Goal: Communication & Community: Answer question/provide support

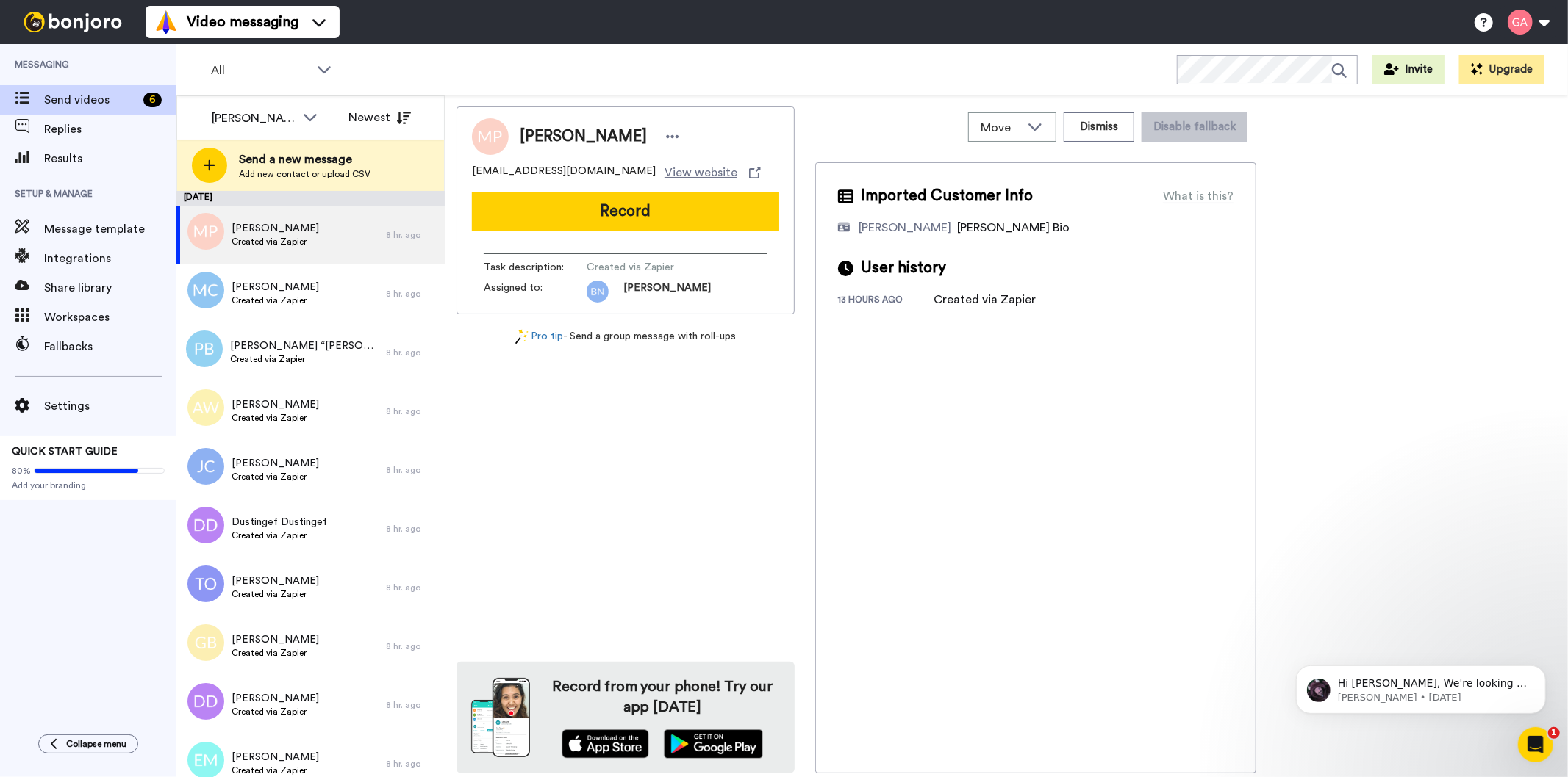
click at [702, 404] on div "Marylynn Pascale Hollyleo18@icloud.com View website Record Task description : C…" at bounding box center [624, 440] width 338 height 667
click at [277, 236] on span "Created via Zapier" at bounding box center [275, 242] width 87 height 12
click at [298, 316] on div "Milyla Cummings Created via Zapier" at bounding box center [281, 294] width 209 height 59
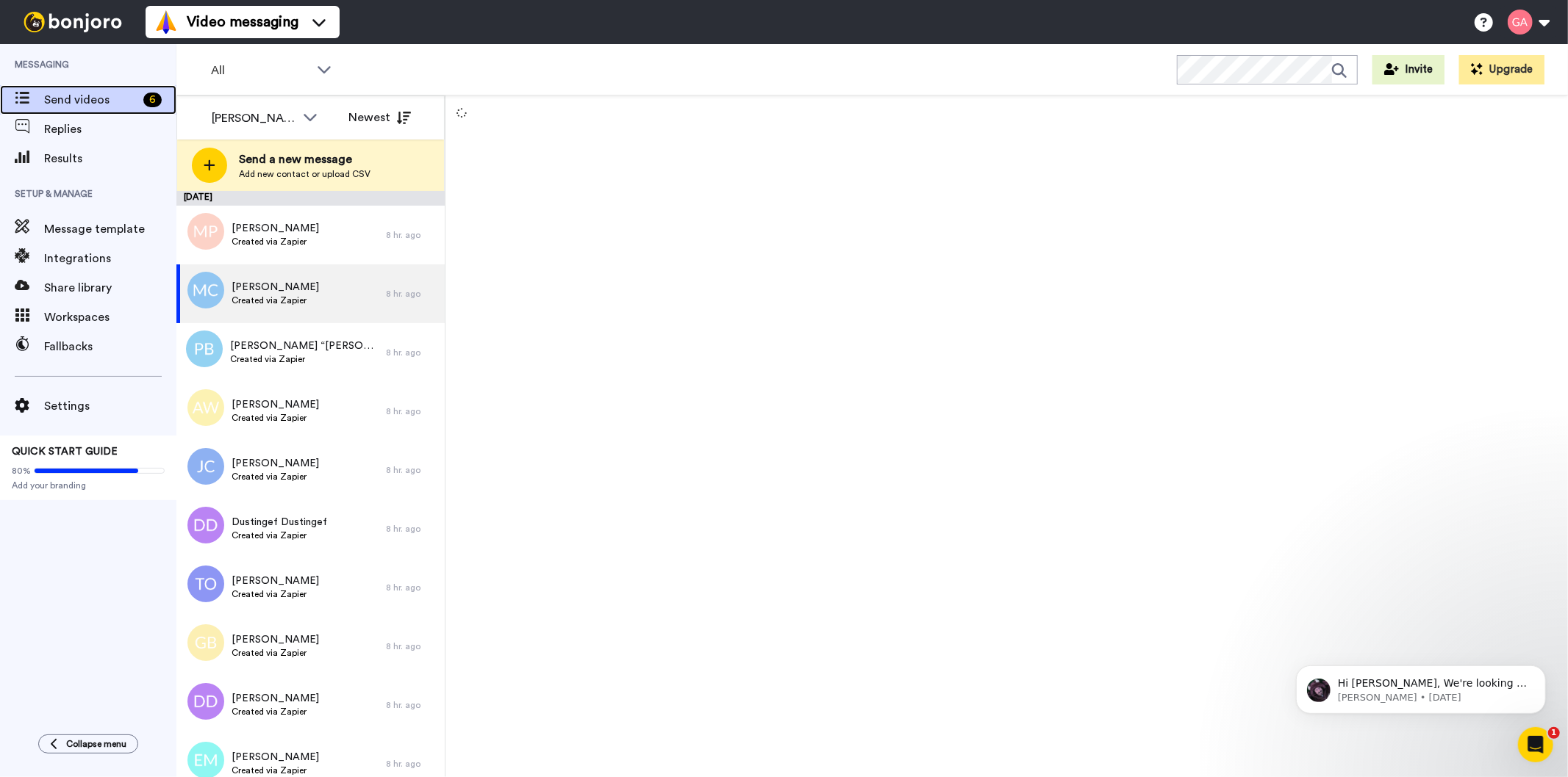
click at [83, 97] on span "Send videos" at bounding box center [90, 100] width 93 height 18
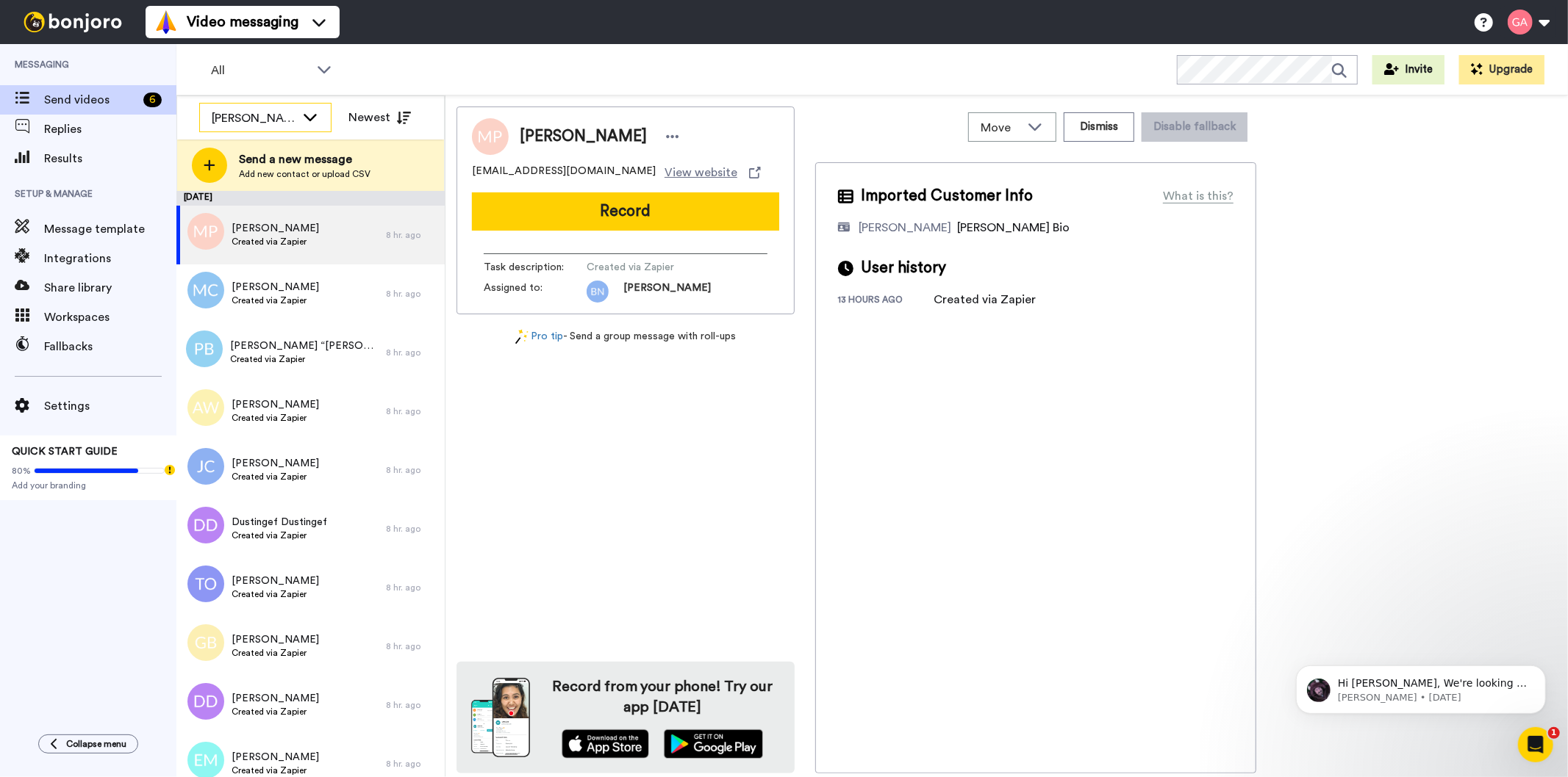
click at [222, 114] on div "[PERSON_NAME]" at bounding box center [254, 118] width 84 height 18
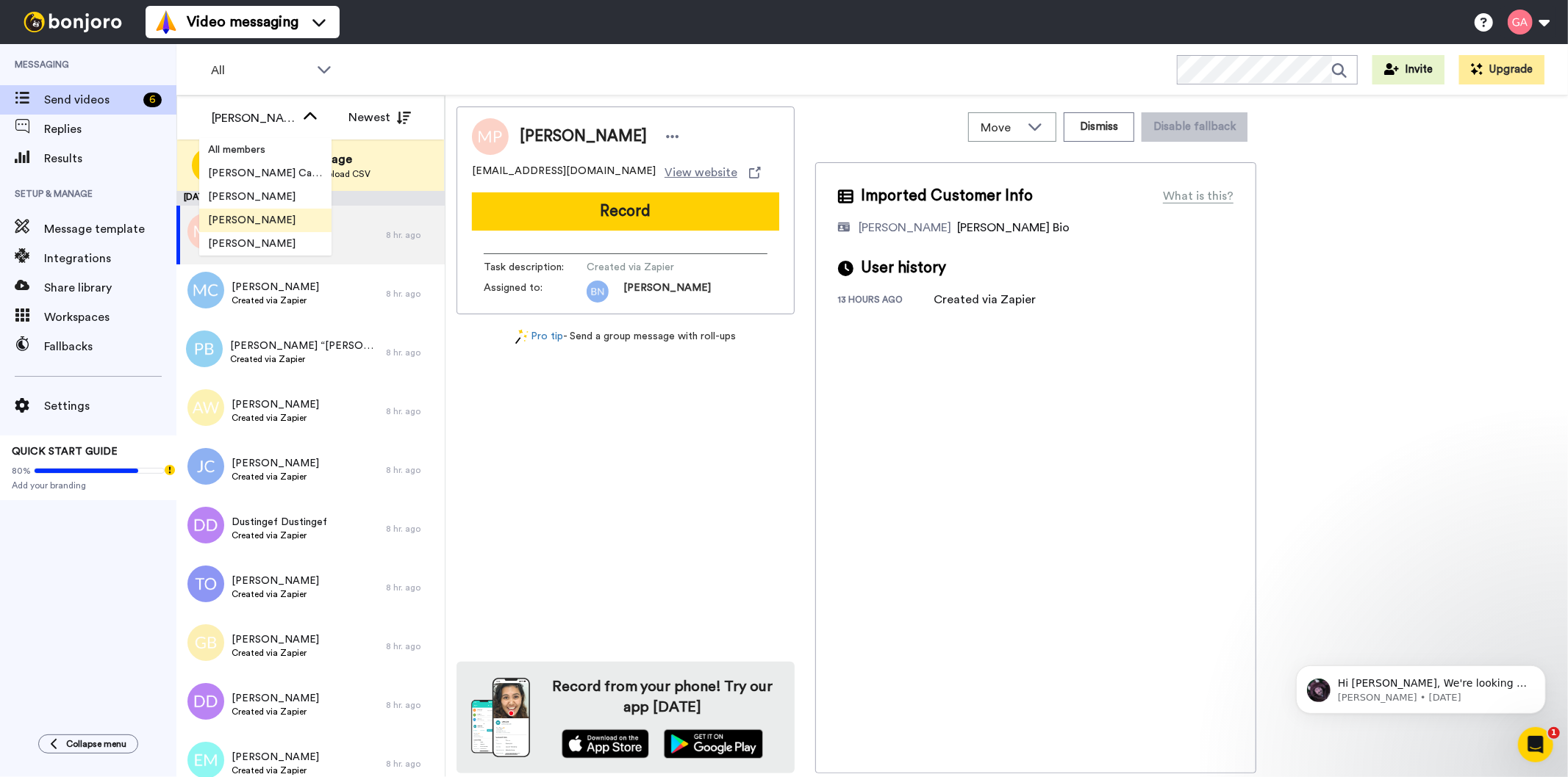
click at [259, 222] on span "[PERSON_NAME]" at bounding box center [251, 220] width 105 height 15
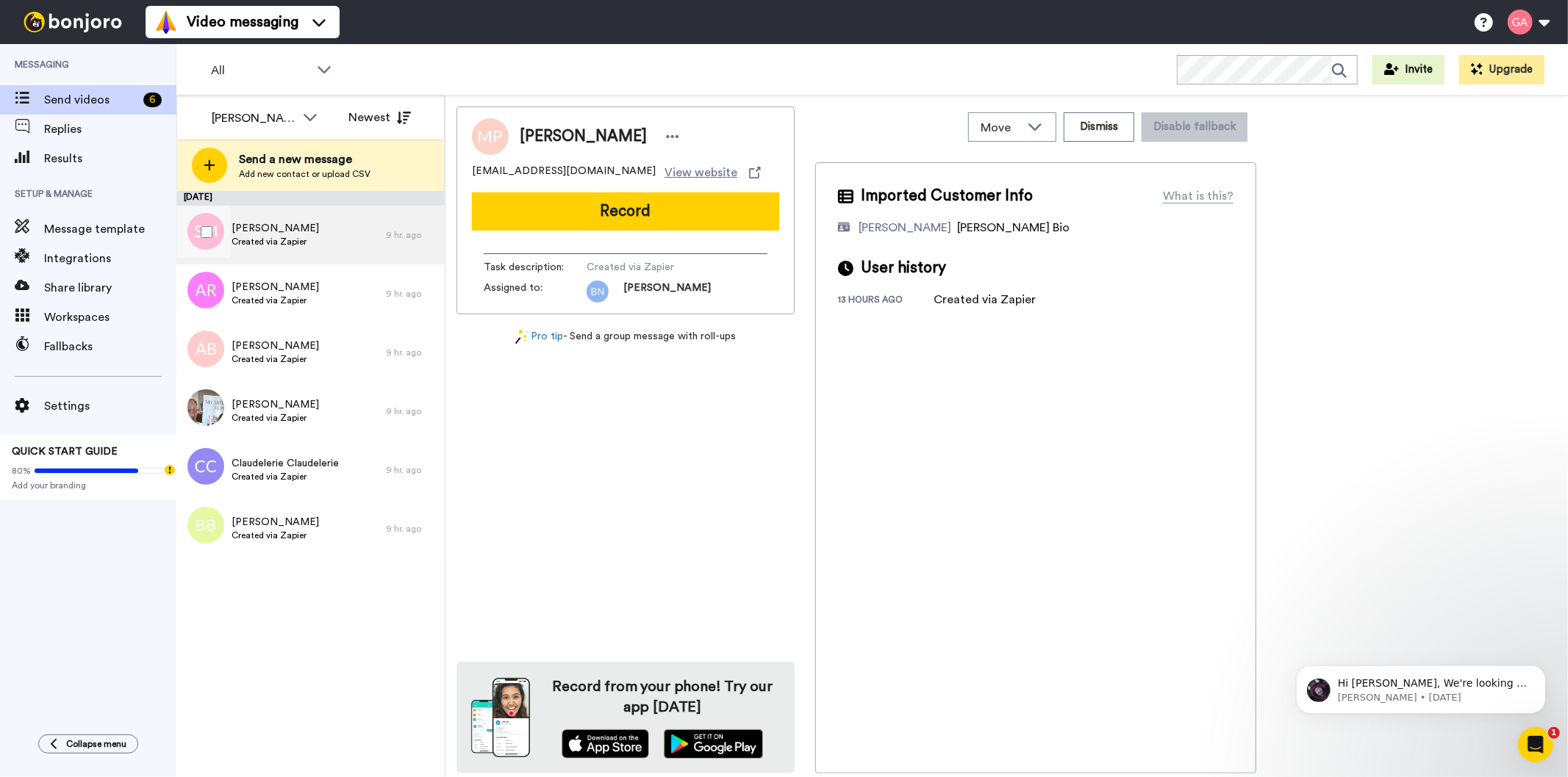
click at [270, 229] on span "Sarah Mingo" at bounding box center [275, 228] width 87 height 15
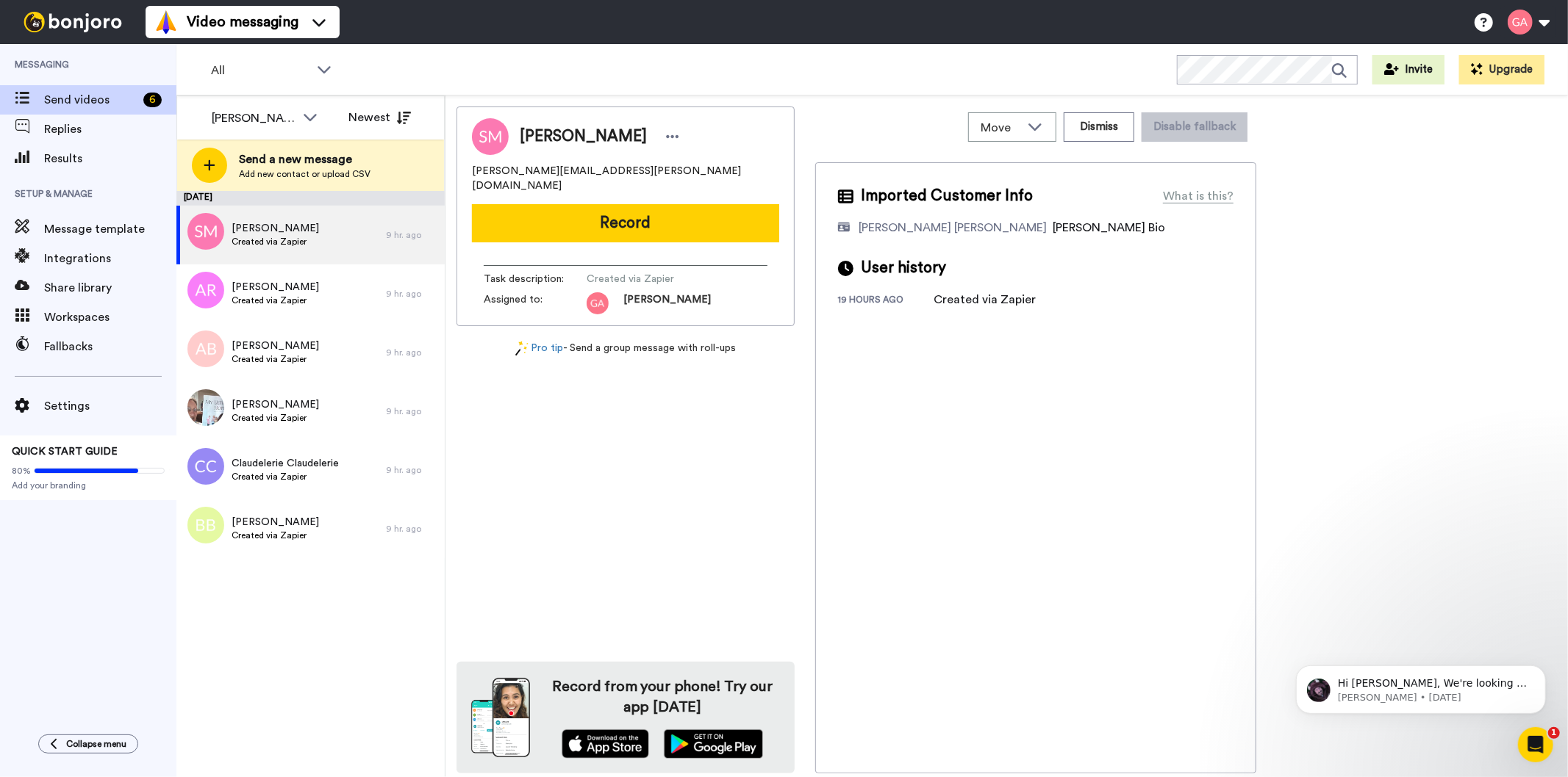
click at [563, 128] on span "Sarah Mingo" at bounding box center [583, 136] width 127 height 23
copy div "Sarah Mingo"
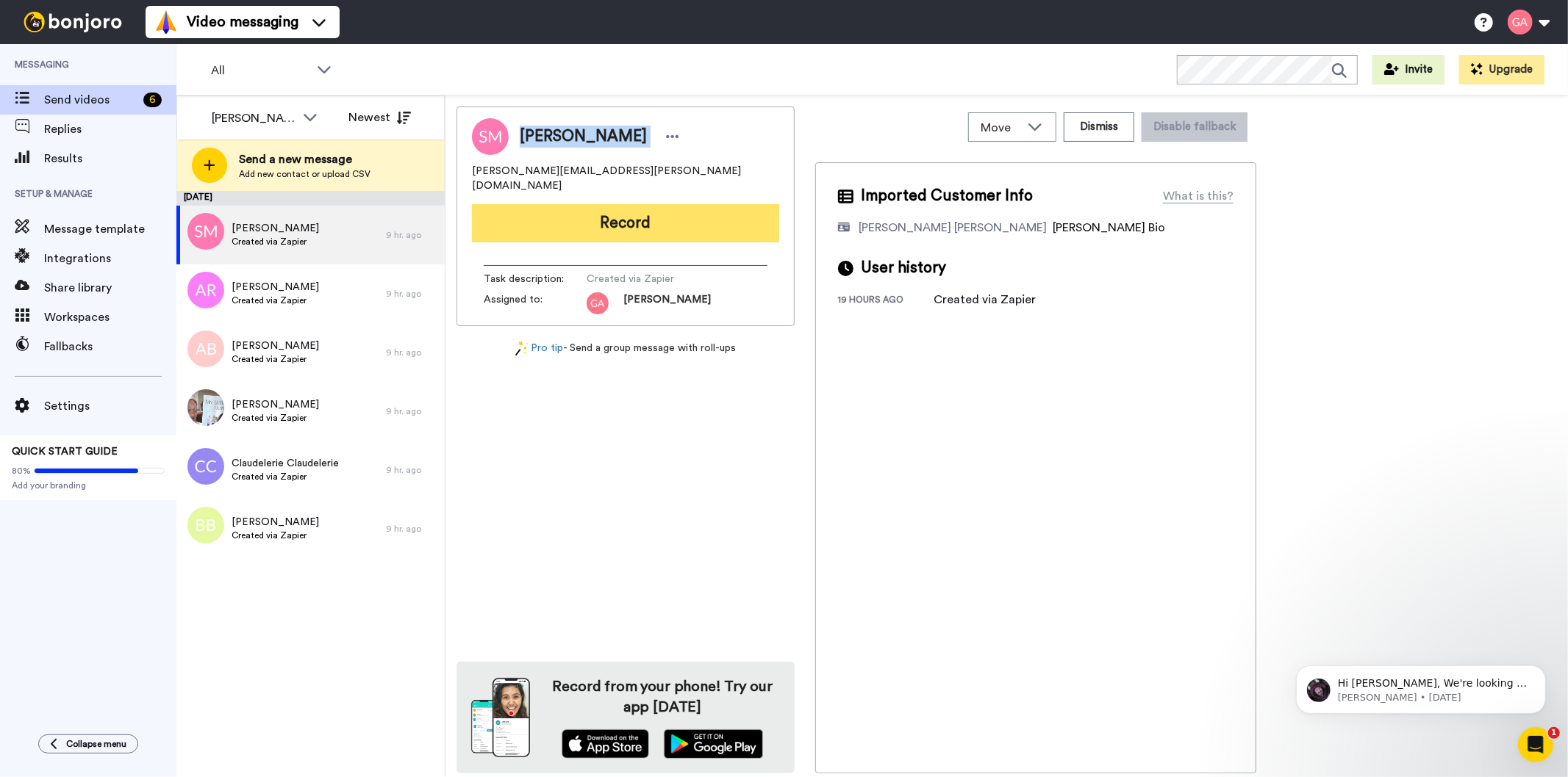
click at [717, 205] on button "Record" at bounding box center [625, 223] width 307 height 38
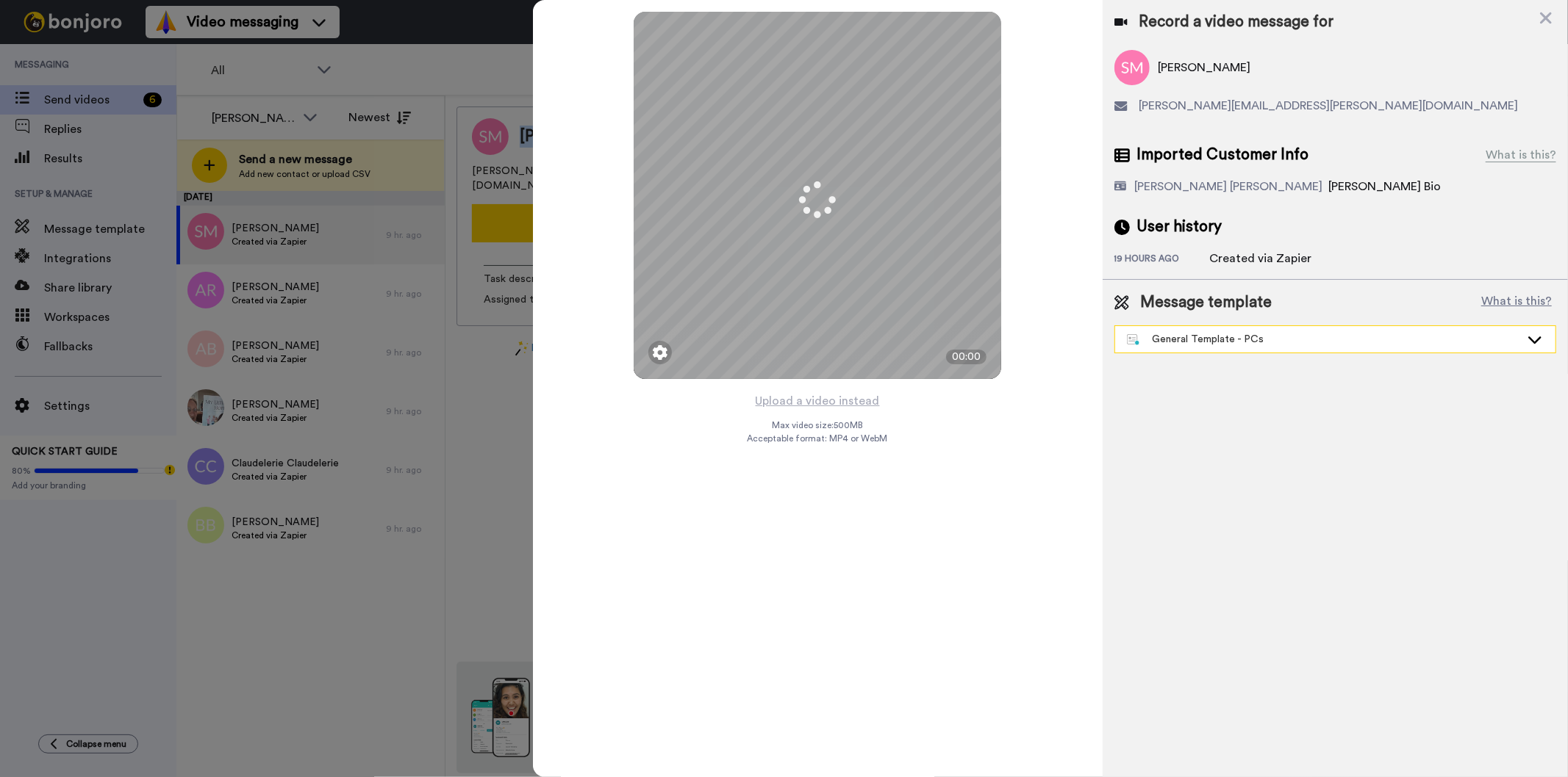
click at [1258, 346] on div "General Template - PCs" at bounding box center [1323, 339] width 393 height 15
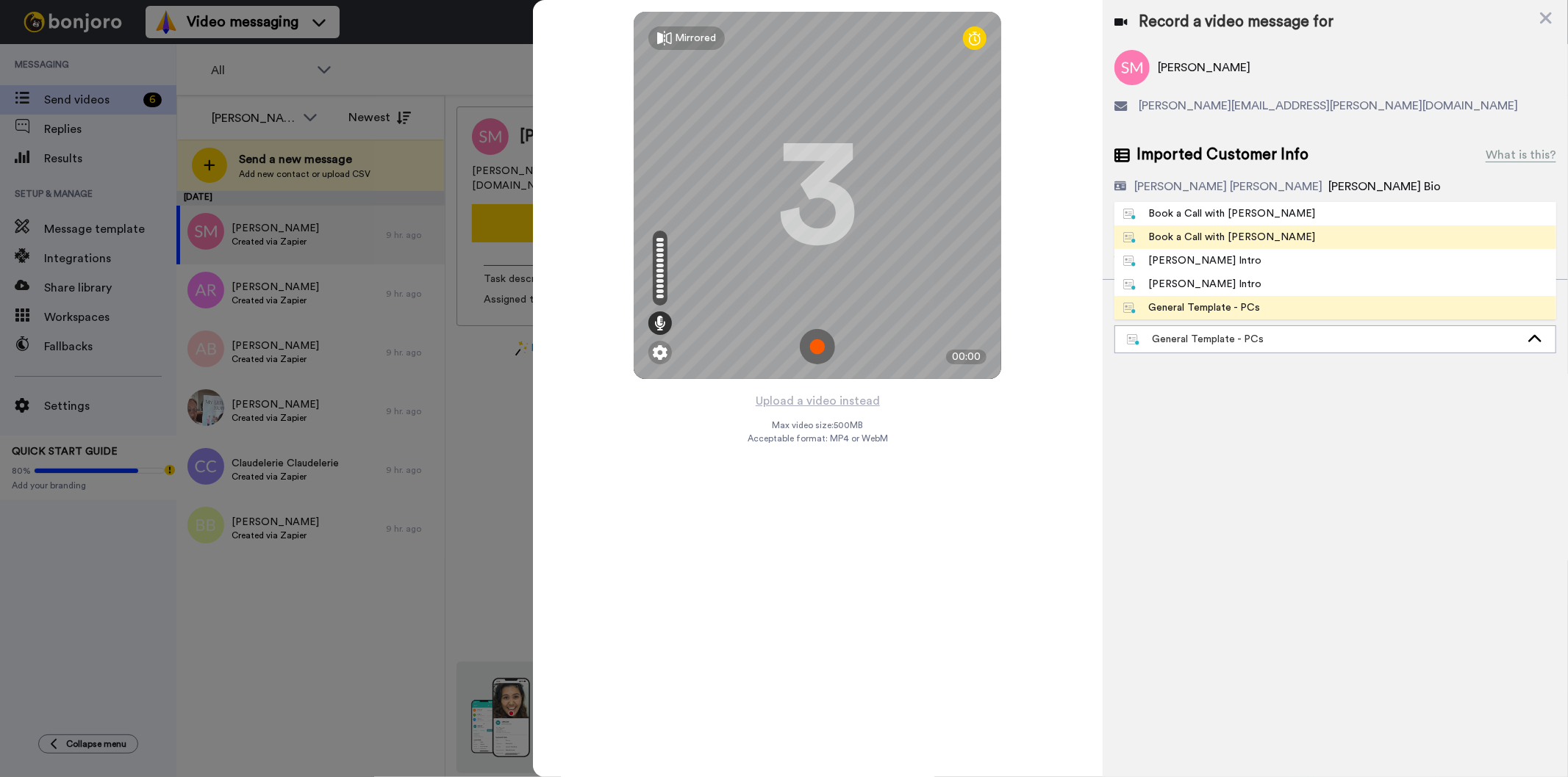
click at [1263, 241] on li "Book a Call with Gilda" at bounding box center [1334, 238] width 441 height 23
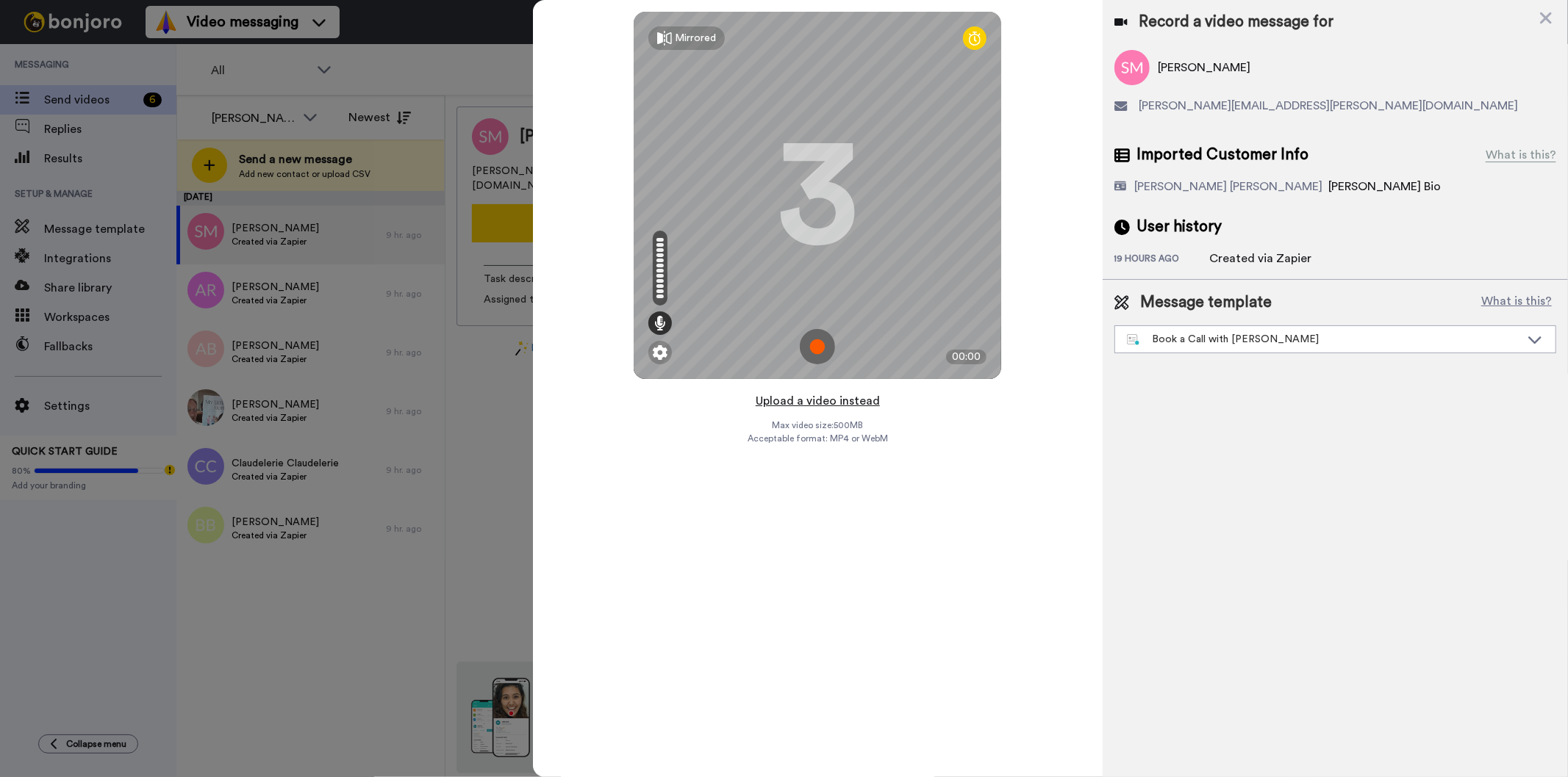
click at [824, 401] on button "Upload a video instead" at bounding box center [817, 401] width 133 height 20
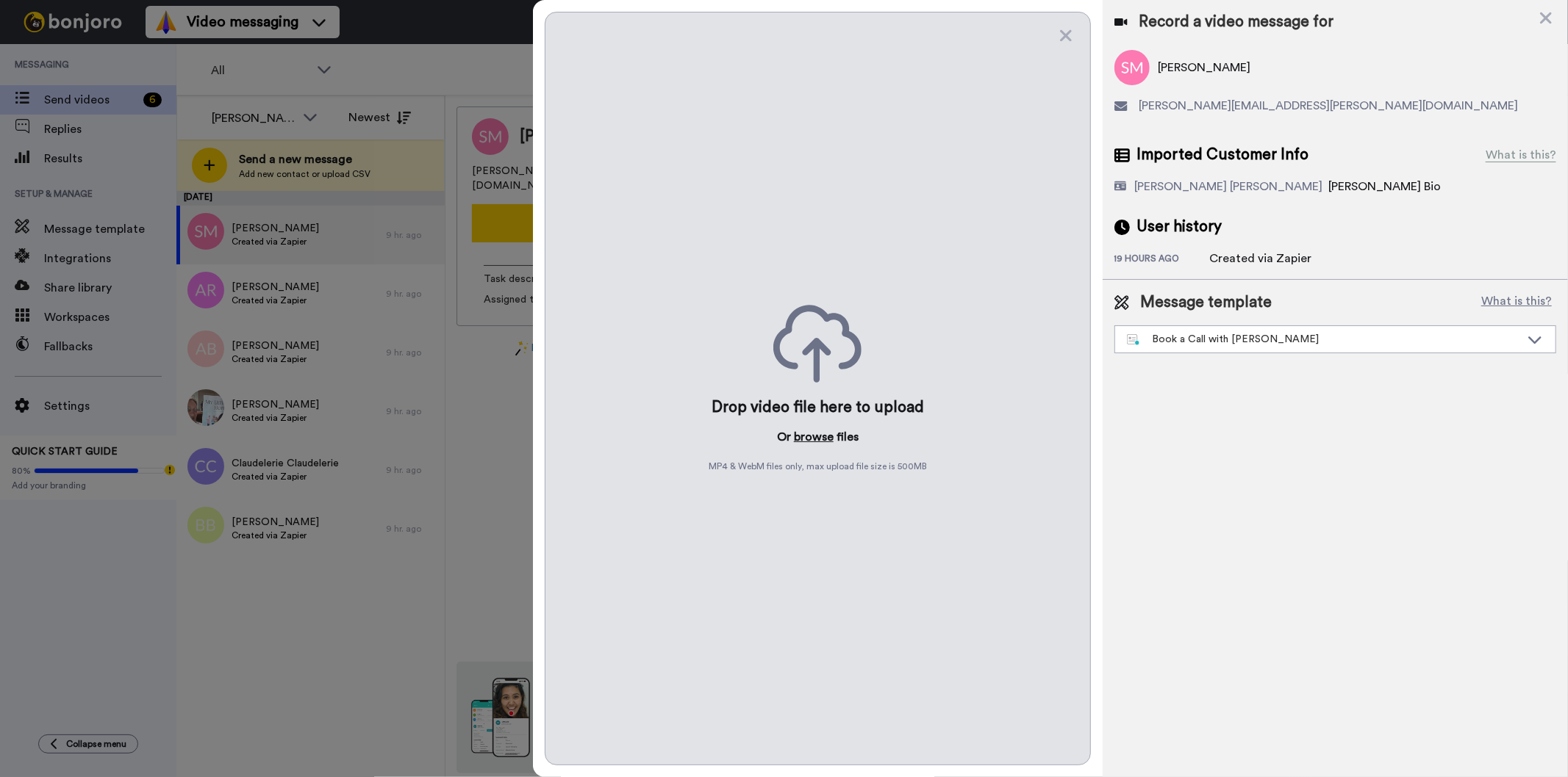
click at [801, 434] on button "browse" at bounding box center [813, 437] width 40 height 18
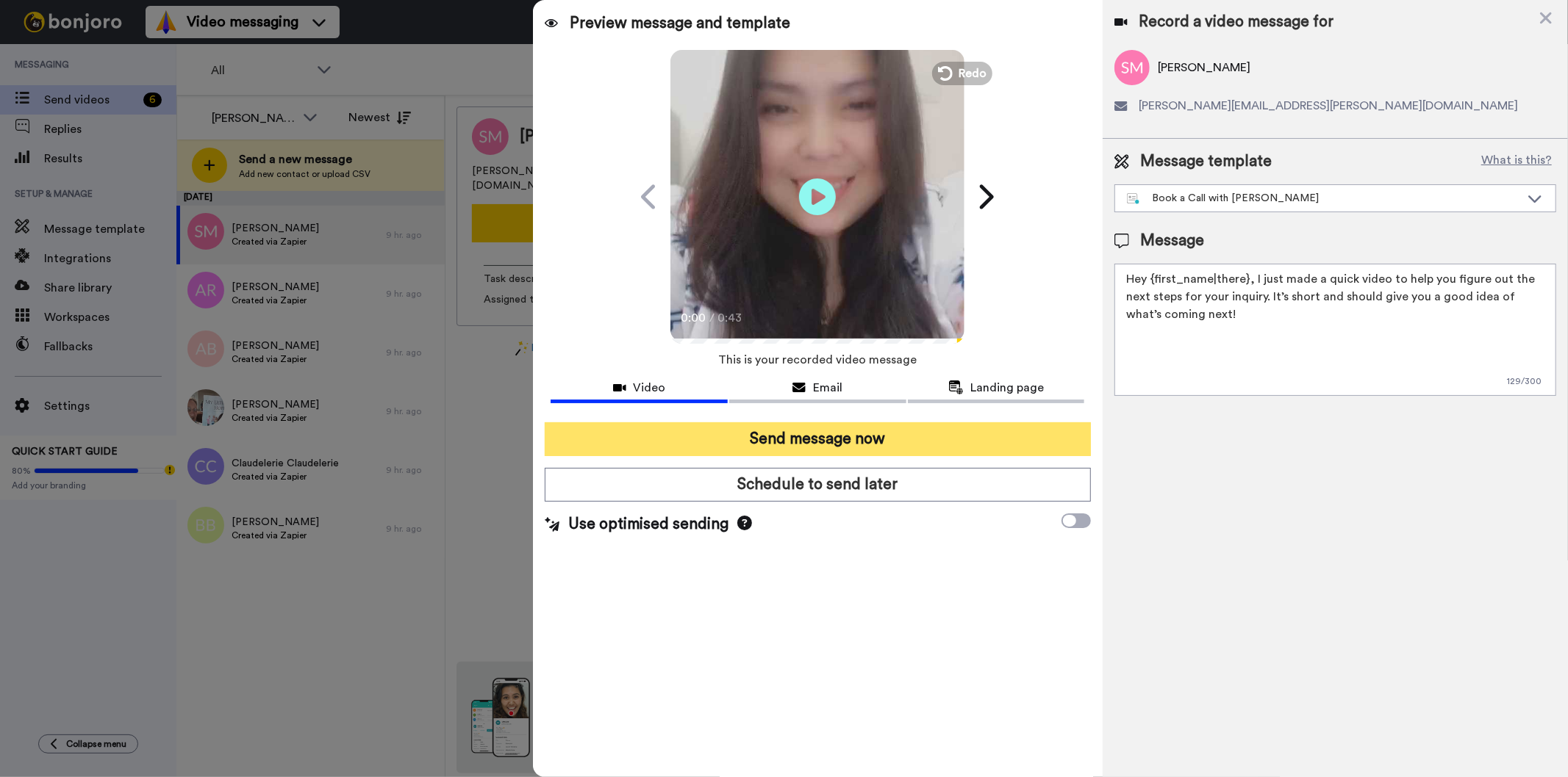
click at [710, 438] on button "Send message now" at bounding box center [816, 439] width 545 height 34
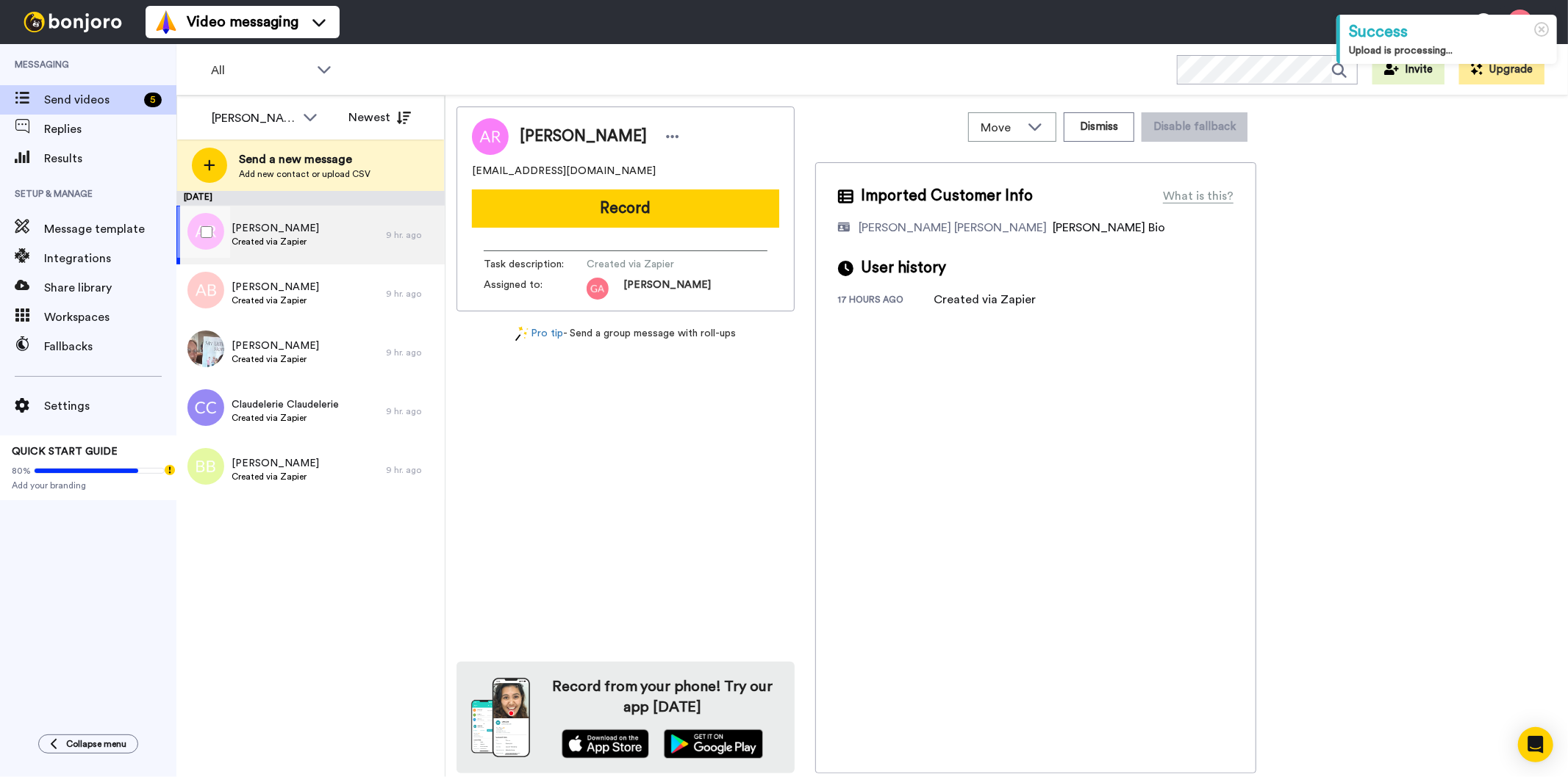
click at [310, 244] on div "Arthurine Rice Created via Zapier" at bounding box center [281, 235] width 209 height 59
click at [564, 133] on span "Arthurine Rice" at bounding box center [583, 136] width 127 height 23
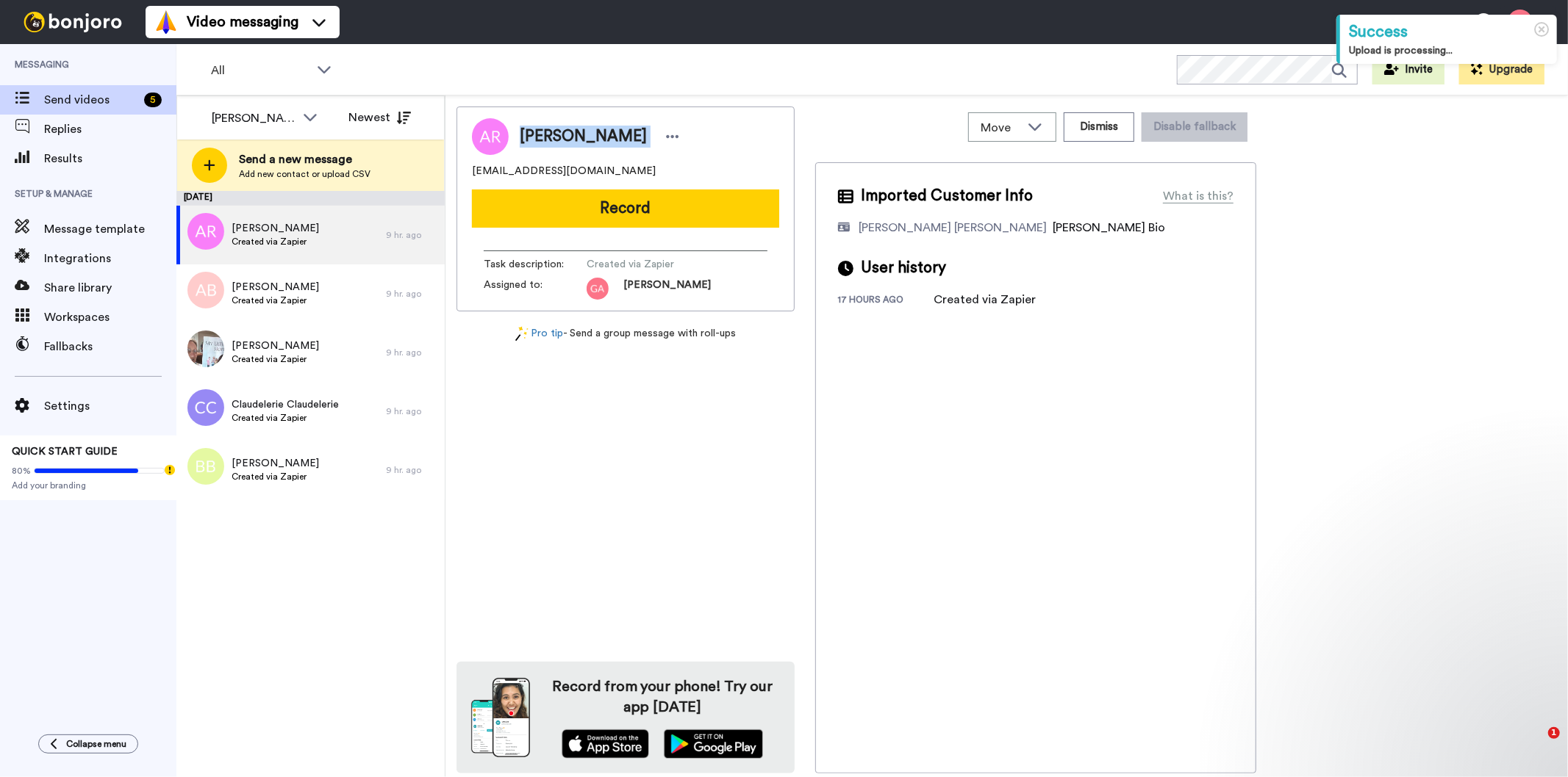
copy div "Arthurine Rice"
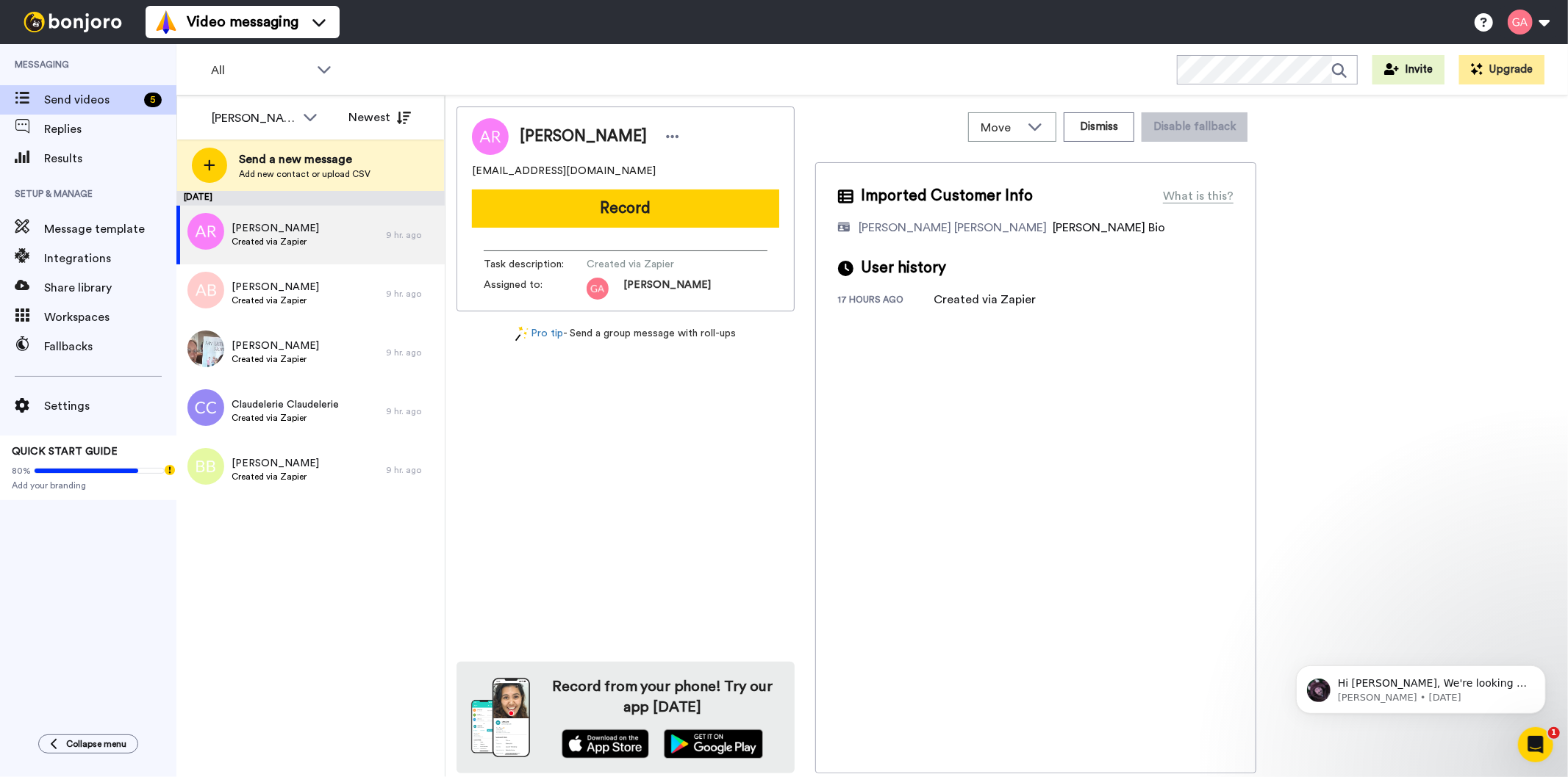
click at [723, 573] on div "Arthurine Rice abricepoetry@yahoo.com Record Task description : Created via Zap…" at bounding box center [624, 440] width 338 height 667
click at [541, 134] on span "Arthurine Rice" at bounding box center [583, 136] width 127 height 23
copy div "Arthurine Rice"
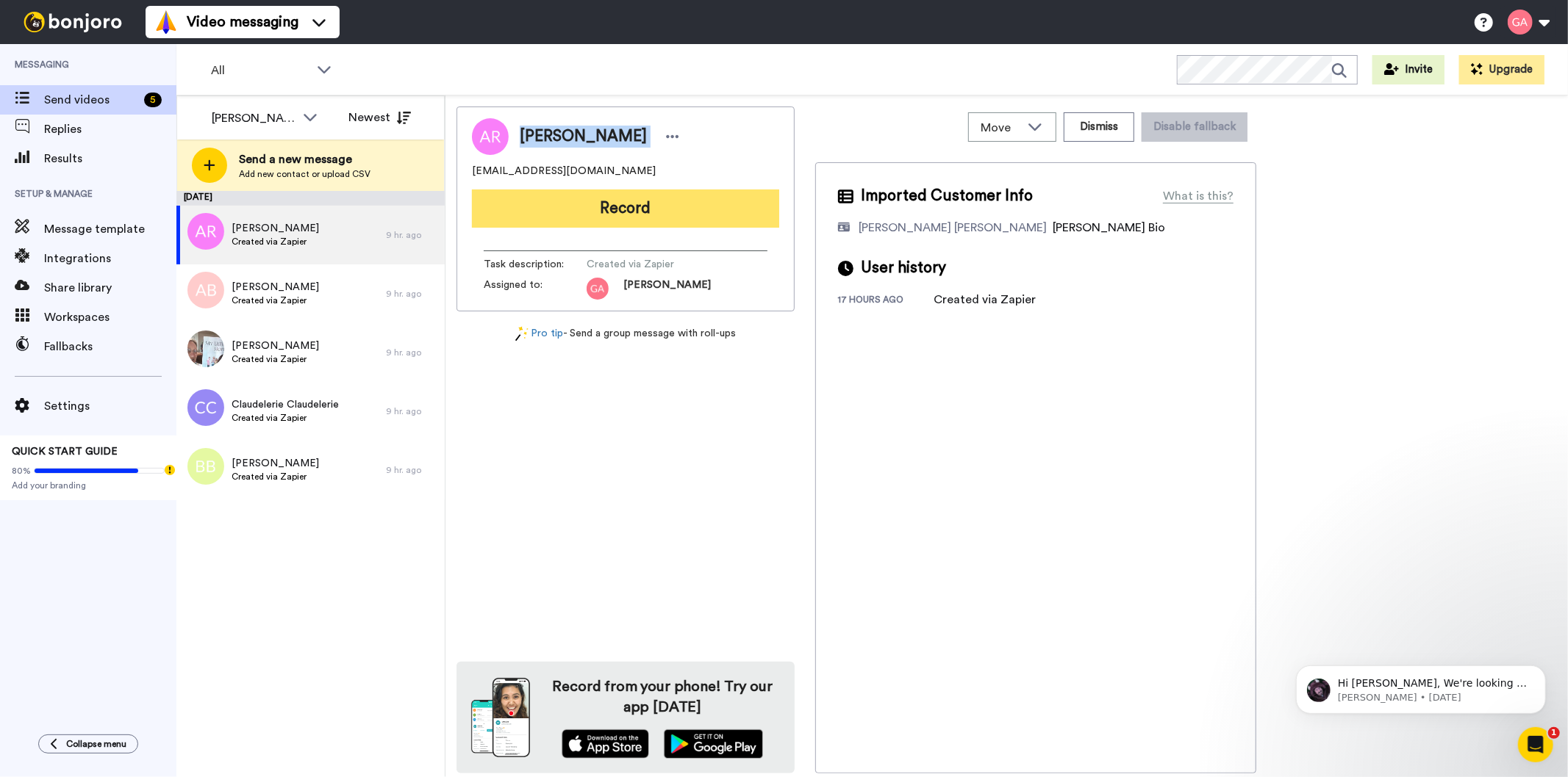
click at [539, 211] on button "Record" at bounding box center [625, 208] width 307 height 38
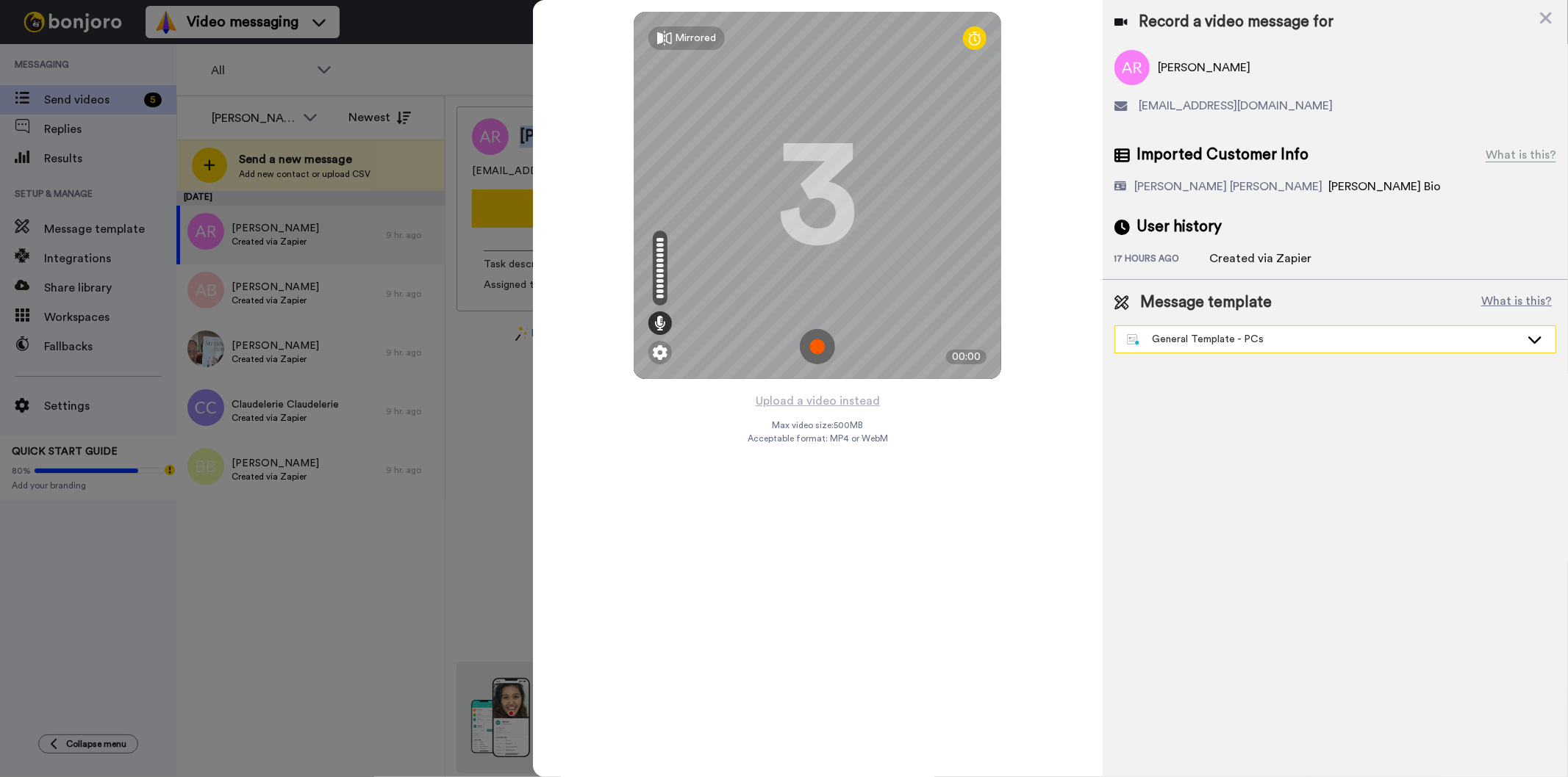
click at [1158, 339] on div "General Template - PCs" at bounding box center [1323, 339] width 393 height 15
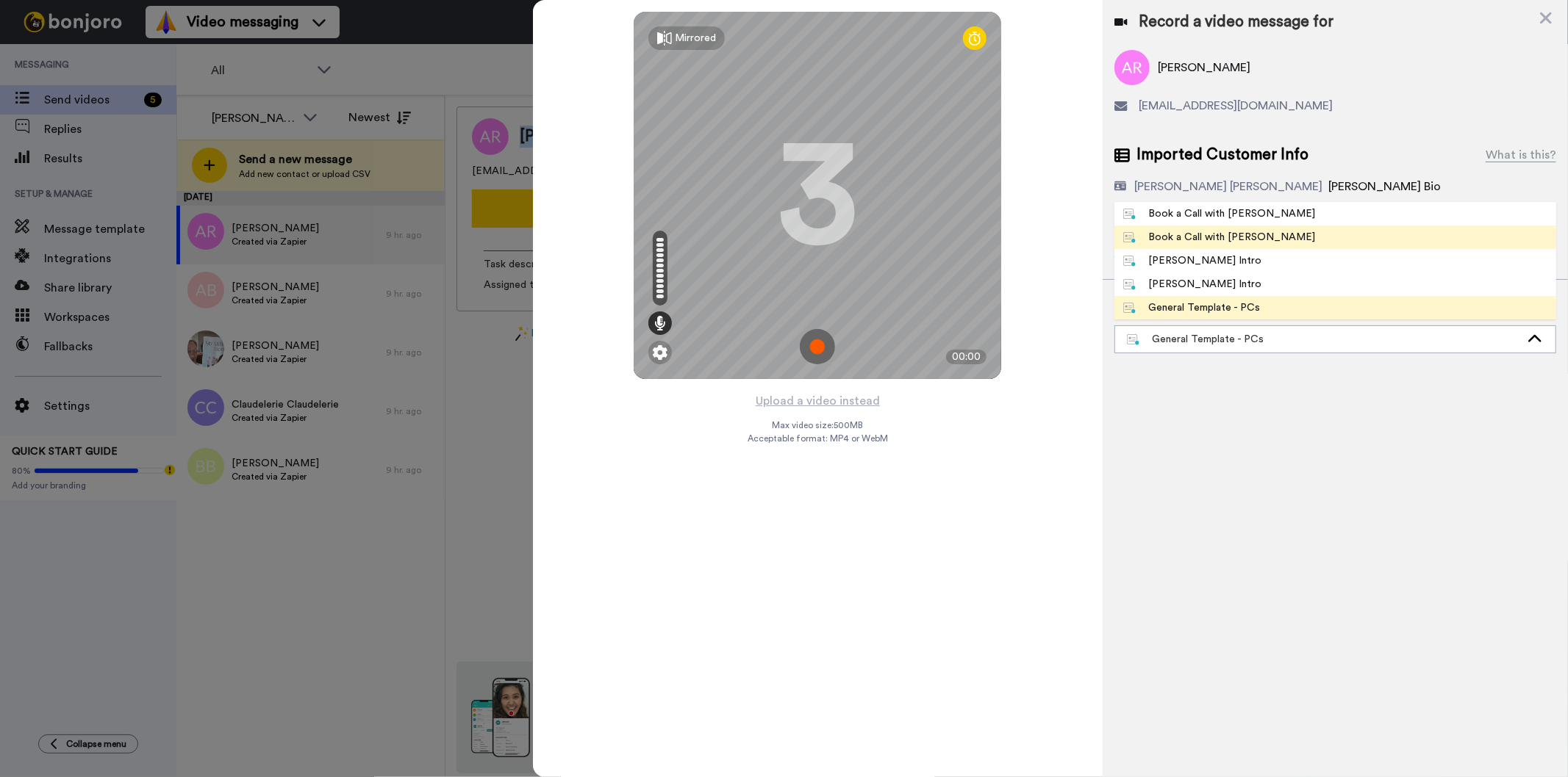
click at [1233, 235] on div "Book a Call with Gilda" at bounding box center [1219, 237] width 193 height 15
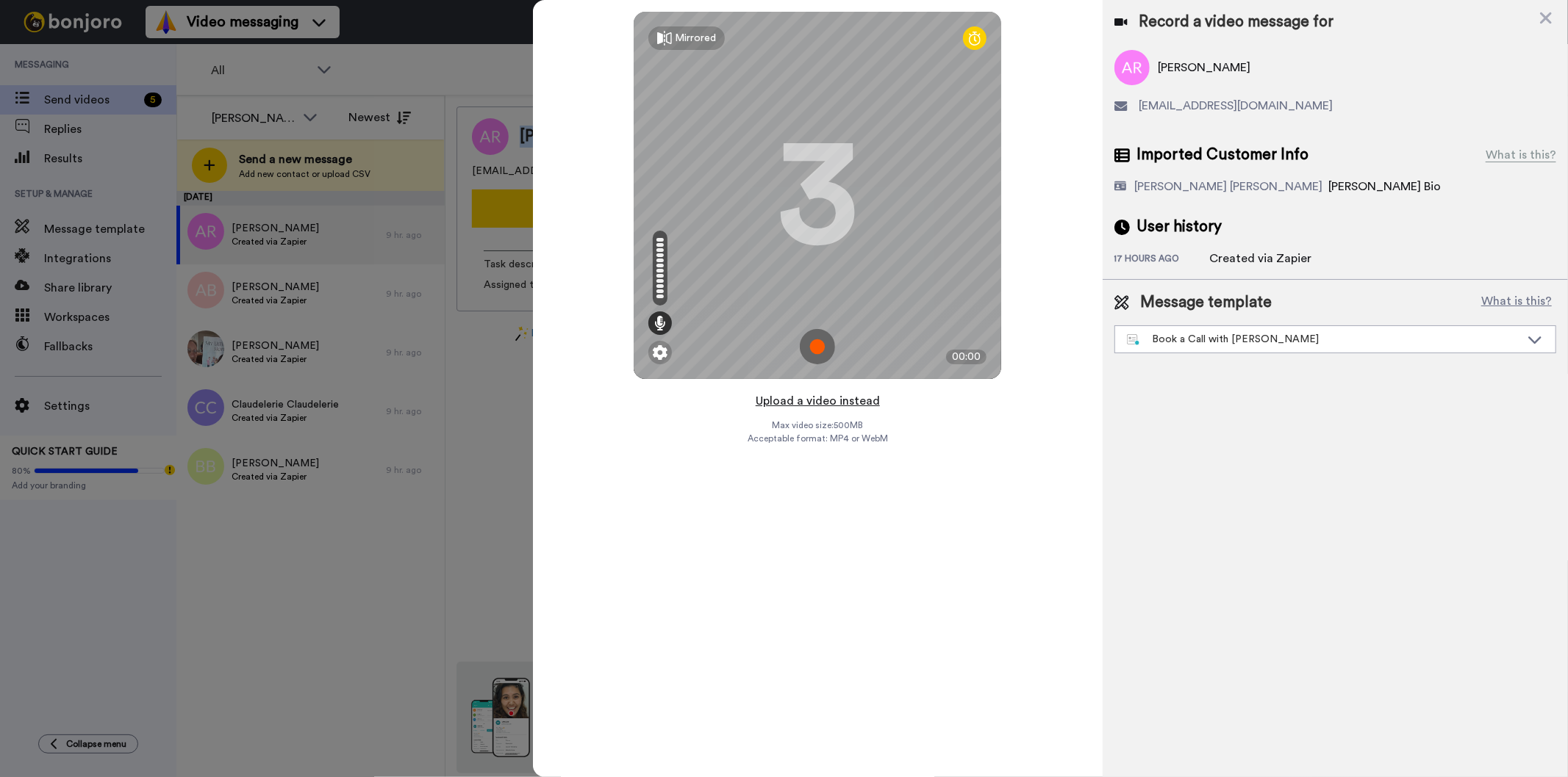
click at [799, 400] on button "Upload a video instead" at bounding box center [817, 401] width 133 height 20
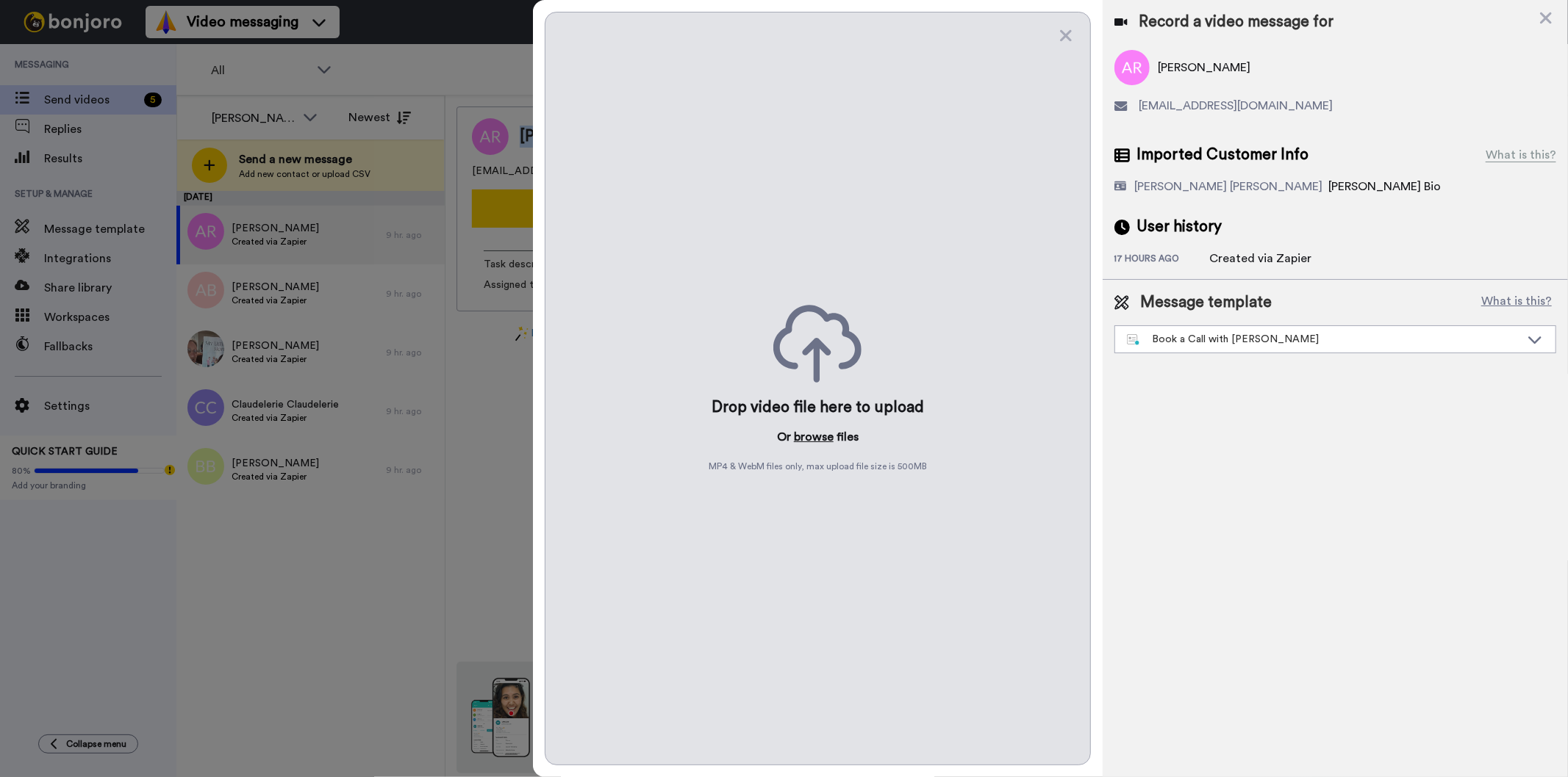
click at [824, 434] on button "browse" at bounding box center [813, 437] width 40 height 18
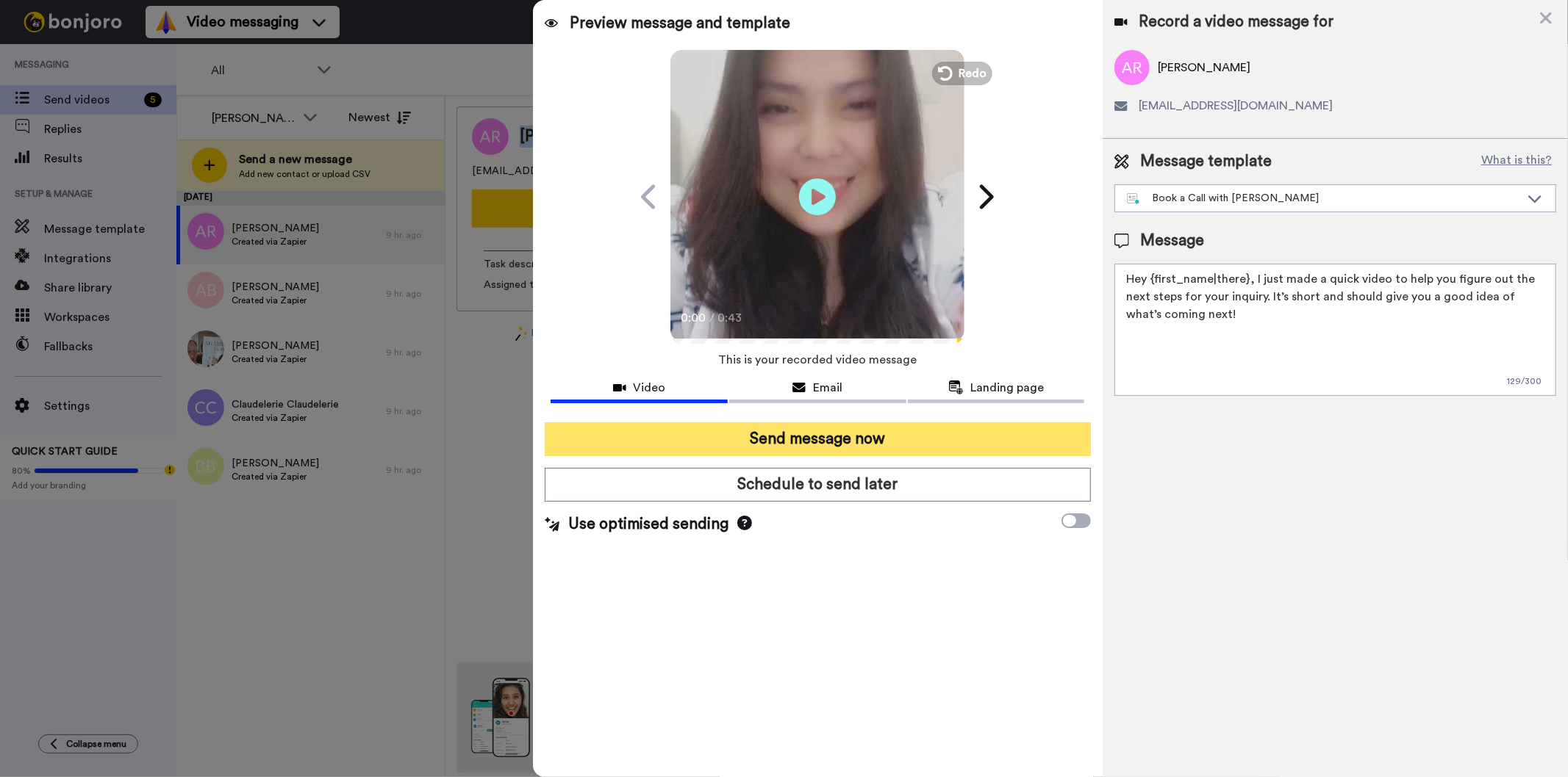
click at [847, 444] on button "Send message now" at bounding box center [816, 439] width 545 height 34
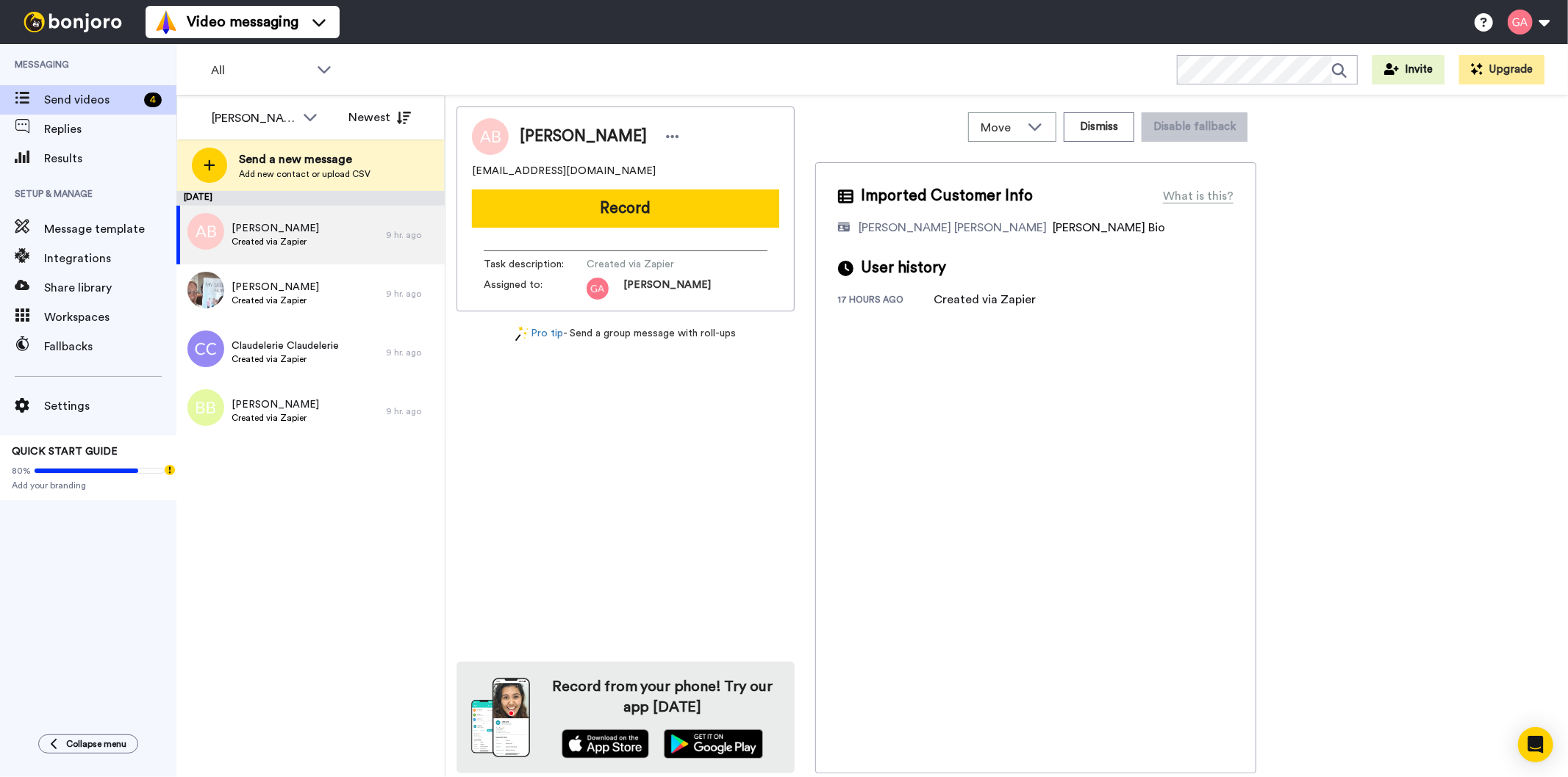
click at [565, 137] on span "[PERSON_NAME]" at bounding box center [583, 136] width 127 height 23
click at [565, 137] on span "Ada Burgess" at bounding box center [583, 136] width 127 height 23
copy div "Ada Burgess"
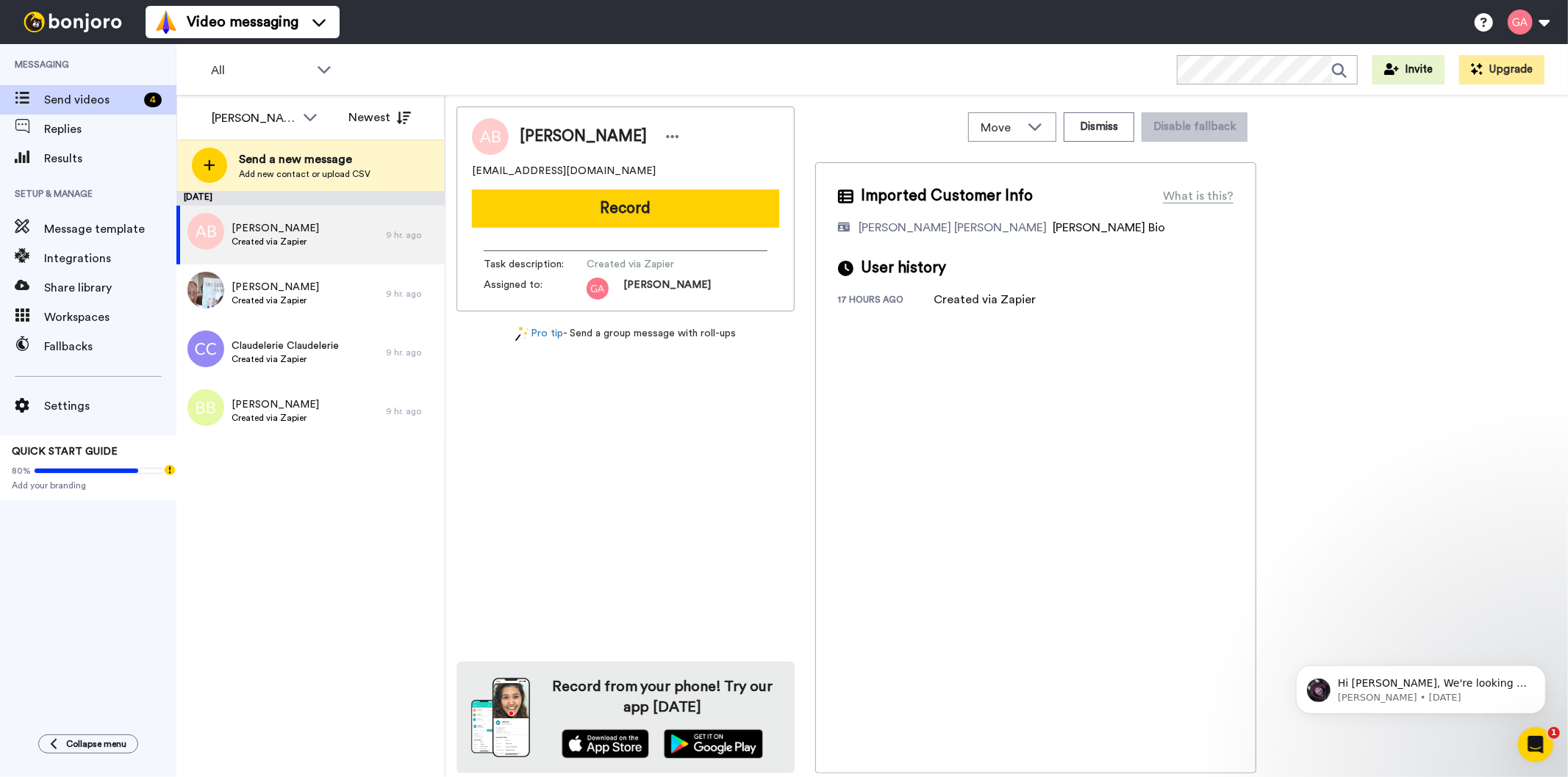
click at [687, 526] on div "Ada Burgess adafayfay1948@gmail.com Record Task description : Created via Zapie…" at bounding box center [624, 440] width 338 height 667
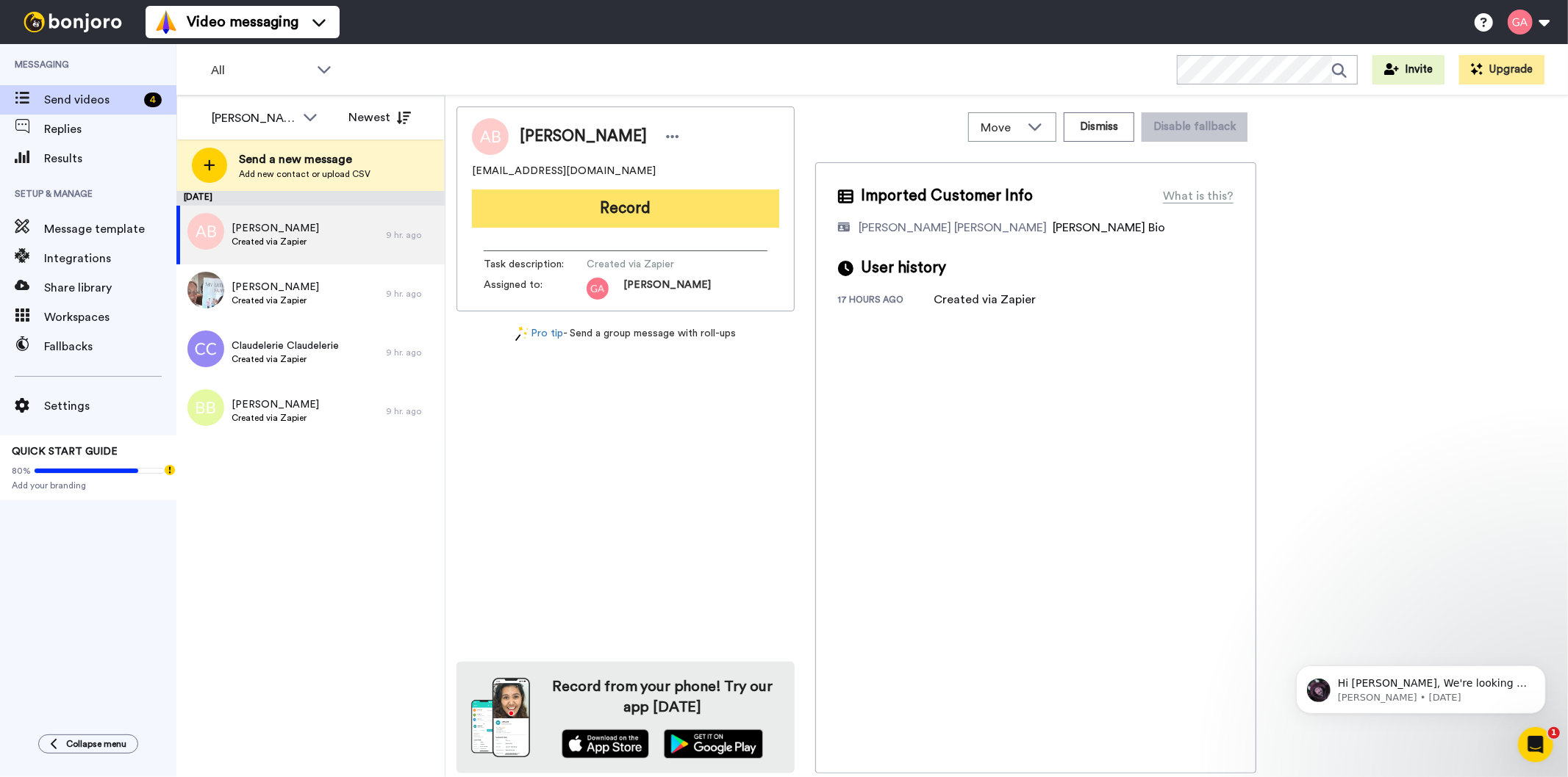
click at [598, 196] on button "Record" at bounding box center [625, 208] width 307 height 38
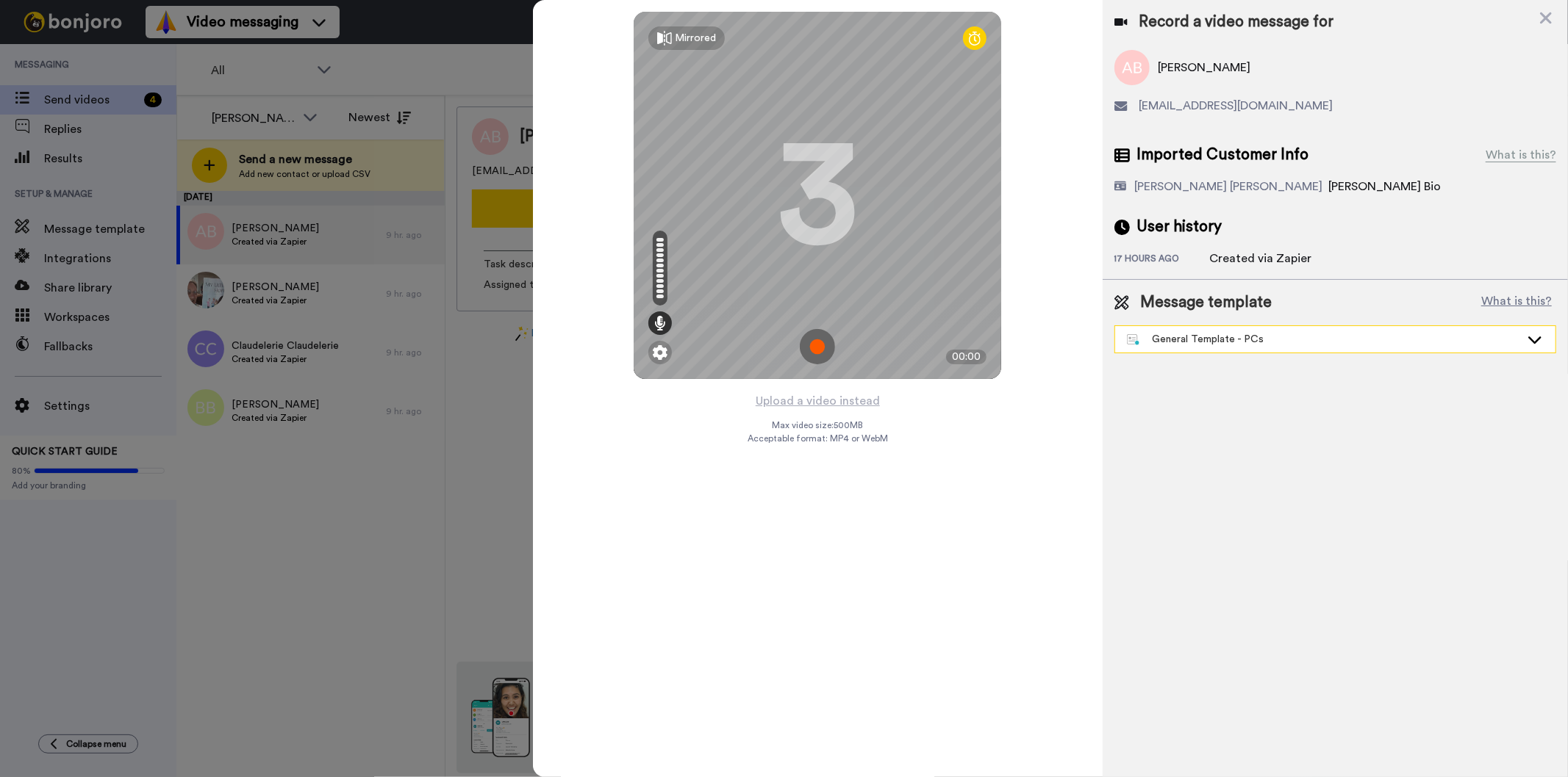
click at [1298, 341] on div "General Template - PCs" at bounding box center [1323, 339] width 393 height 15
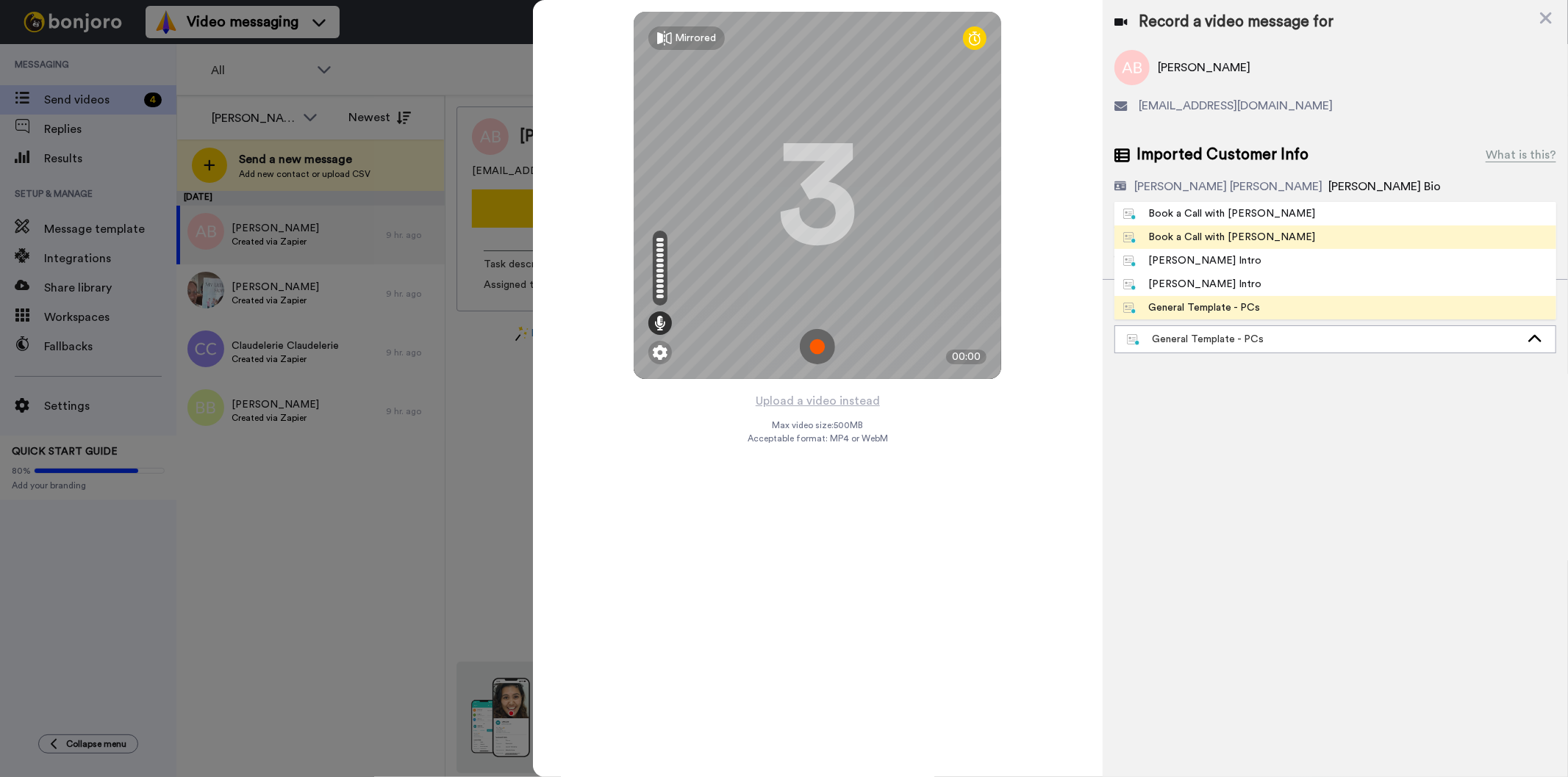
click at [1271, 238] on li "Book a Call with Gilda" at bounding box center [1334, 238] width 441 height 23
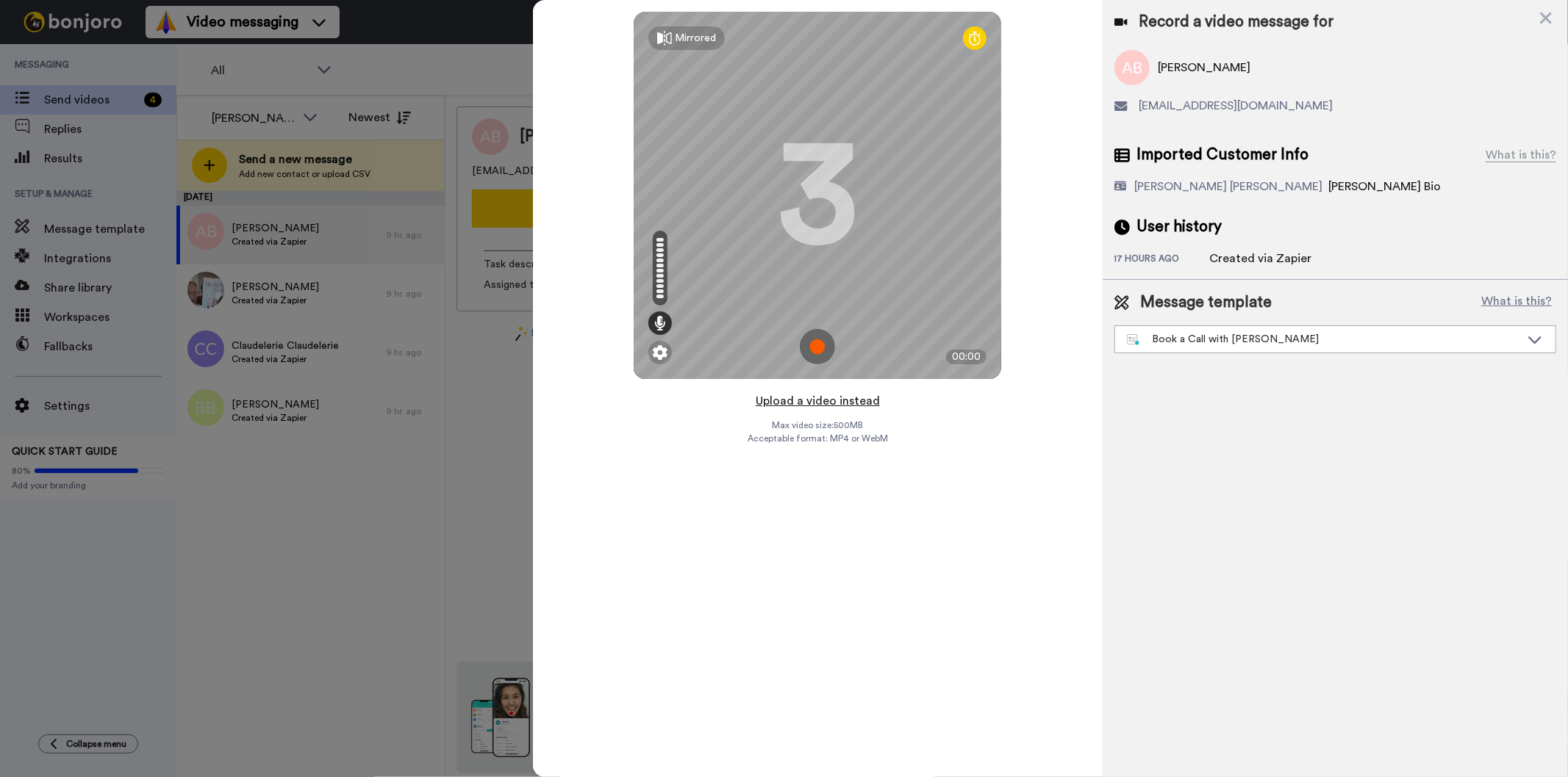
click at [862, 401] on button "Upload a video instead" at bounding box center [817, 401] width 133 height 20
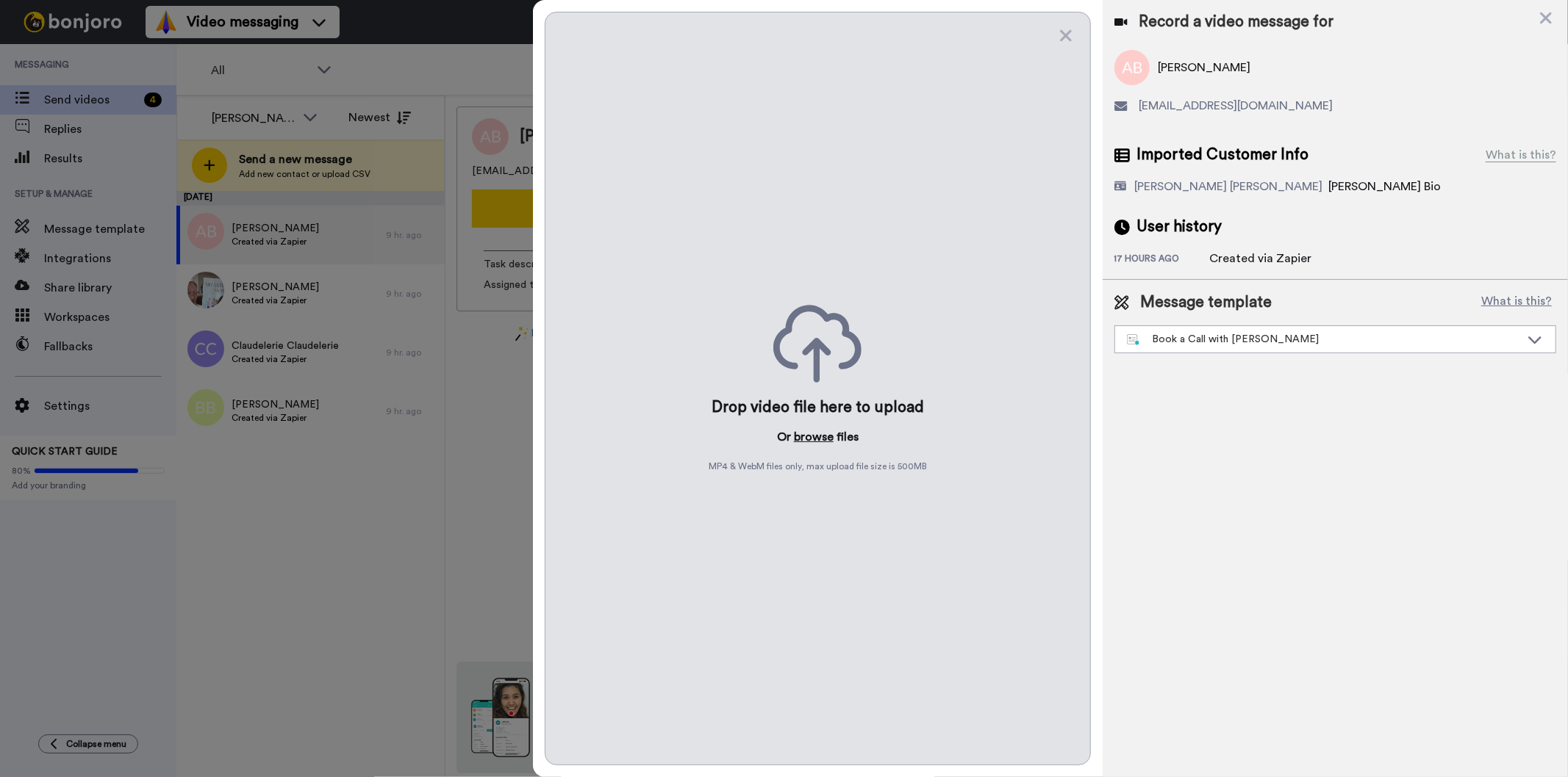
click at [813, 434] on button "browse" at bounding box center [813, 437] width 40 height 18
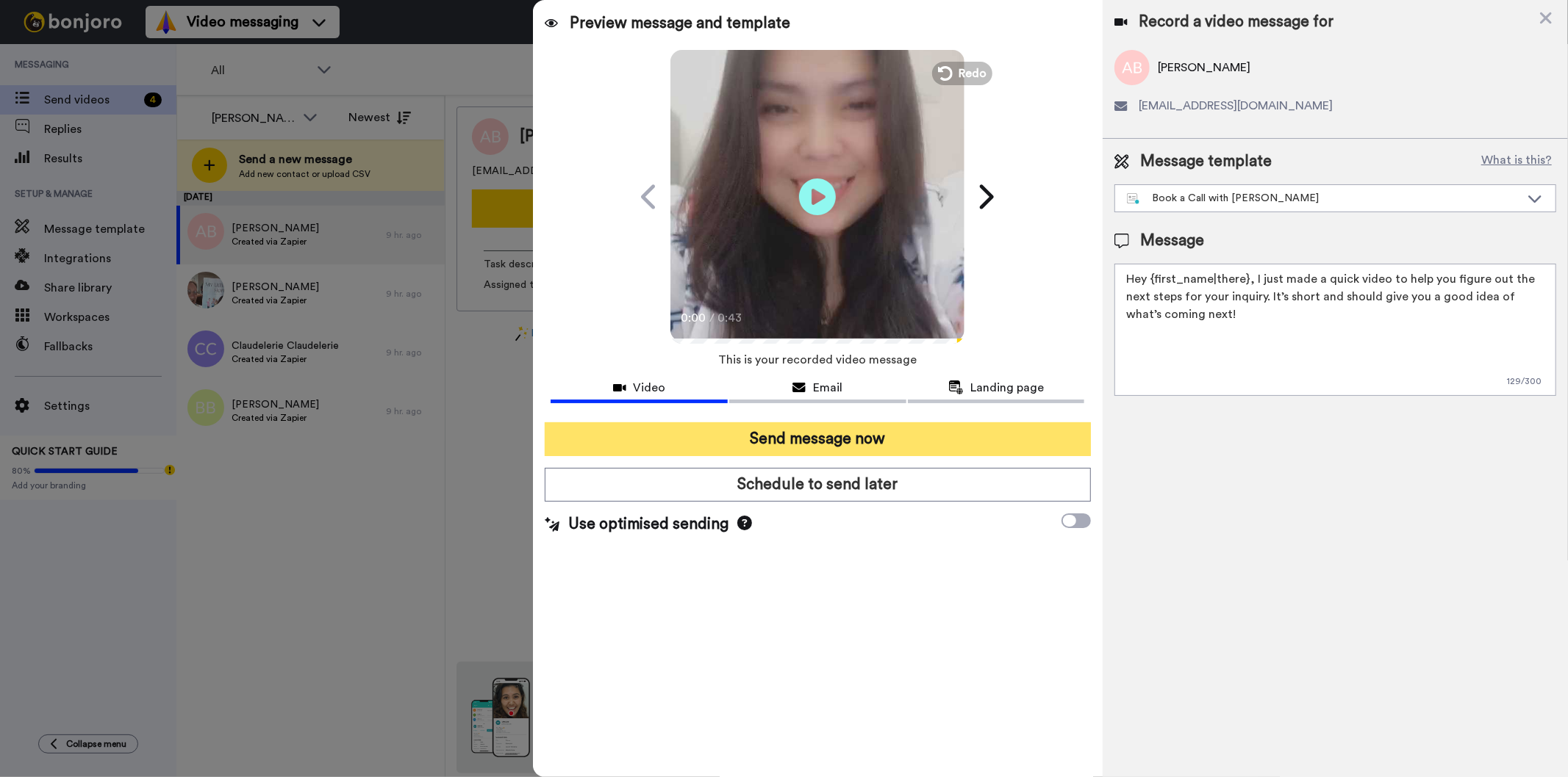
click at [872, 434] on button "Send message now" at bounding box center [816, 439] width 545 height 34
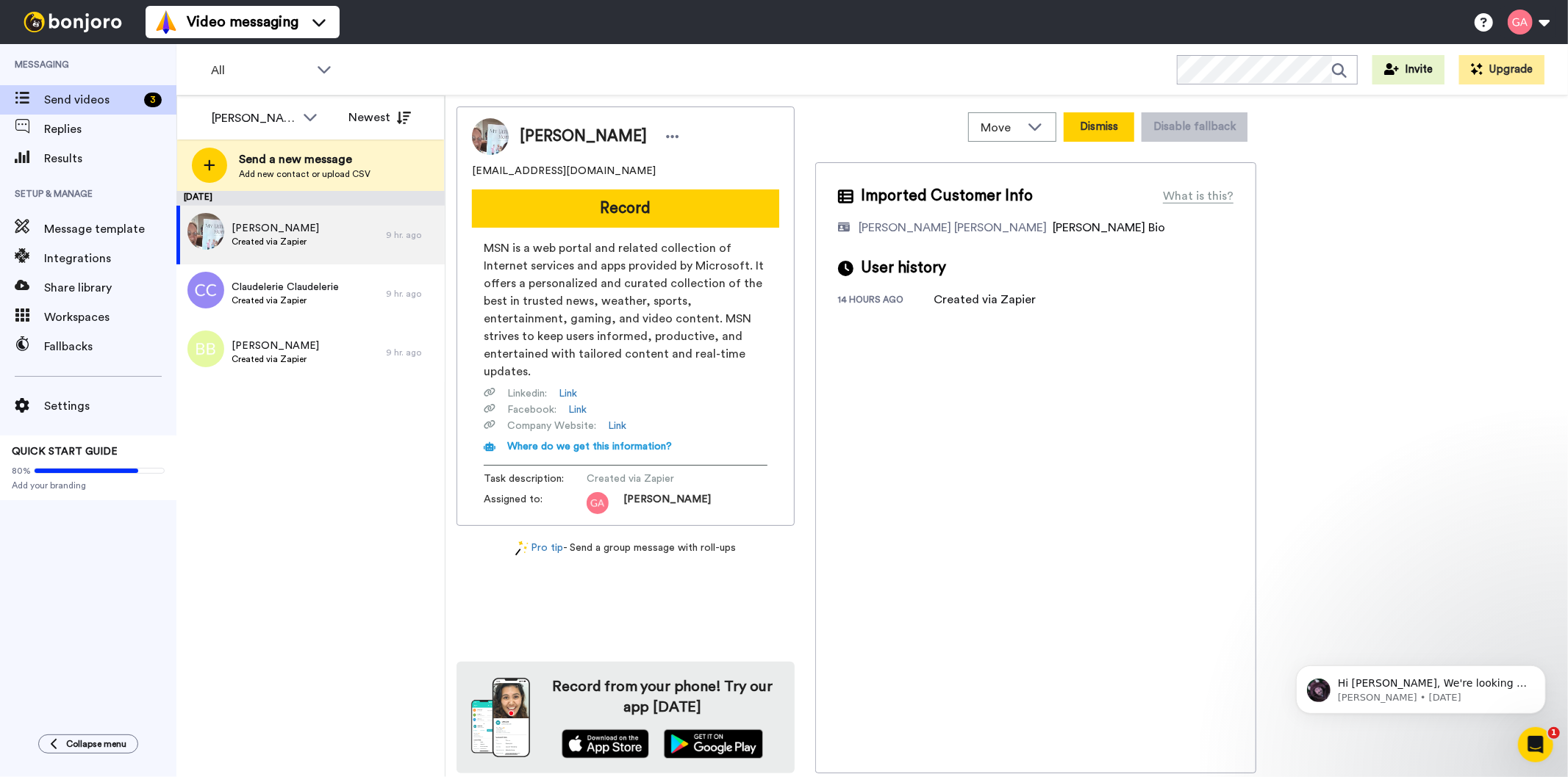
click at [1111, 127] on button "Dismiss" at bounding box center [1098, 127] width 70 height 29
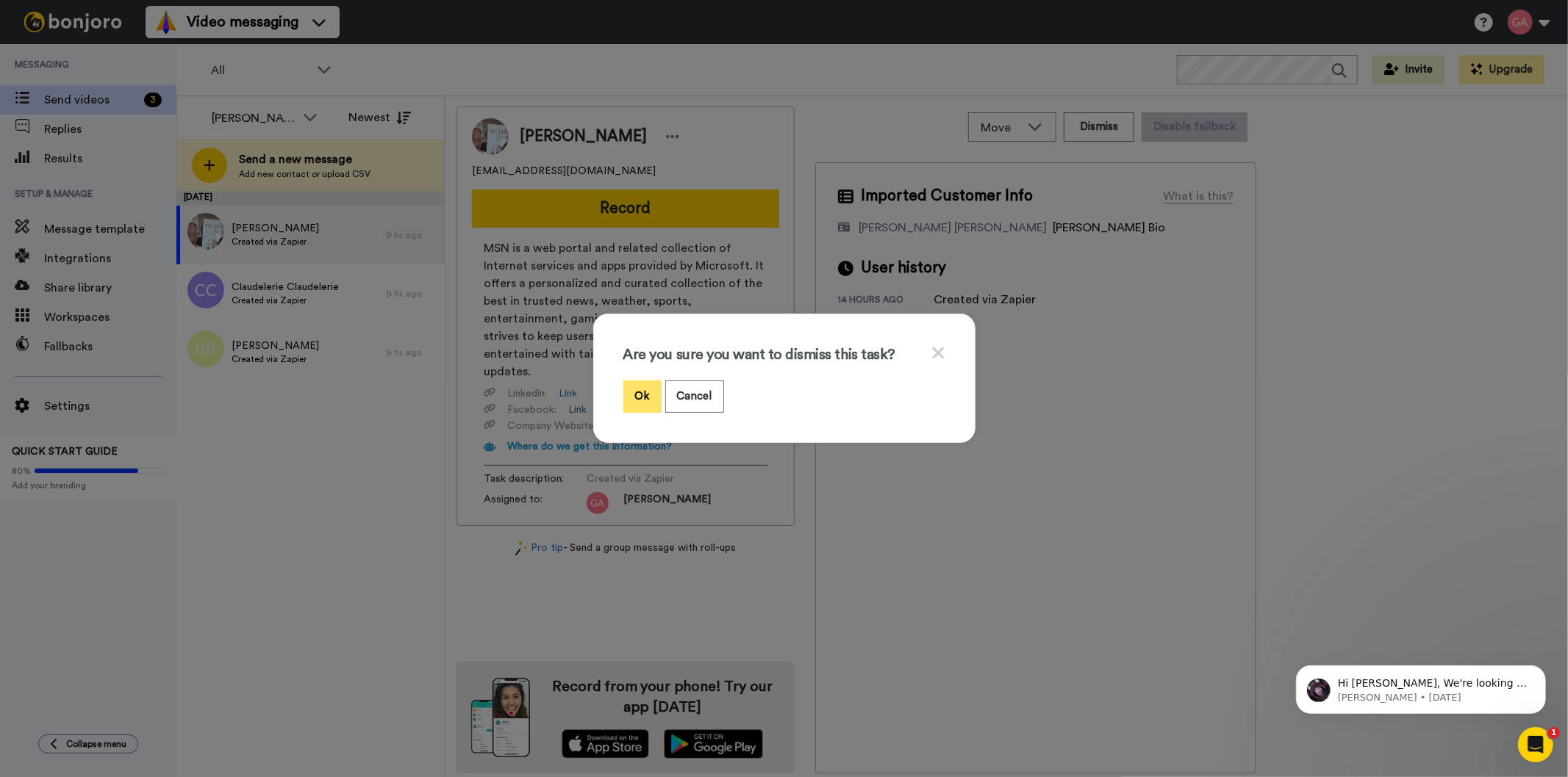
click at [629, 390] on button "Ok" at bounding box center [642, 396] width 38 height 31
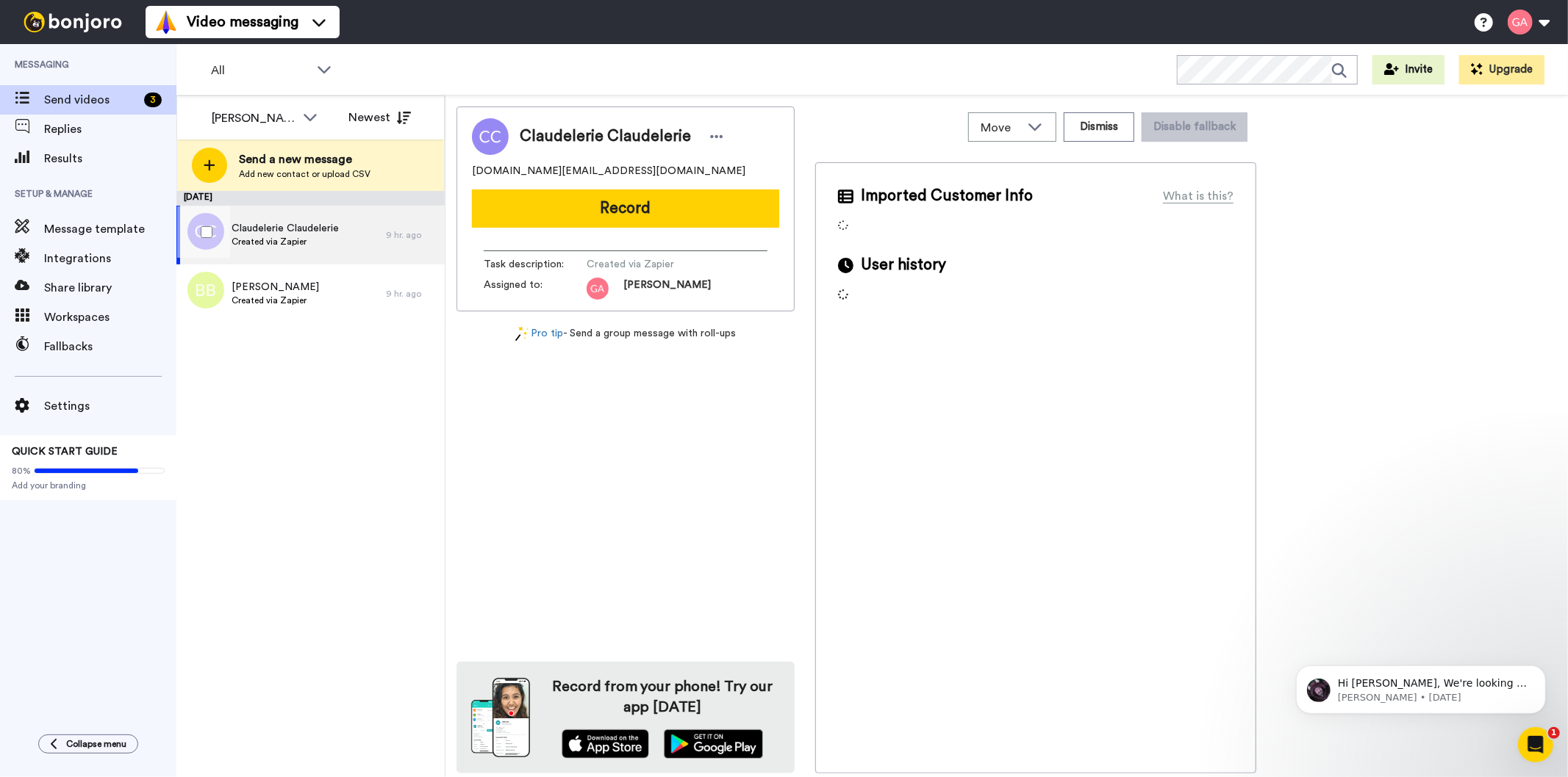
click at [276, 226] on span "Claudelerie Claudelerie" at bounding box center [286, 228] width 108 height 15
click at [559, 137] on span "Claudelerie Claudelerie" at bounding box center [605, 136] width 171 height 23
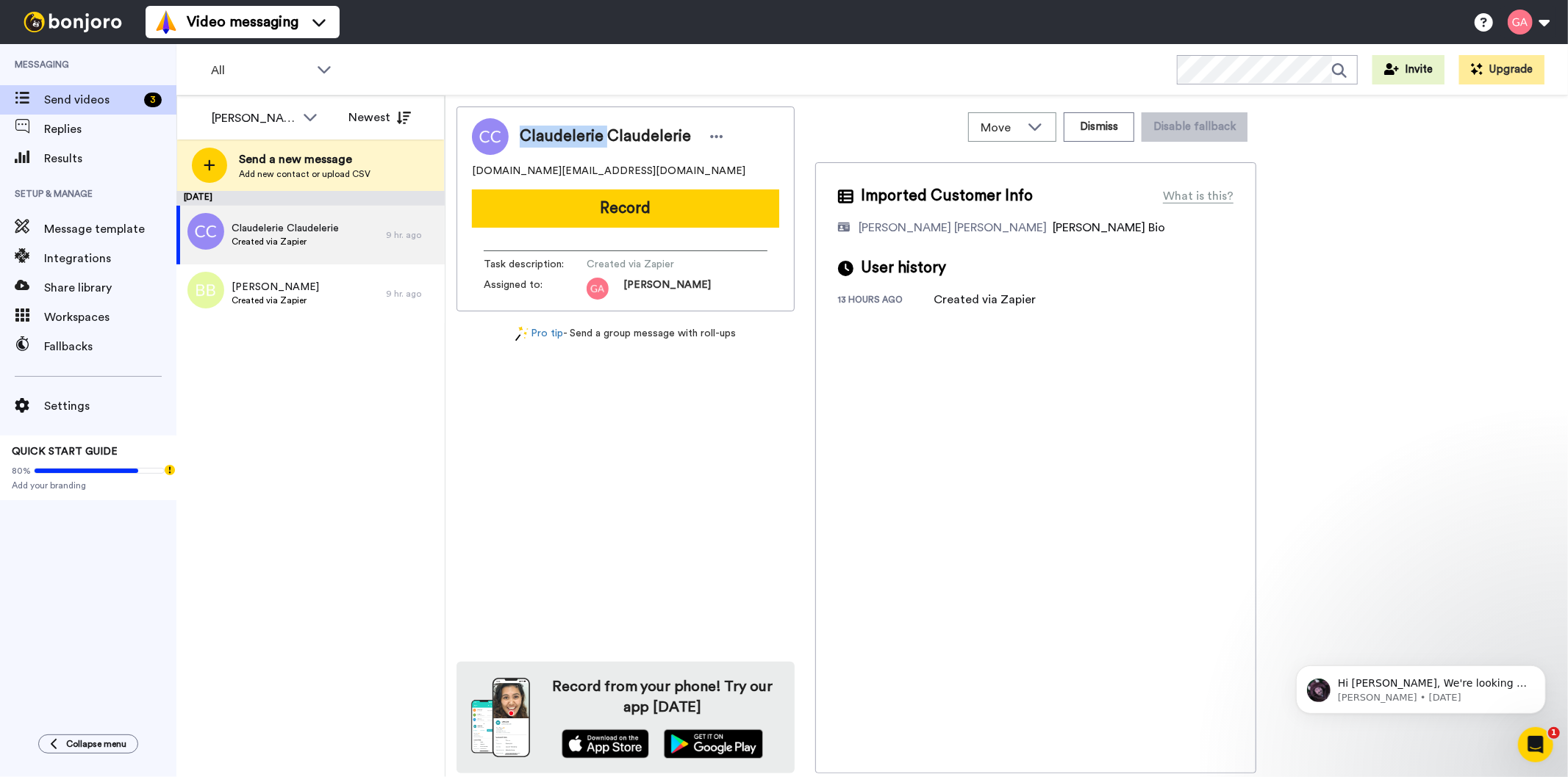
click at [559, 137] on span "Claudelerie Claudelerie" at bounding box center [605, 136] width 171 height 23
copy div "Claudelerie Claudelerie"
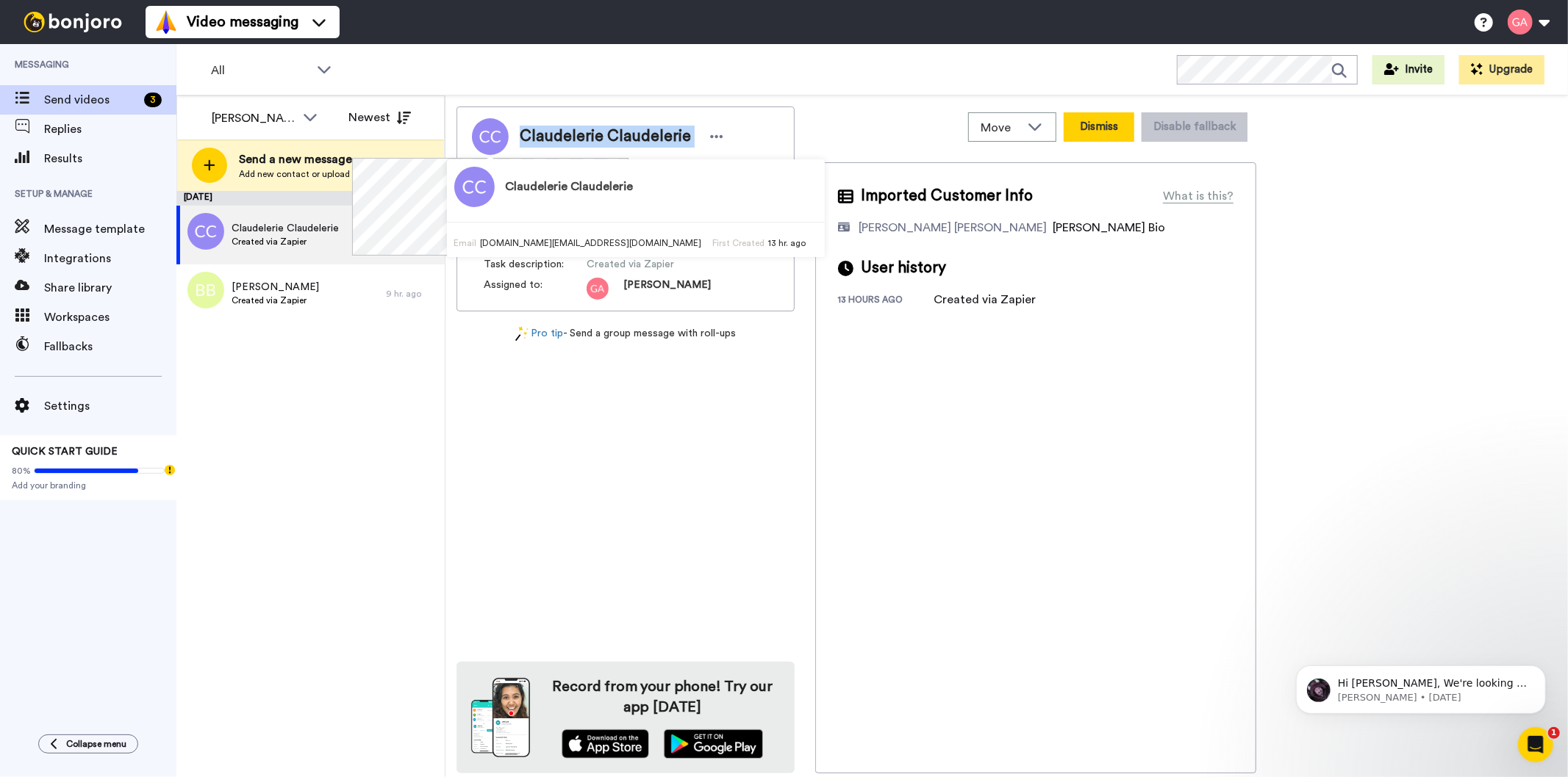
click at [1098, 119] on button "Dismiss" at bounding box center [1098, 127] width 70 height 29
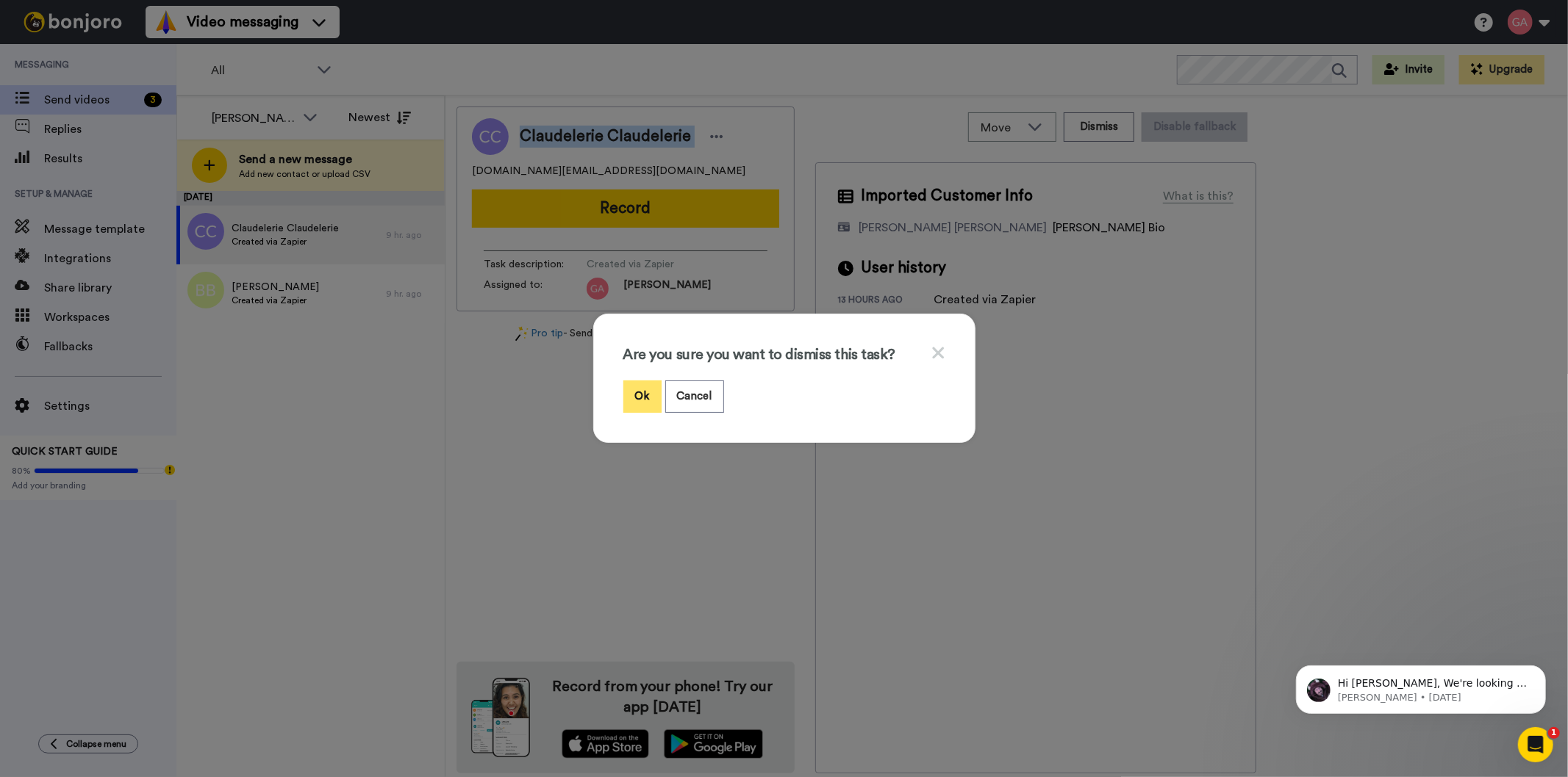
click at [629, 393] on button "Ok" at bounding box center [642, 396] width 38 height 31
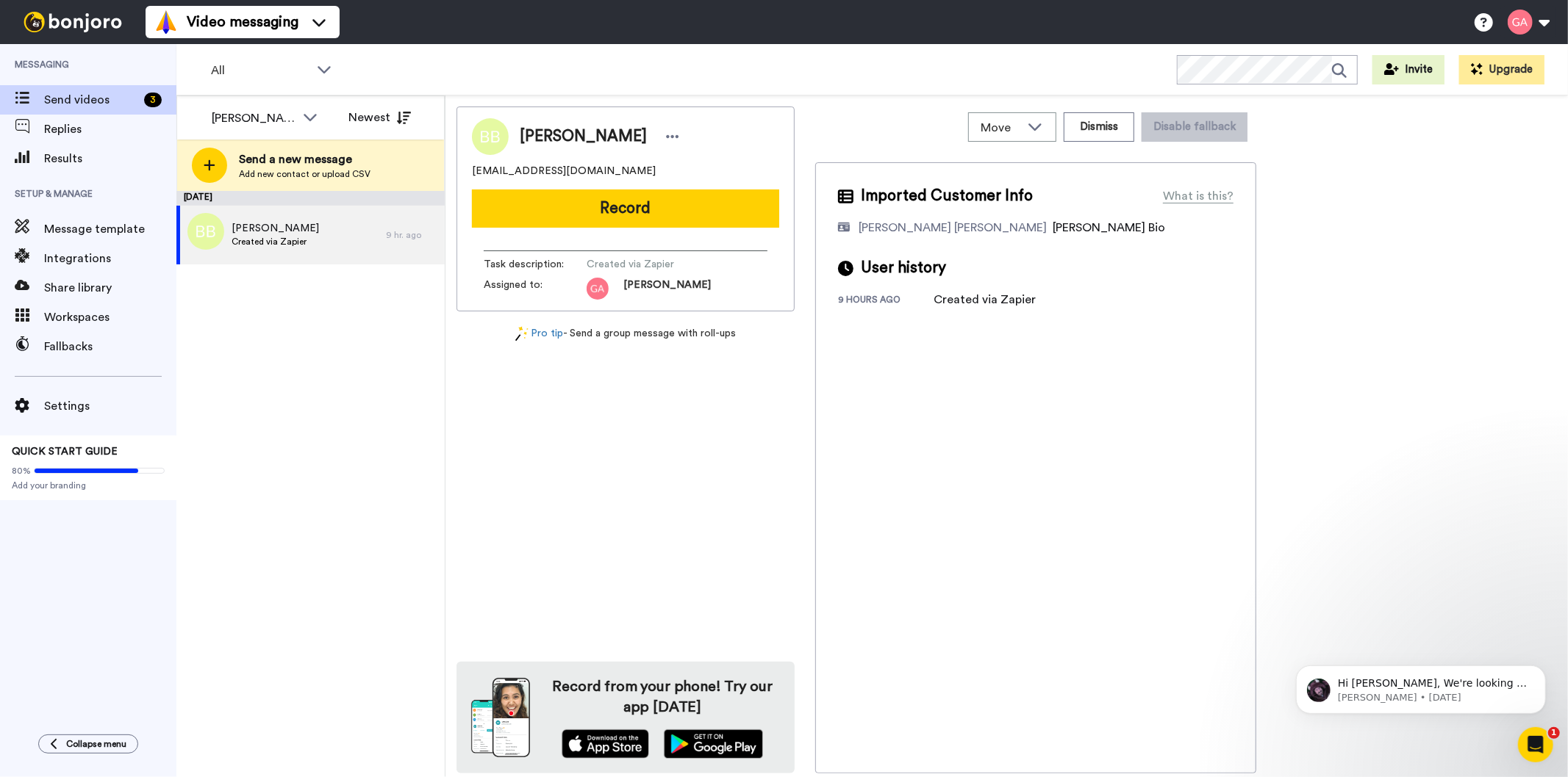
click at [338, 339] on div "September 20 Benjamin Buckallew Created via Zapier 9 hr. ago" at bounding box center [310, 484] width 268 height 587
click at [300, 231] on span "[PERSON_NAME]" at bounding box center [275, 228] width 87 height 15
click at [555, 133] on span "[PERSON_NAME]" at bounding box center [583, 136] width 127 height 23
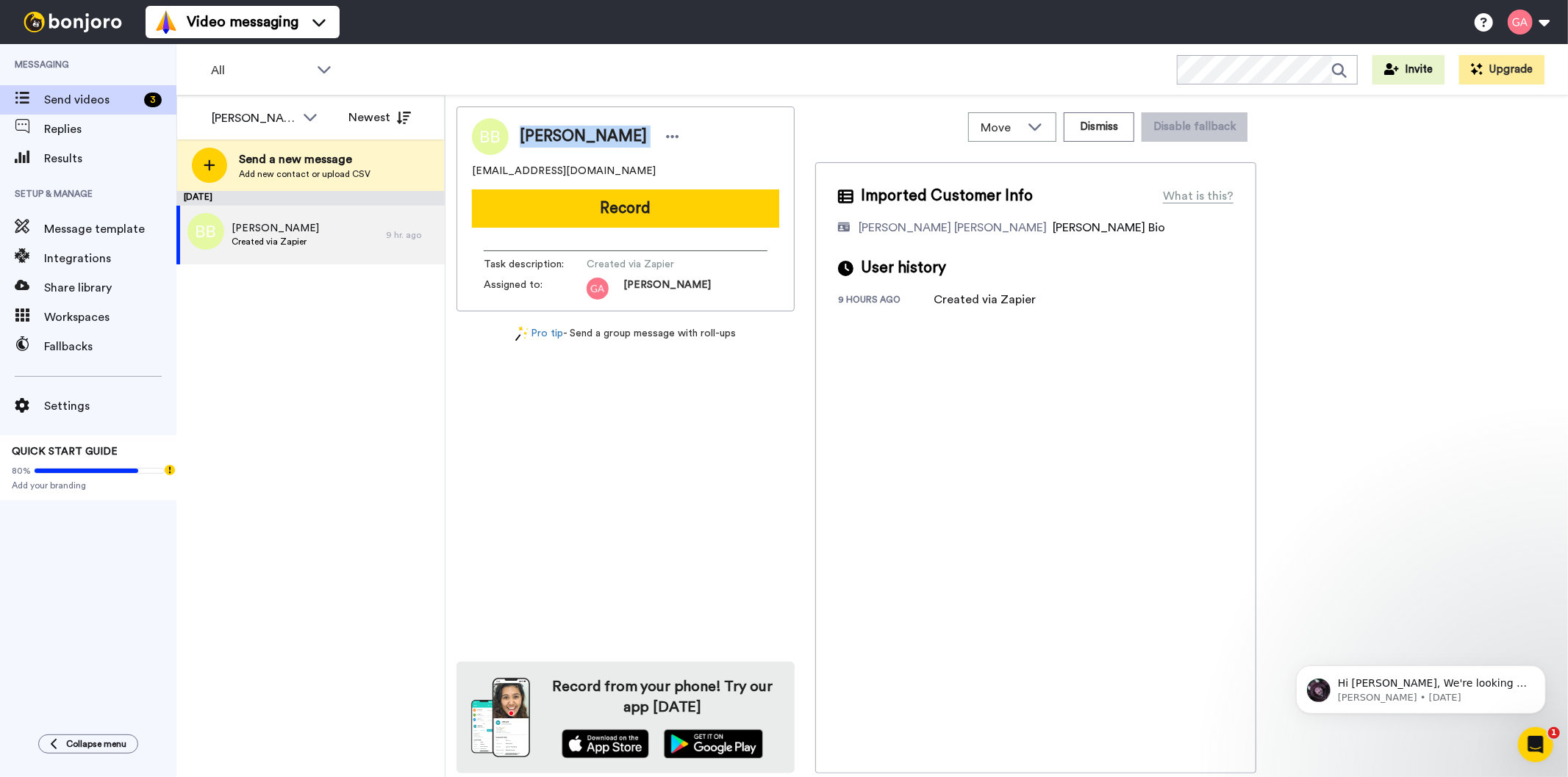
copy div "[PERSON_NAME]"
click at [347, 475] on div "September 20 Benjamin Buckallew Created via Zapier 9 hr. ago" at bounding box center [310, 484] width 268 height 587
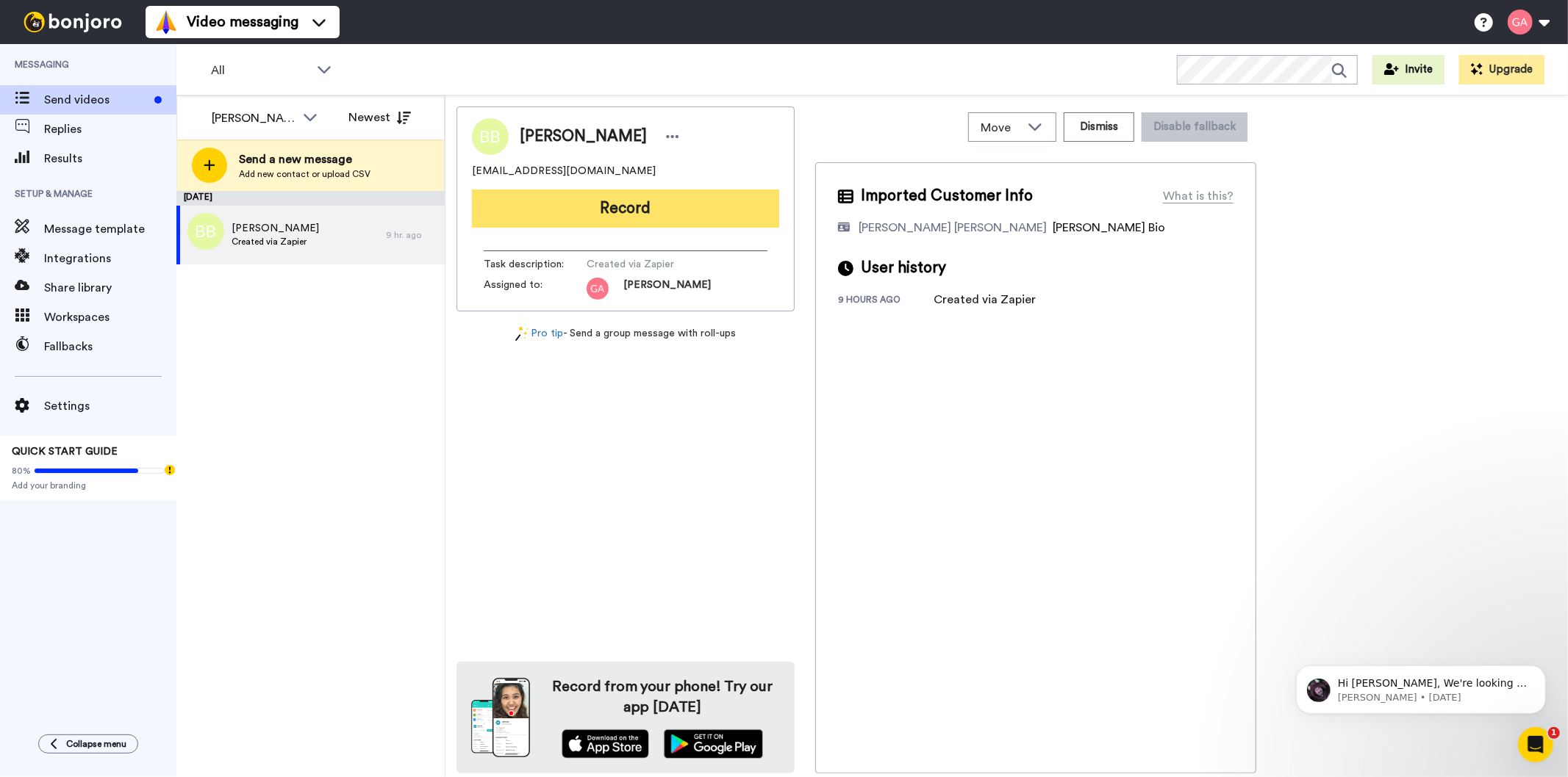
click at [612, 215] on button "Record" at bounding box center [625, 208] width 307 height 38
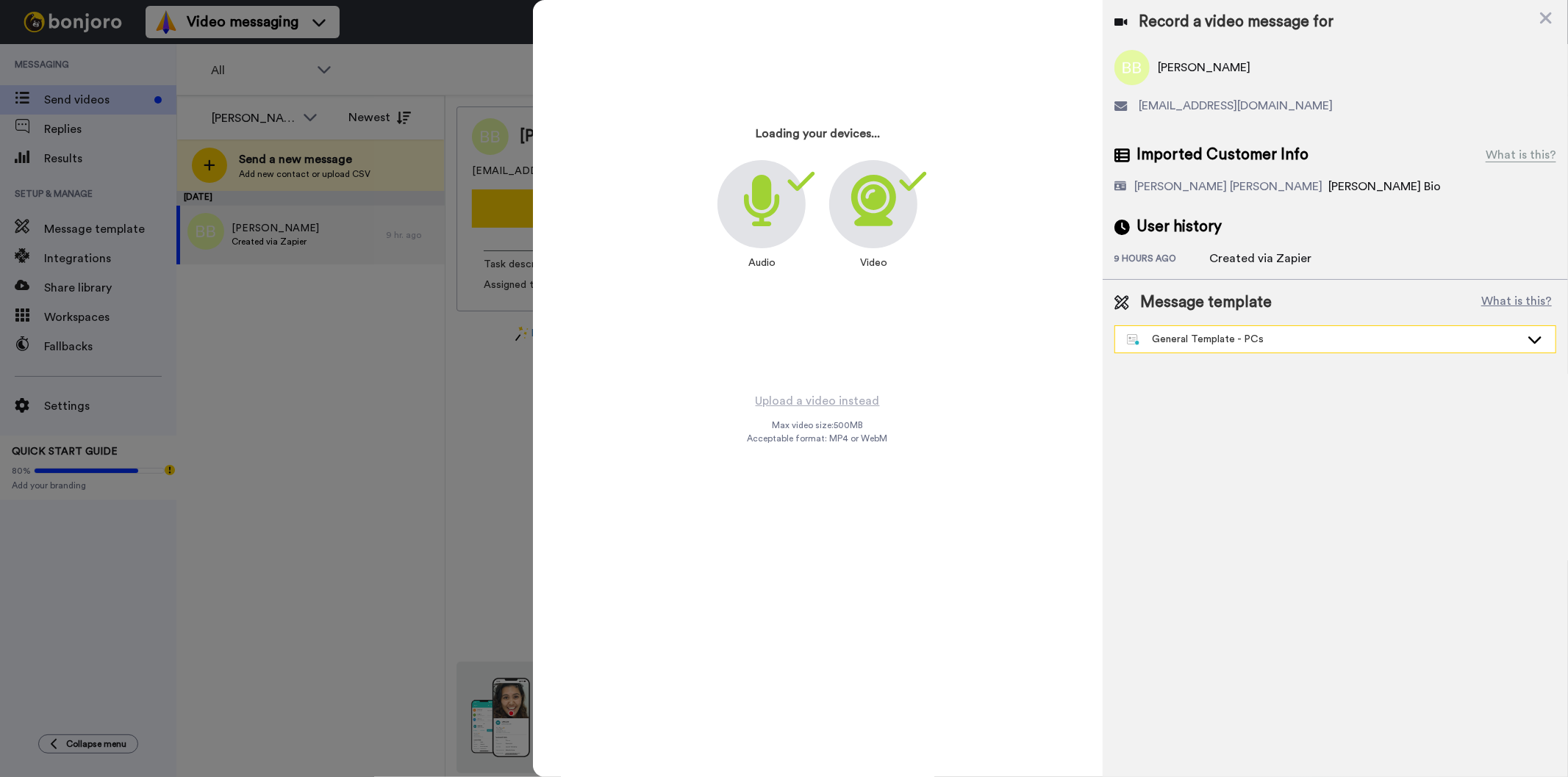
drag, startPoint x: 1258, startPoint y: 341, endPoint x: 1257, endPoint y: 327, distance: 14.0
click at [1258, 341] on div "General Template - PCs" at bounding box center [1323, 339] width 393 height 15
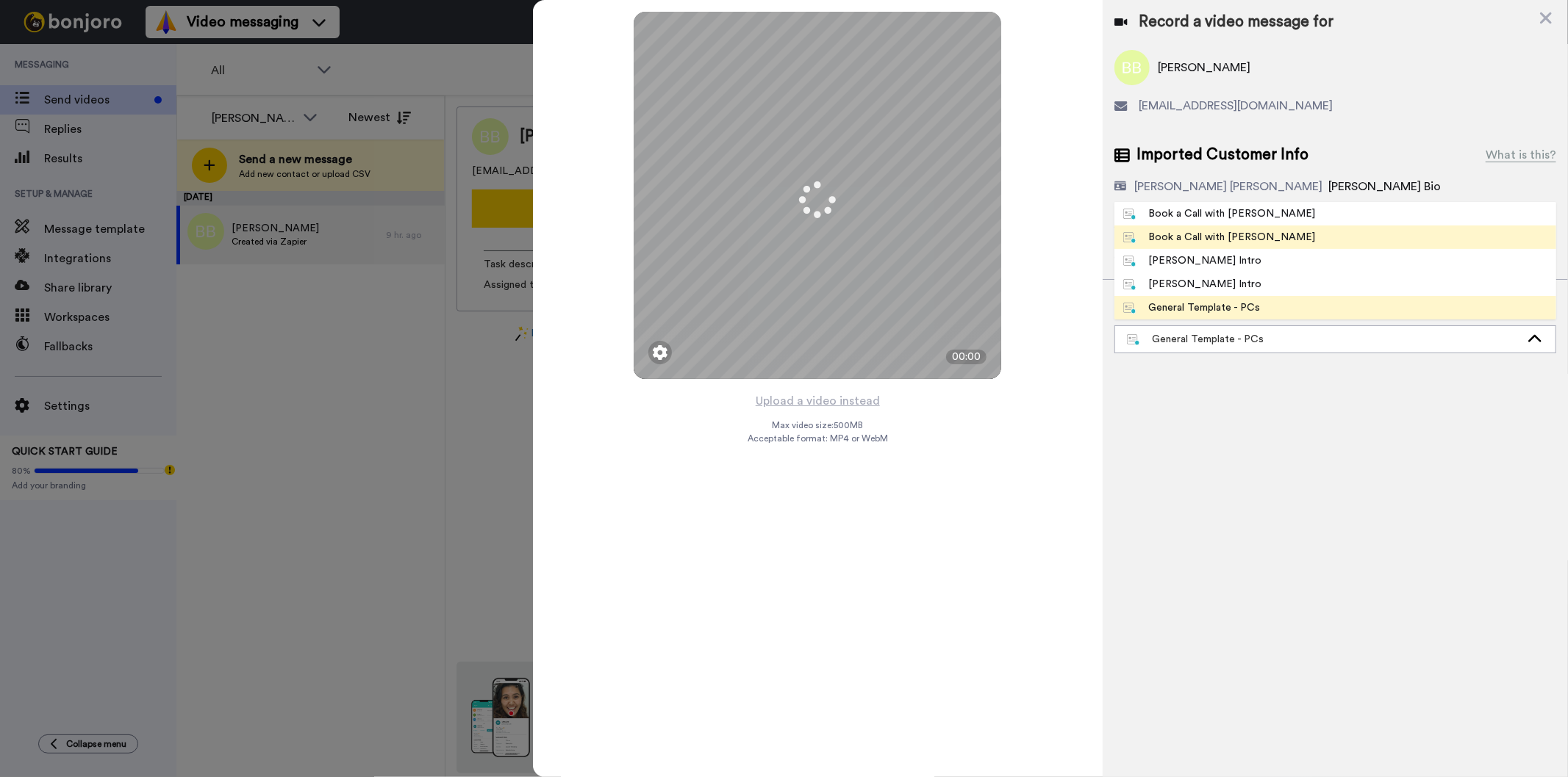
click at [1252, 235] on span "Book a Call with Gilda" at bounding box center [1219, 237] width 210 height 15
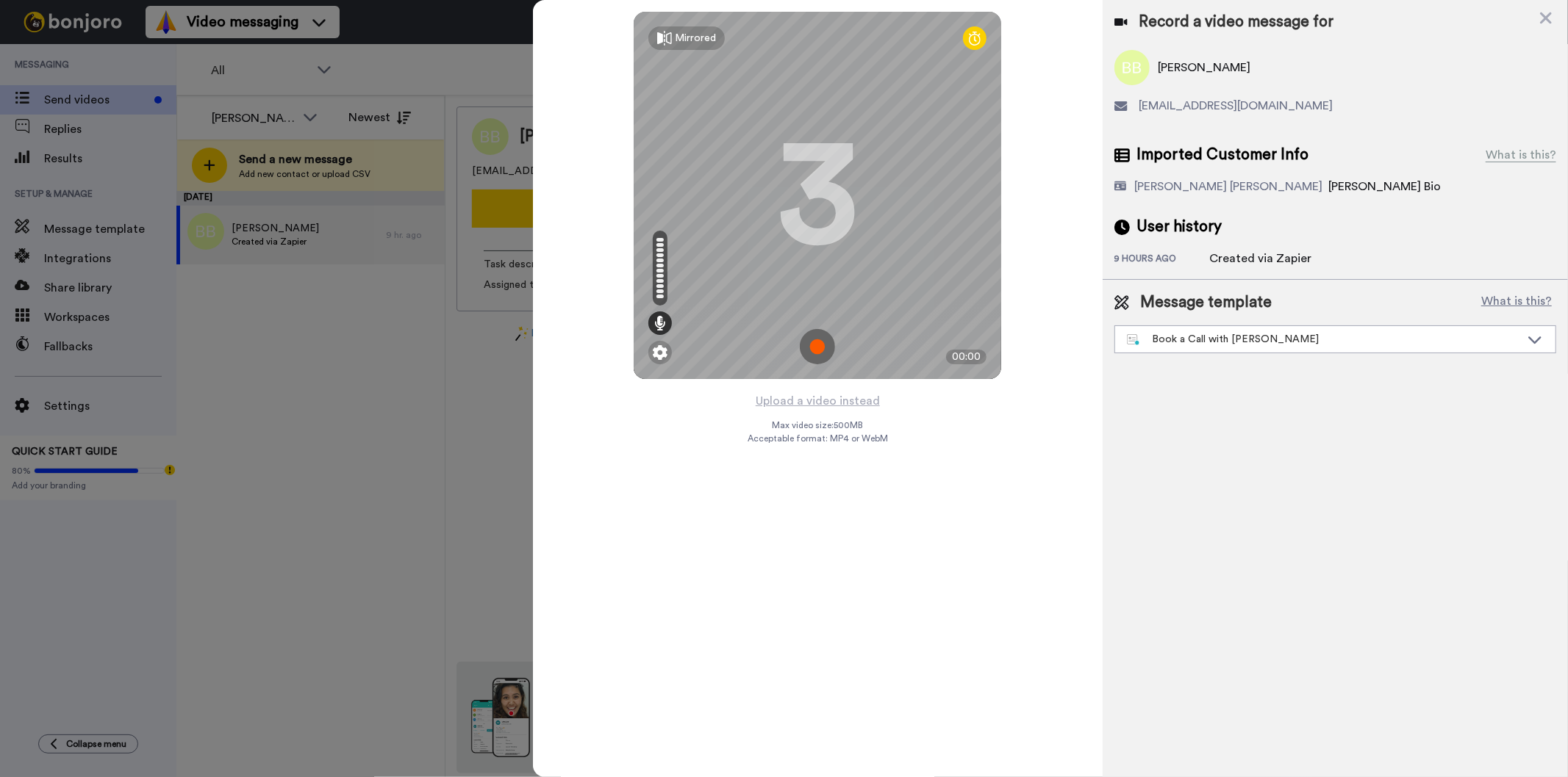
click at [848, 404] on button "Upload a video instead" at bounding box center [817, 401] width 133 height 20
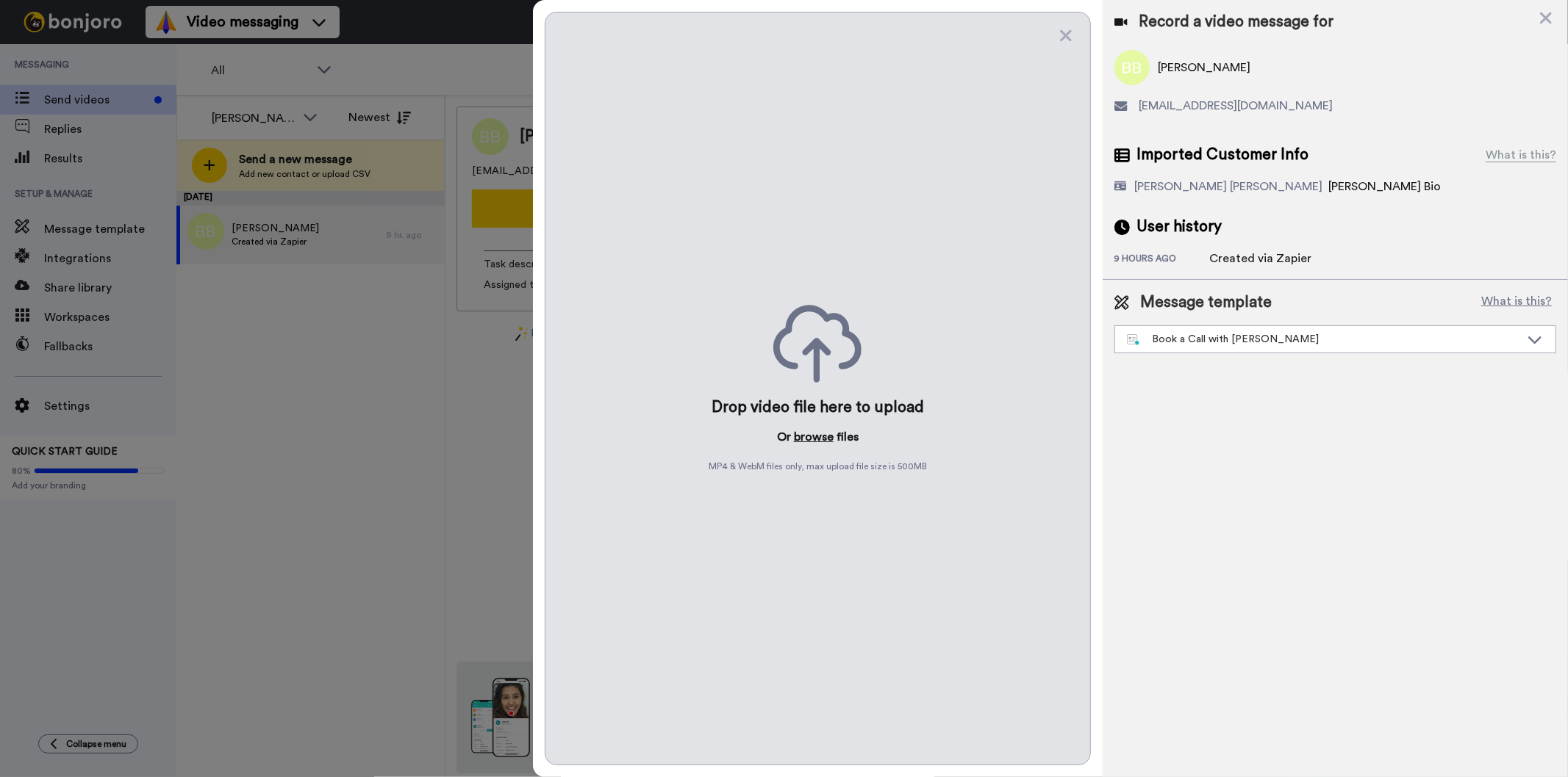
click at [819, 441] on button "browse" at bounding box center [813, 437] width 40 height 18
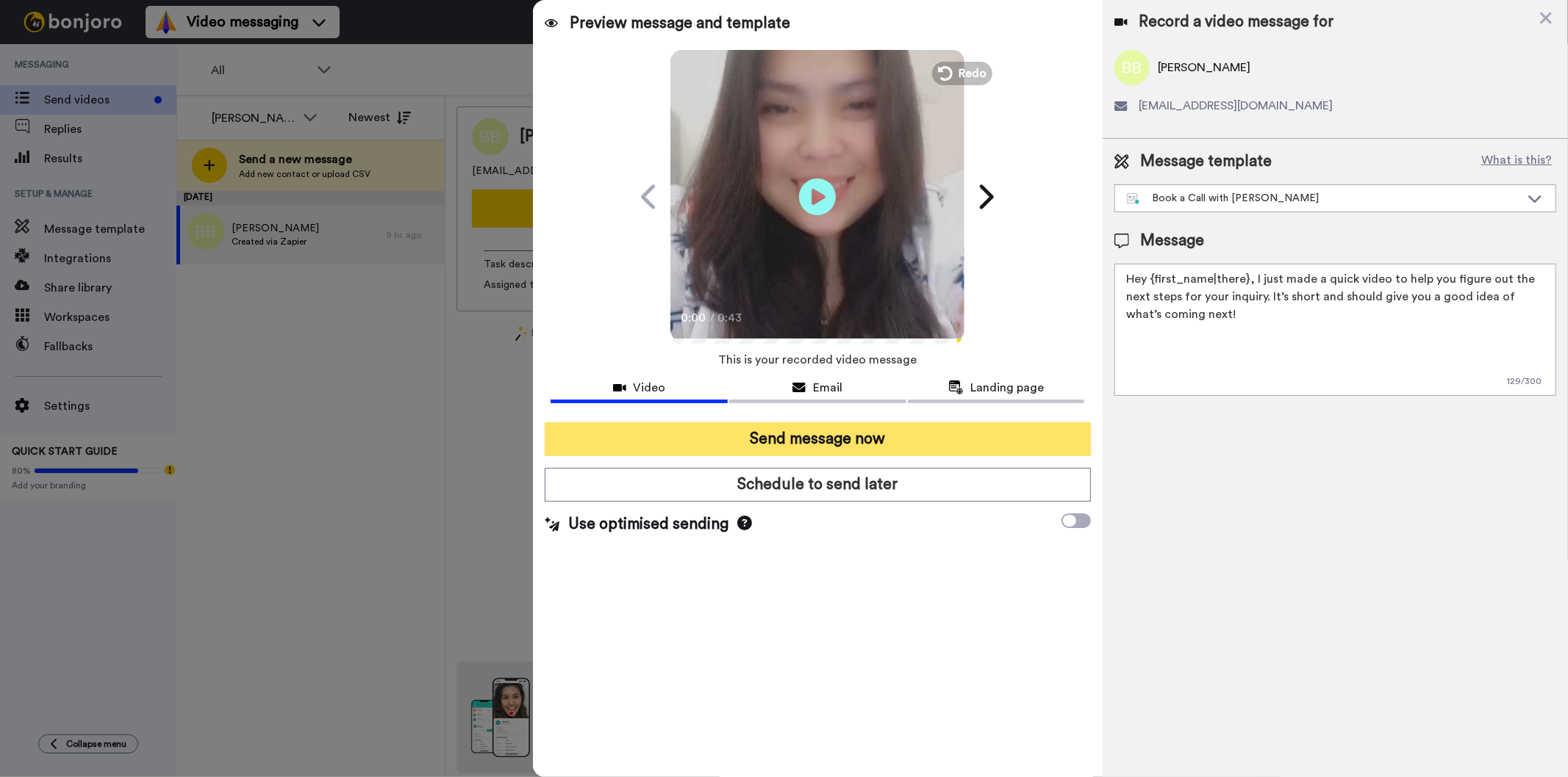
click at [839, 441] on button "Send message now" at bounding box center [816, 439] width 545 height 34
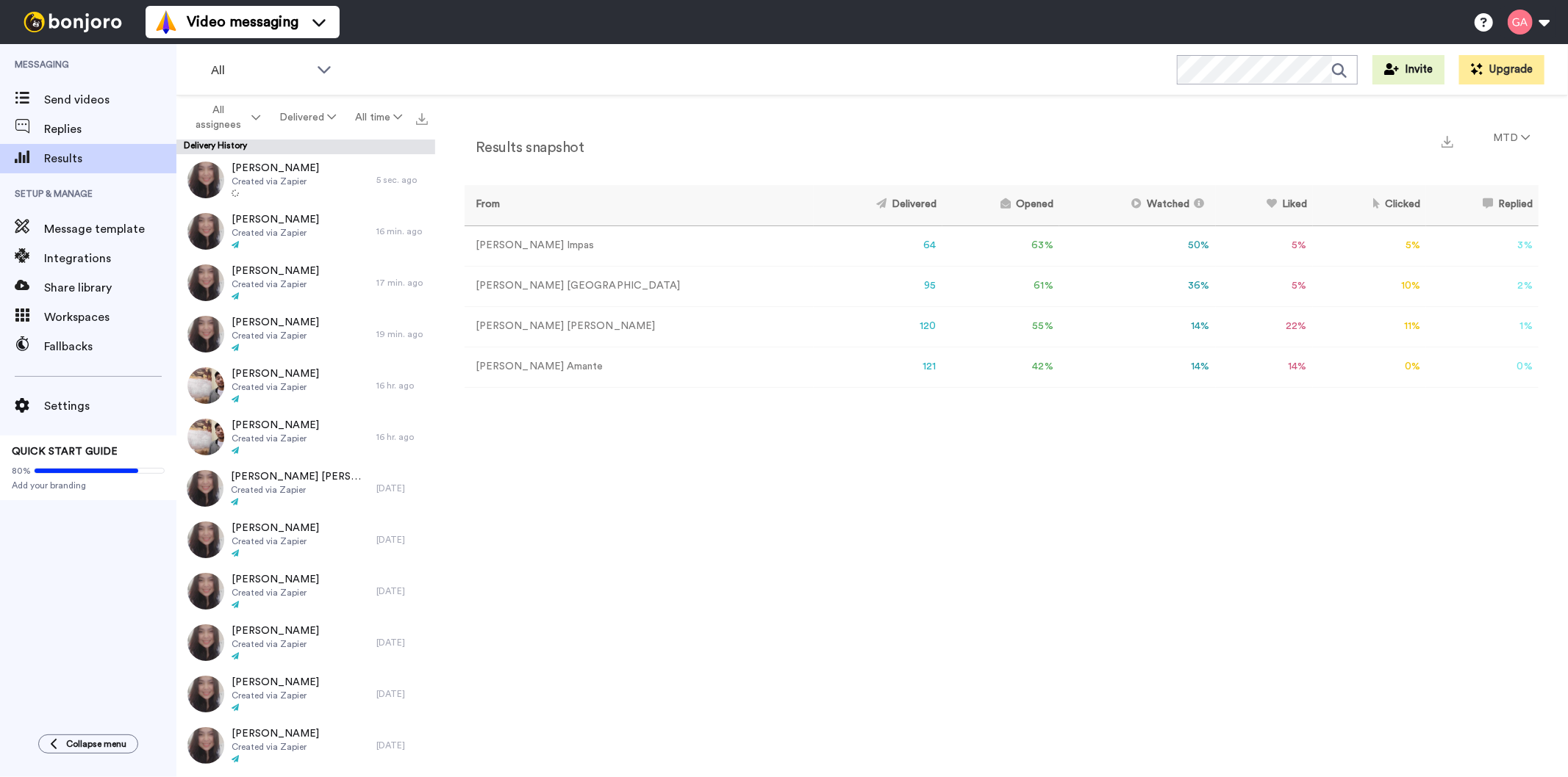
click at [954, 491] on div "Results snapshot MTD From Delivered Opened Watched Liked Clicked Replied Failed…" at bounding box center [1000, 440] width 1132 height 690
click at [61, 102] on span "Send videos" at bounding box center [110, 100] width 132 height 18
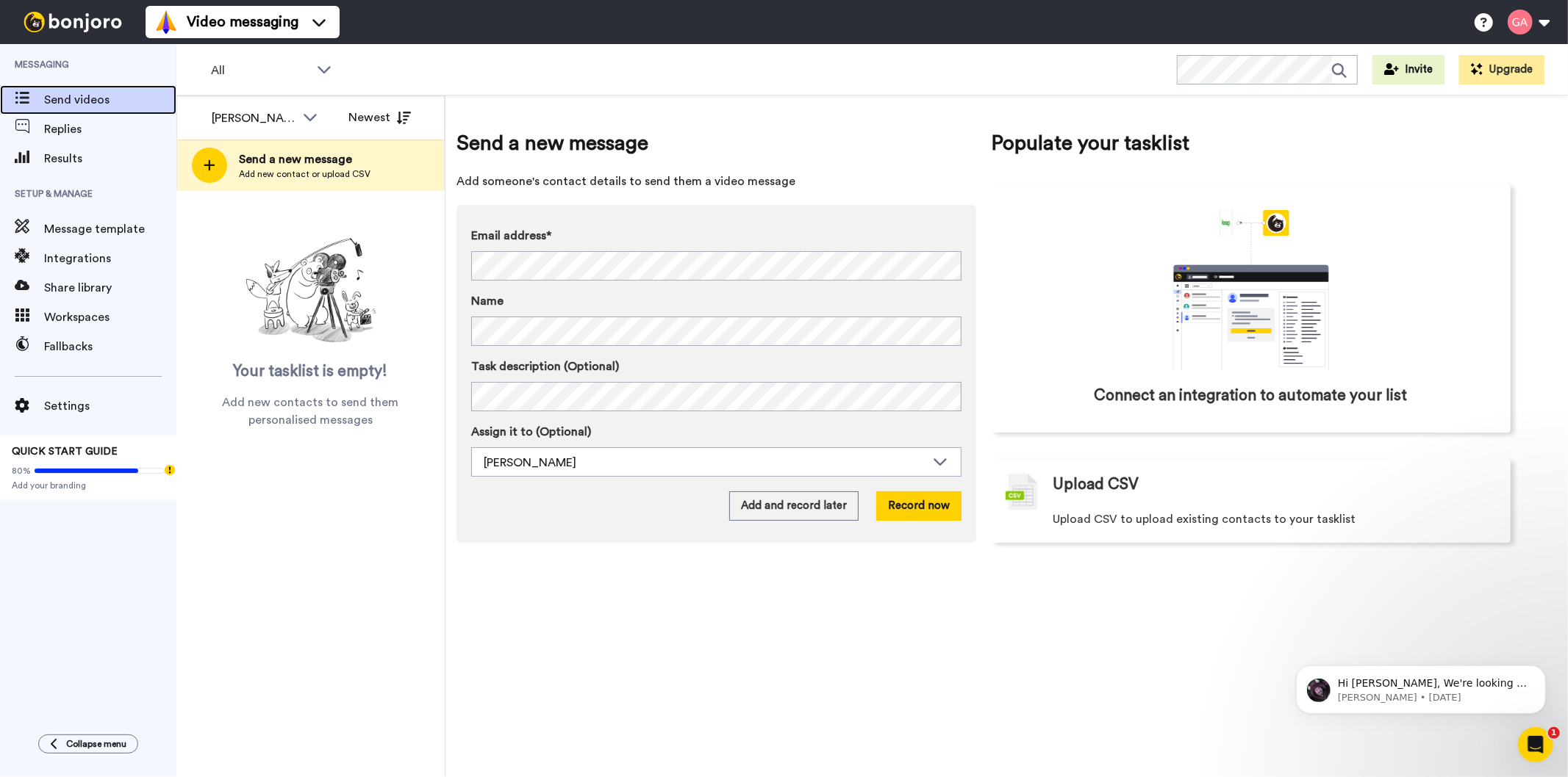
click at [115, 108] on span "Send videos" at bounding box center [110, 100] width 132 height 18
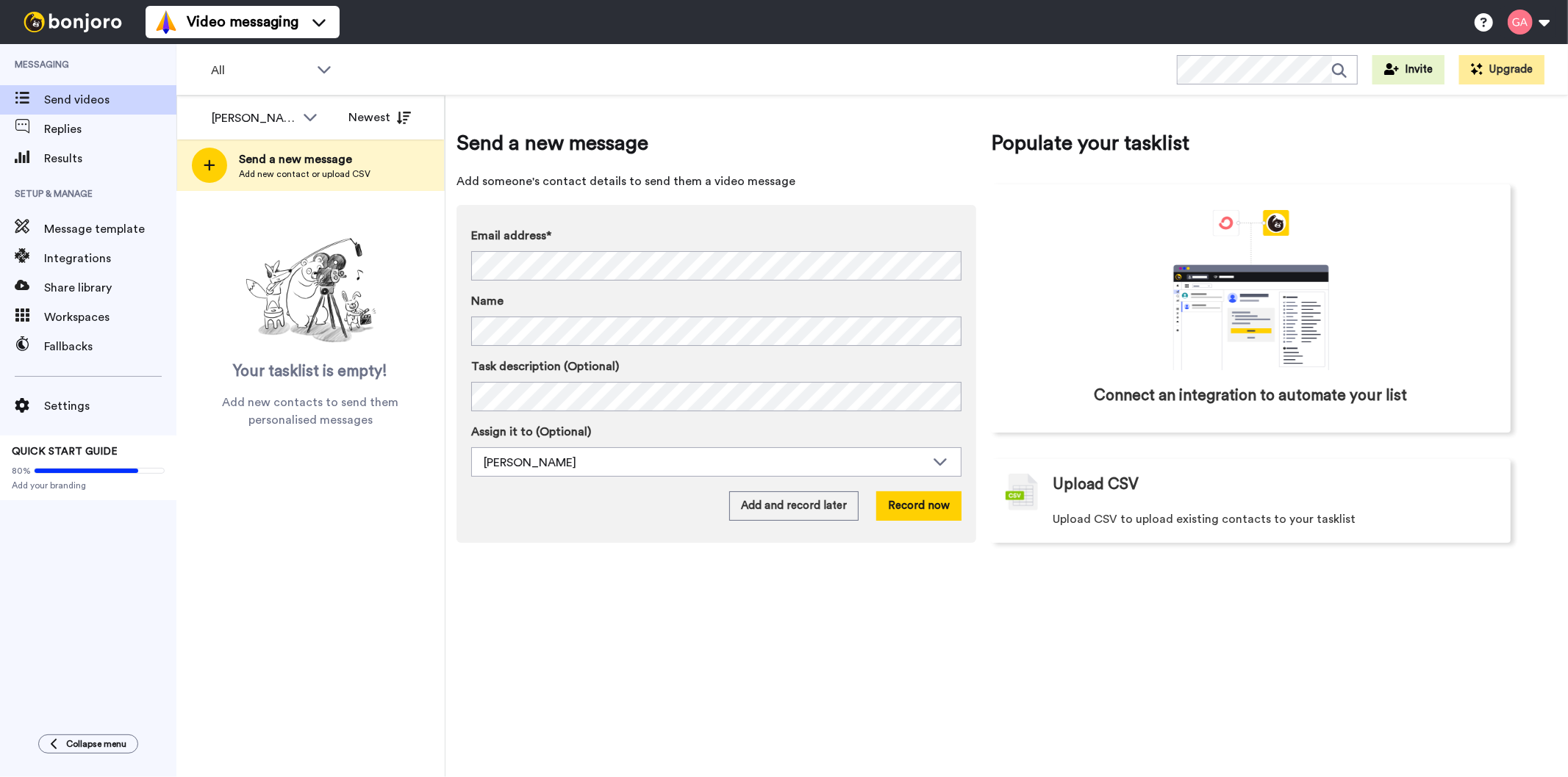
click at [244, 71] on span "All" at bounding box center [259, 70] width 99 height 18
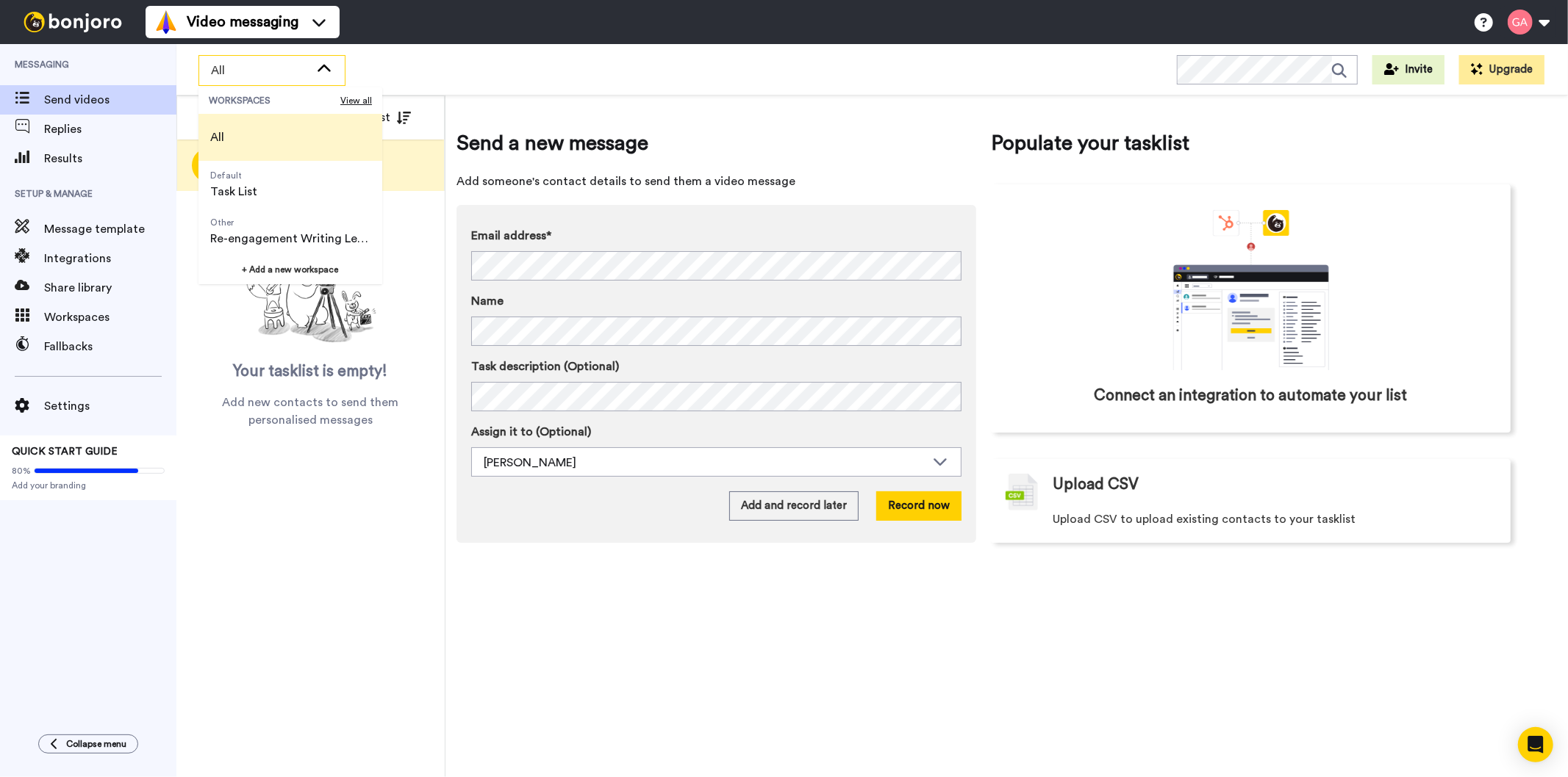
click at [244, 71] on span "All" at bounding box center [259, 70] width 99 height 18
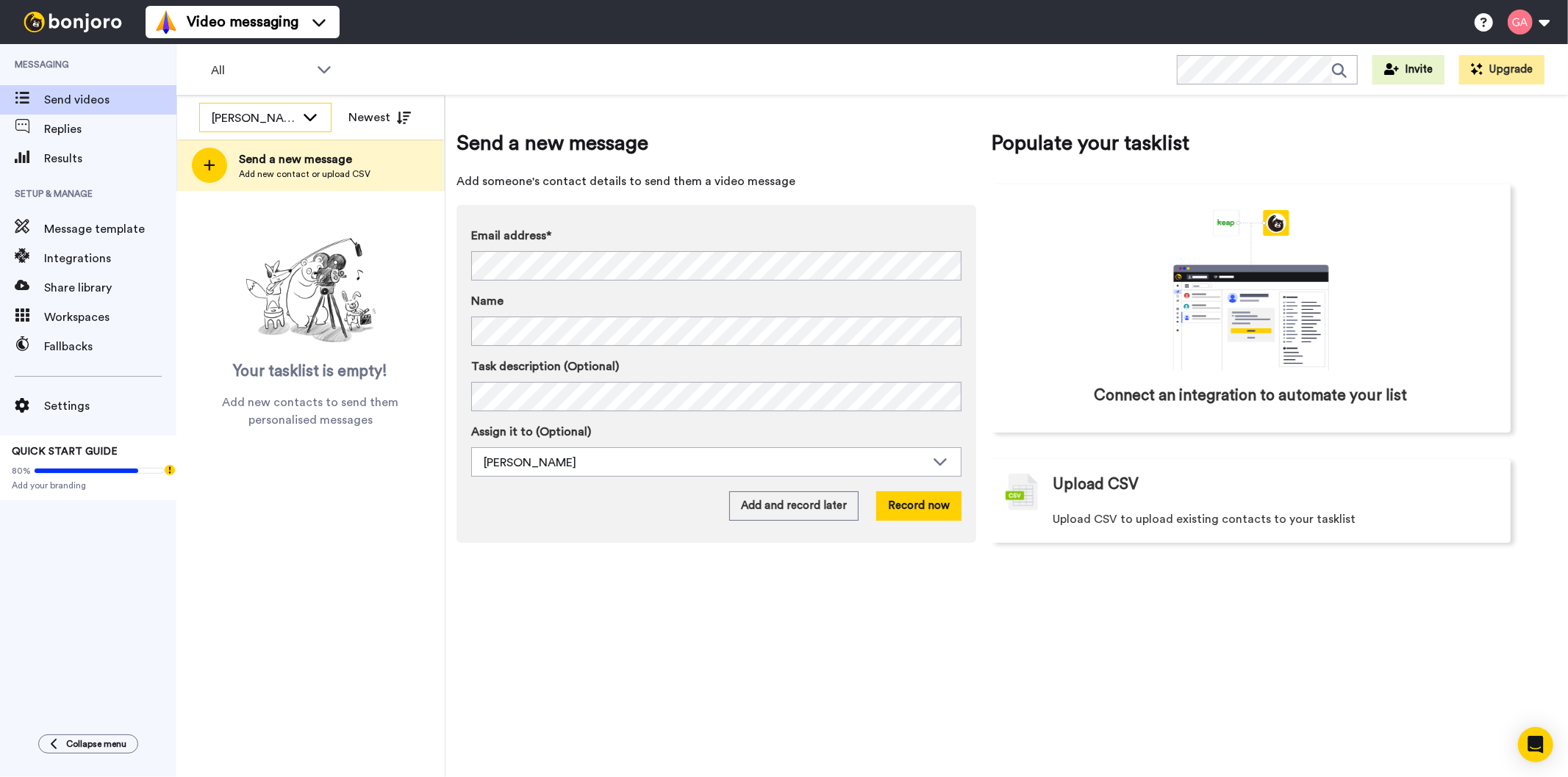
click at [244, 119] on div "[PERSON_NAME]" at bounding box center [254, 118] width 84 height 18
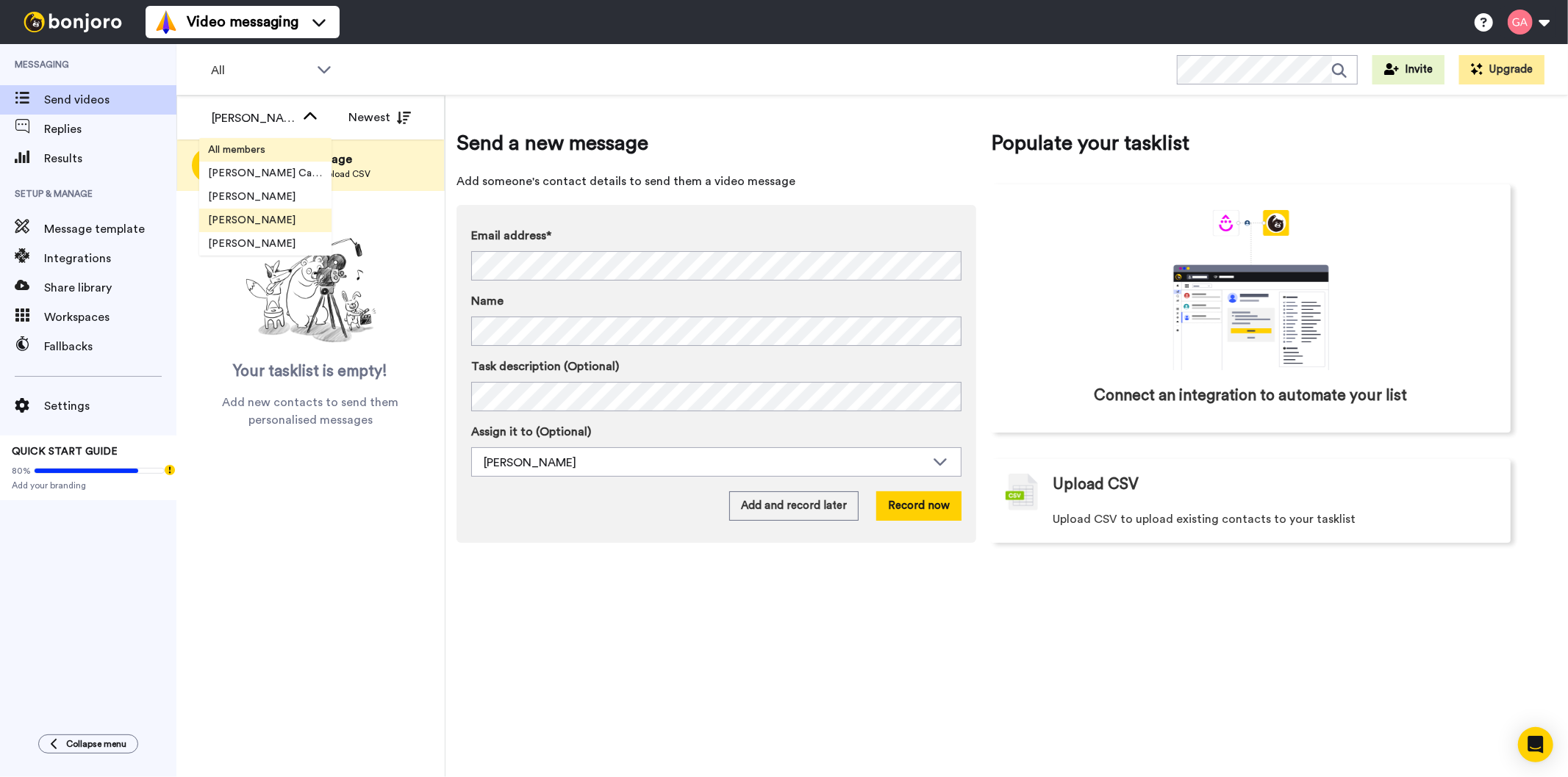
click at [250, 147] on span "All members" at bounding box center [236, 150] width 75 height 15
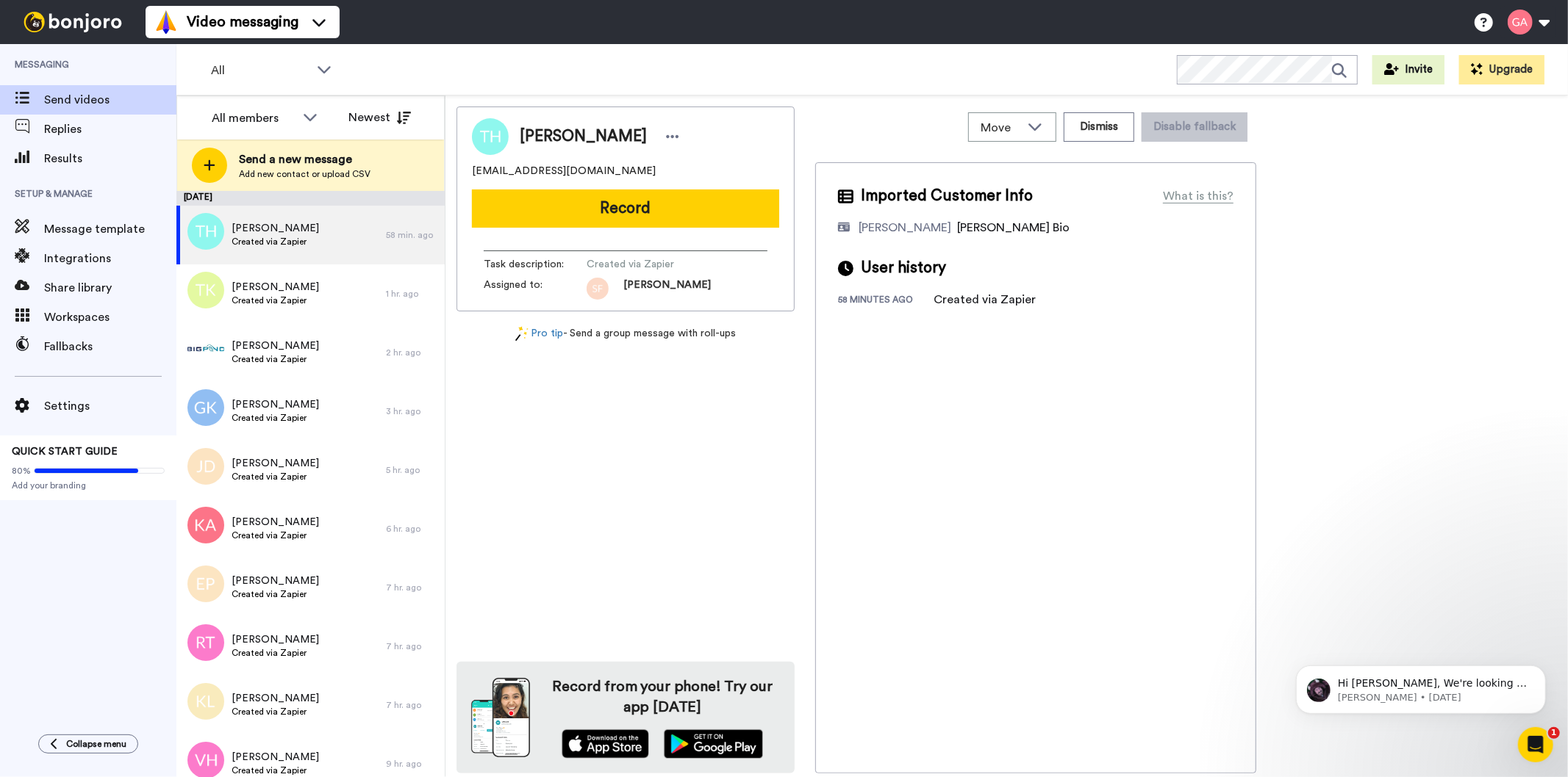
click at [105, 616] on div "Messaging Send videos Replies Results Setup & Manage Message template Integrati…" at bounding box center [88, 382] width 176 height 676
click at [273, 308] on div "[PERSON_NAME] Created via Zapier" at bounding box center [281, 294] width 209 height 59
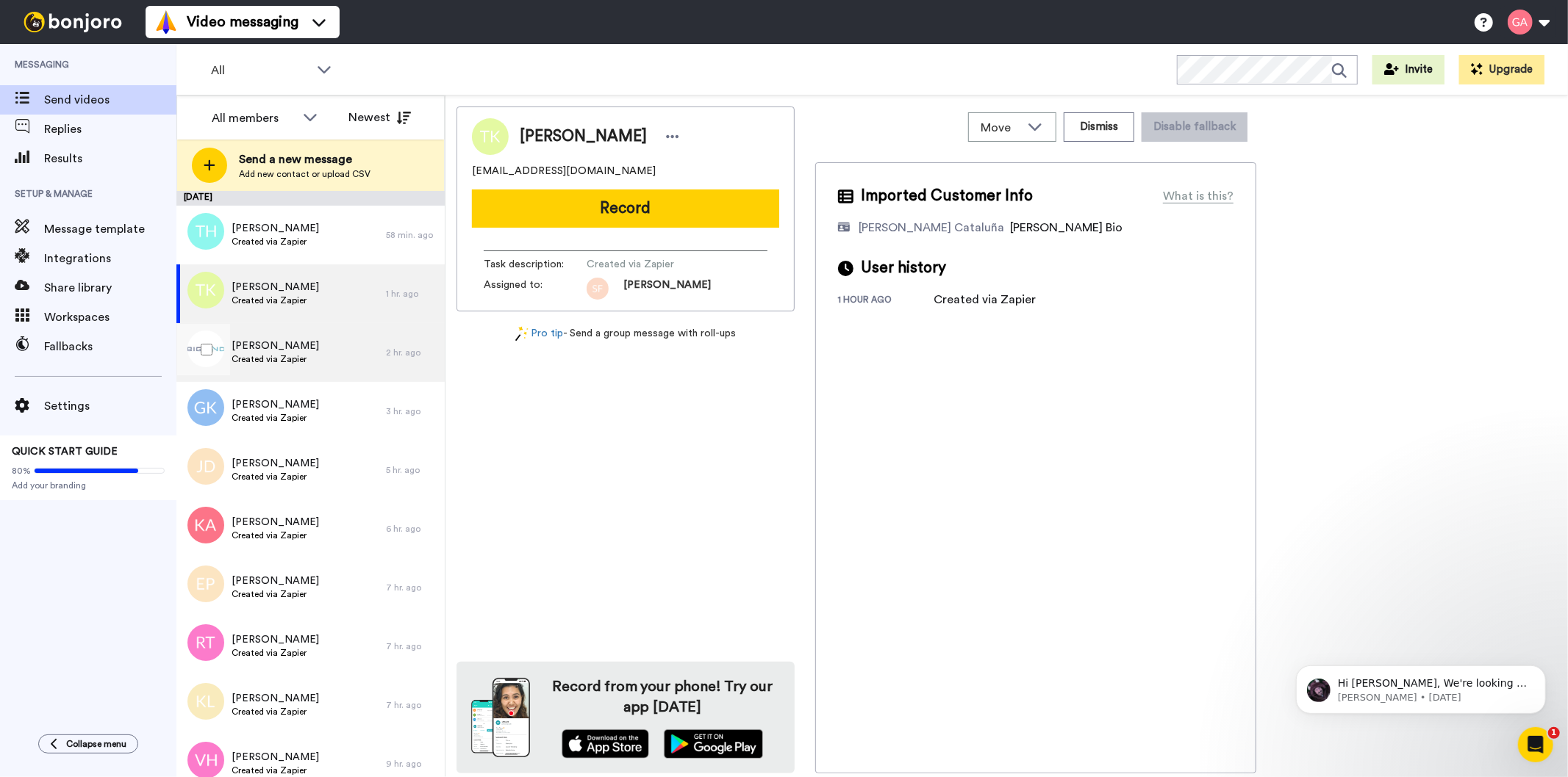
click at [270, 353] on span "Created via Zapier" at bounding box center [275, 359] width 87 height 12
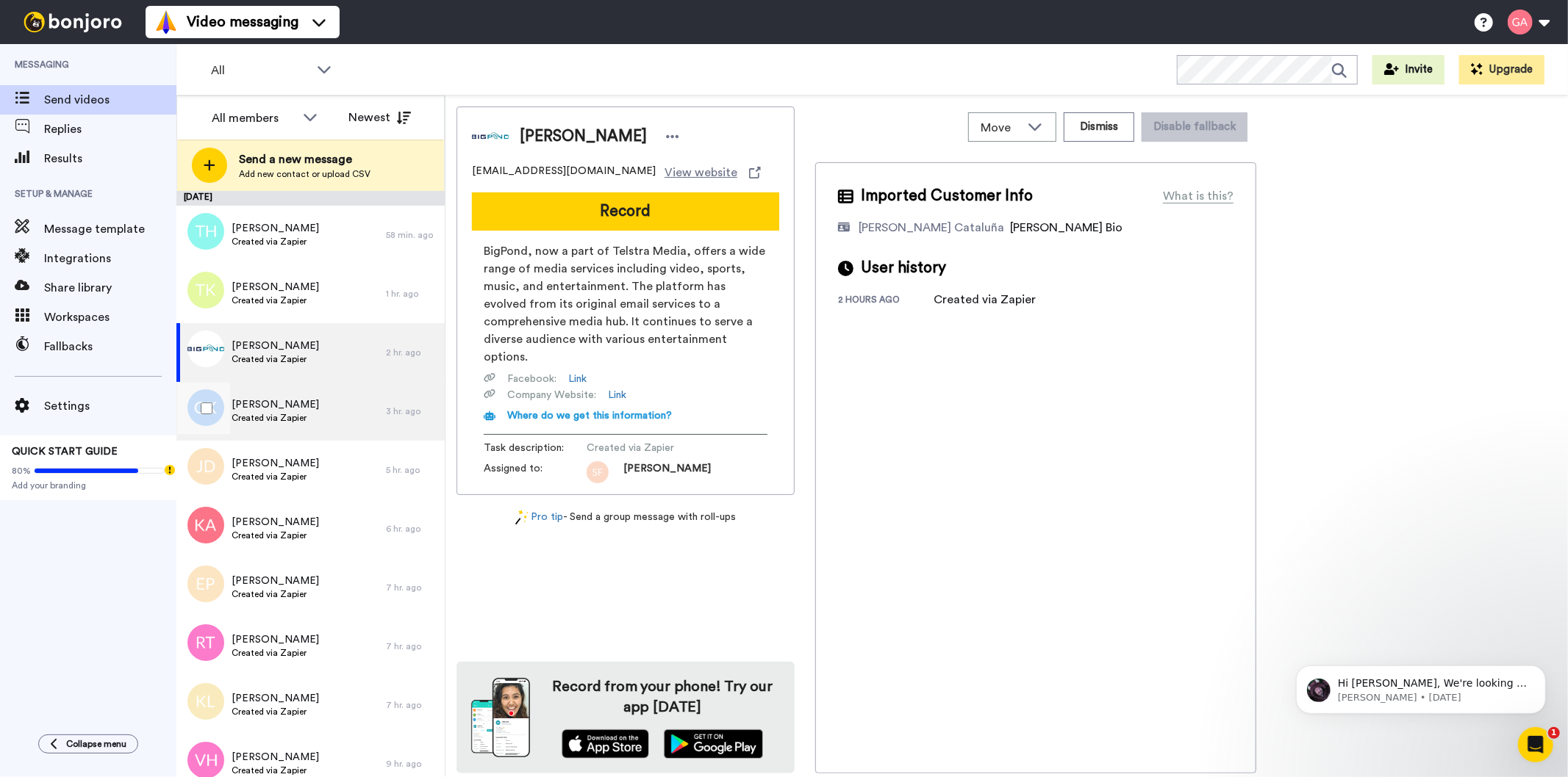
click at [300, 409] on span "[PERSON_NAME]" at bounding box center [275, 404] width 87 height 15
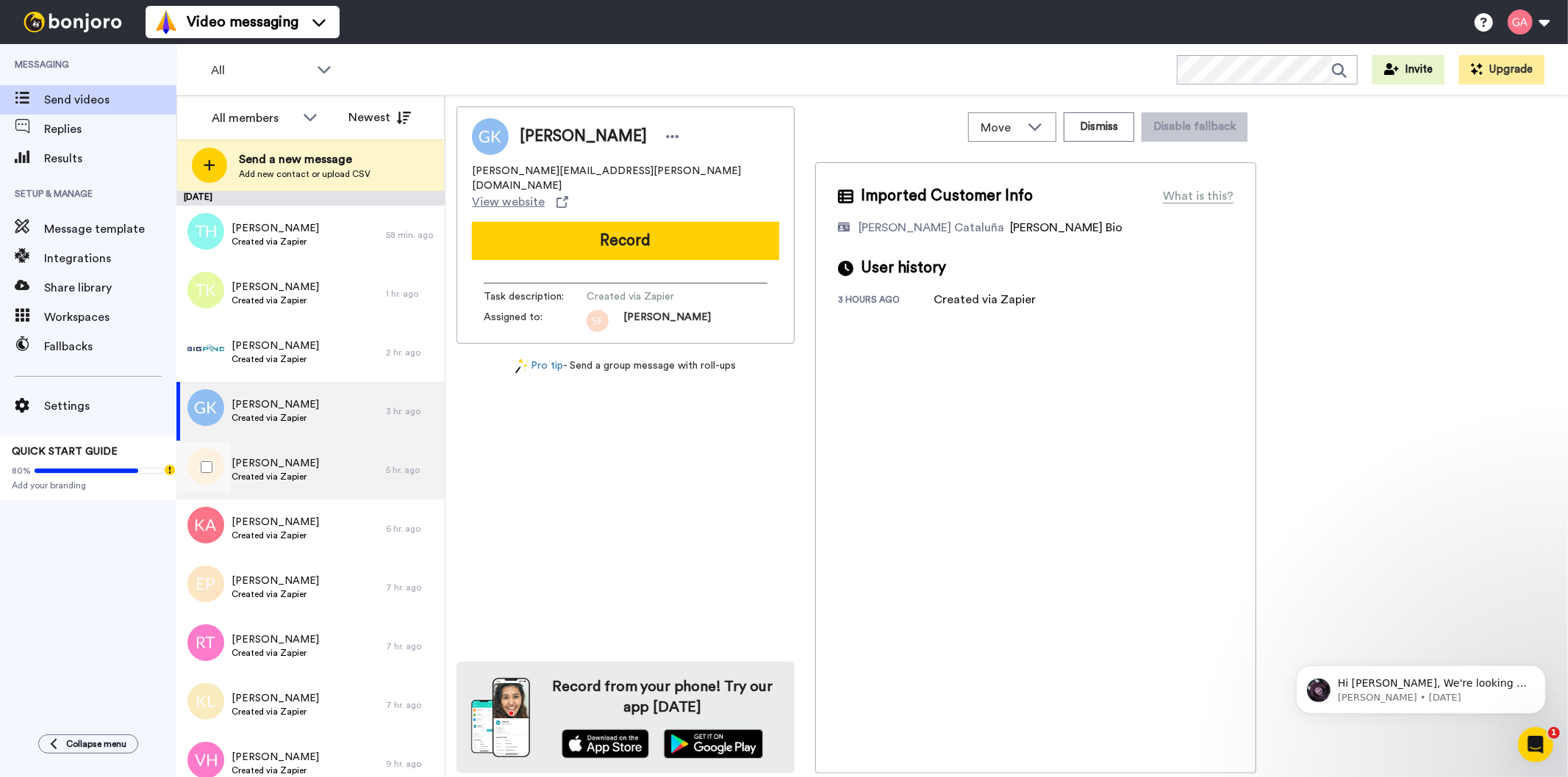
click at [293, 466] on span "[PERSON_NAME]" at bounding box center [275, 463] width 87 height 15
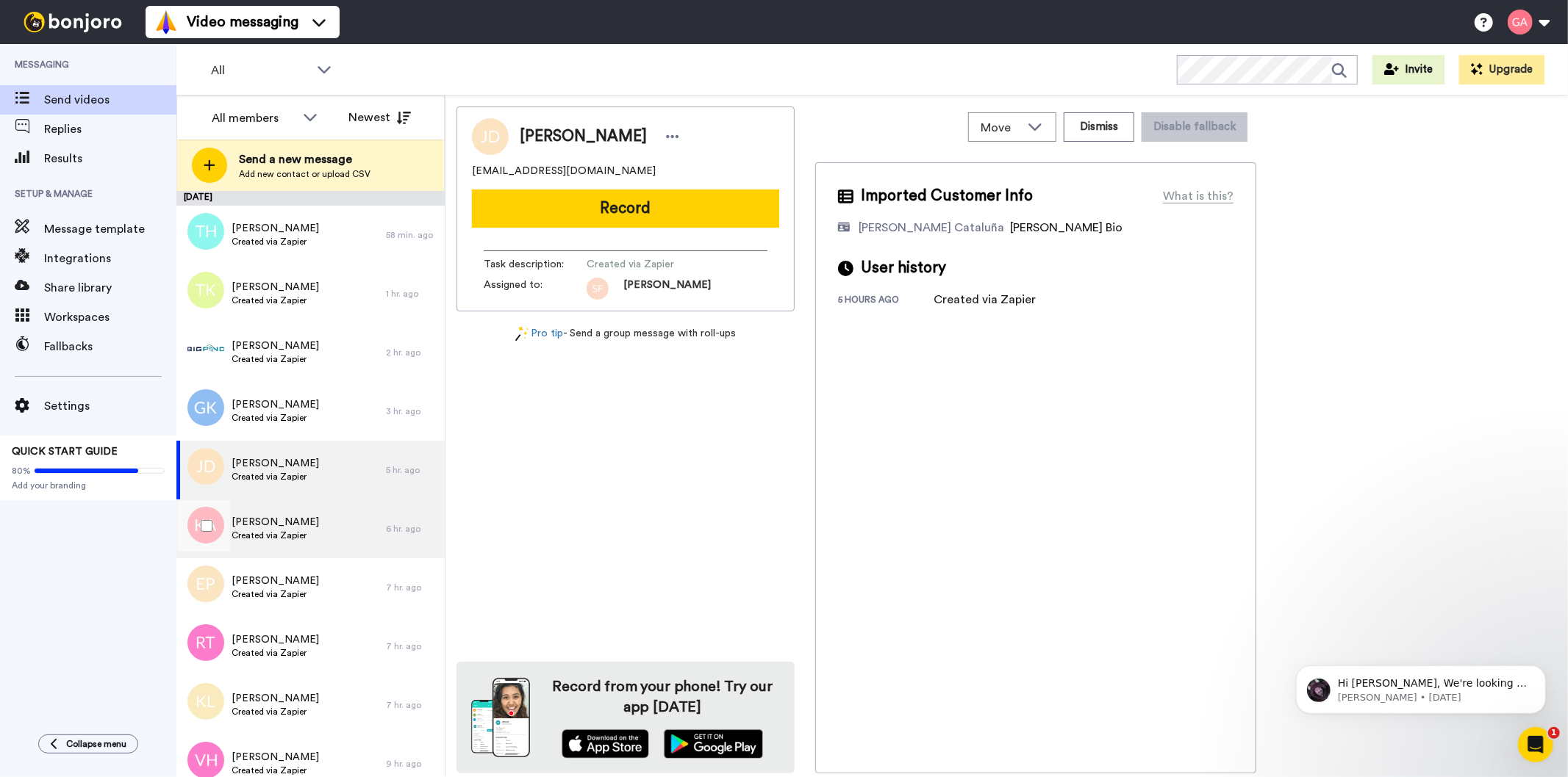
click at [292, 526] on span "[PERSON_NAME]" at bounding box center [275, 522] width 87 height 15
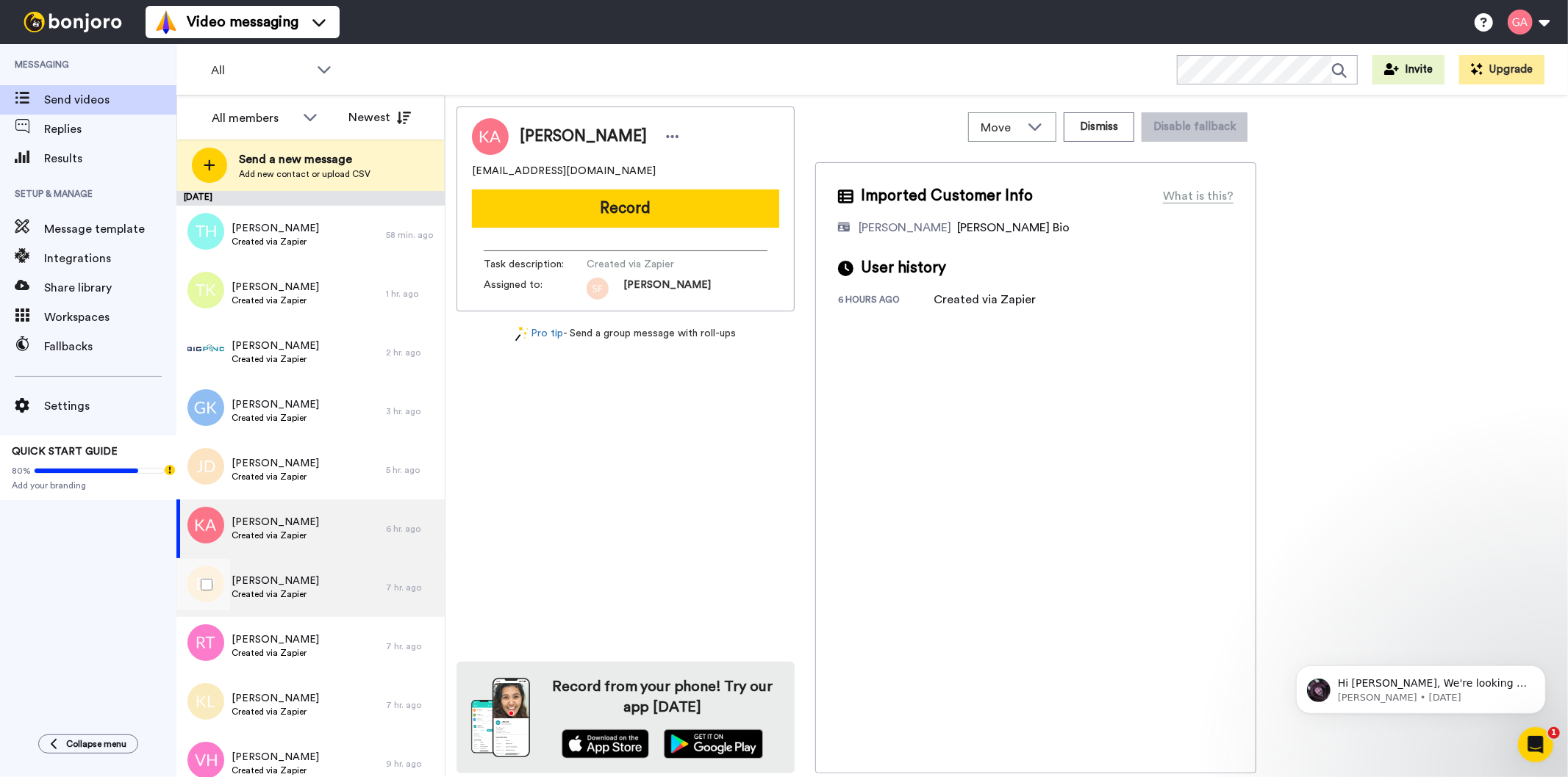
click at [282, 584] on span "[PERSON_NAME]" at bounding box center [275, 580] width 87 height 15
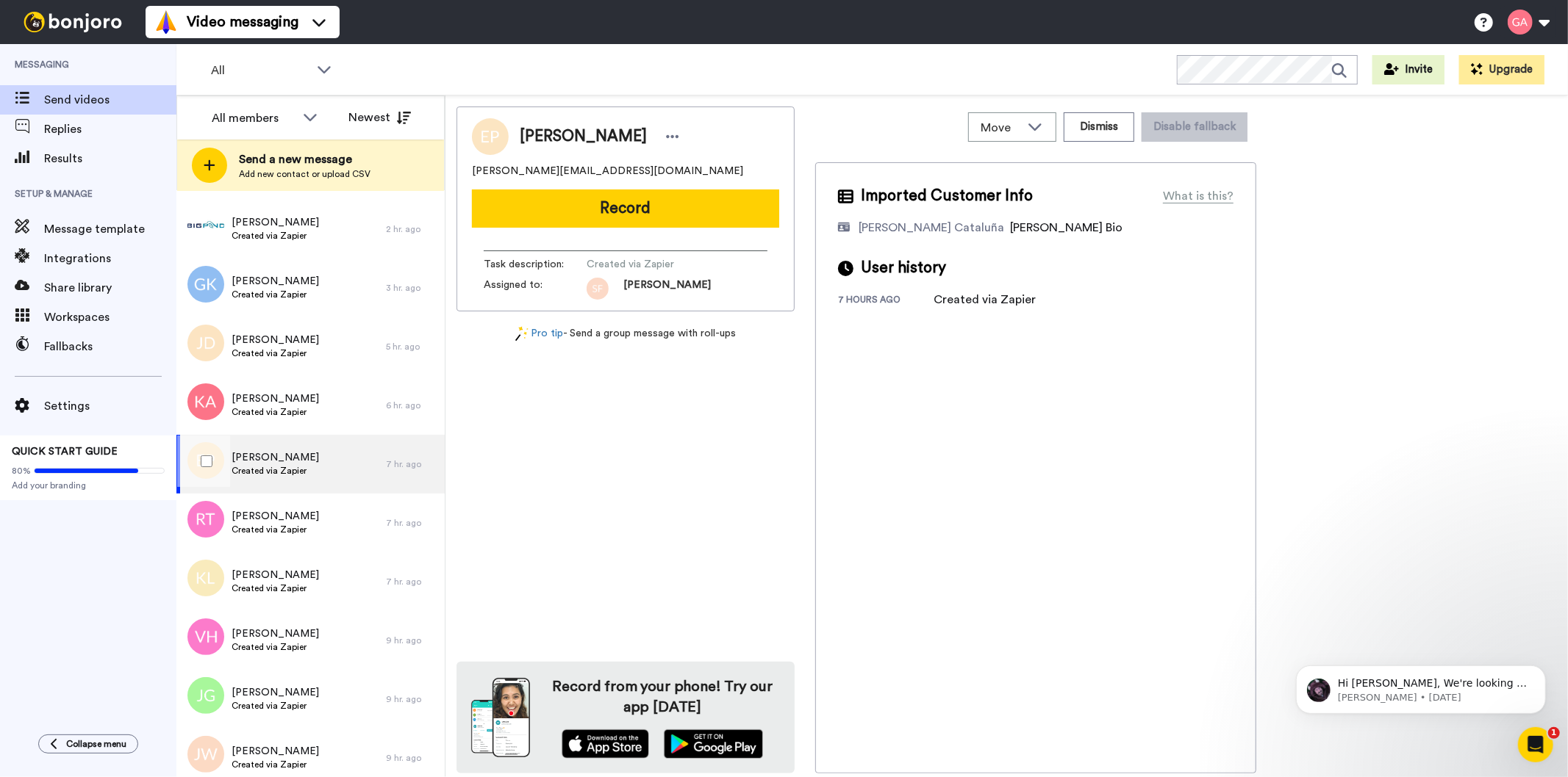
scroll to position [245, 0]
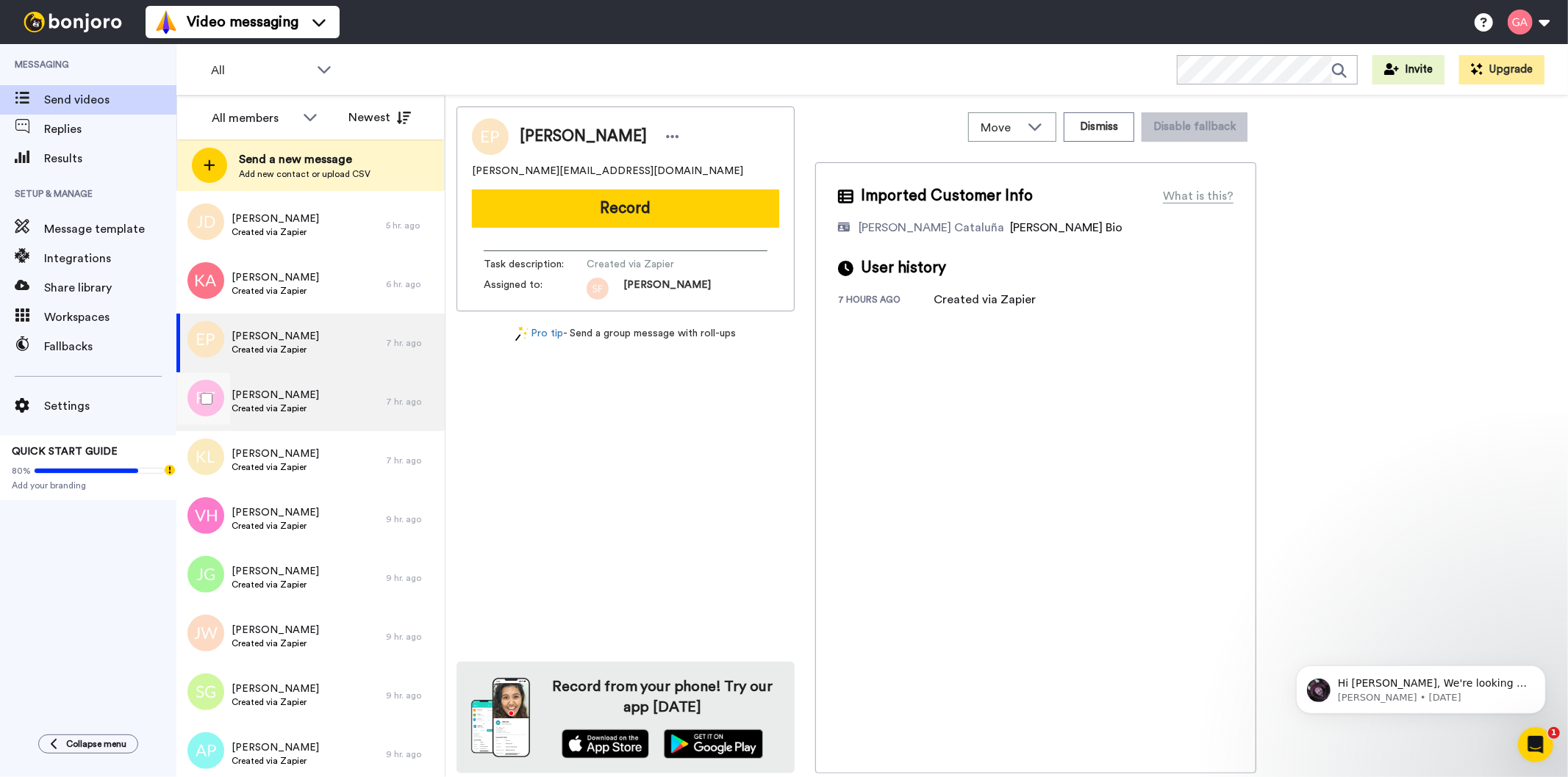
click at [273, 393] on span "[PERSON_NAME]" at bounding box center [275, 394] width 87 height 15
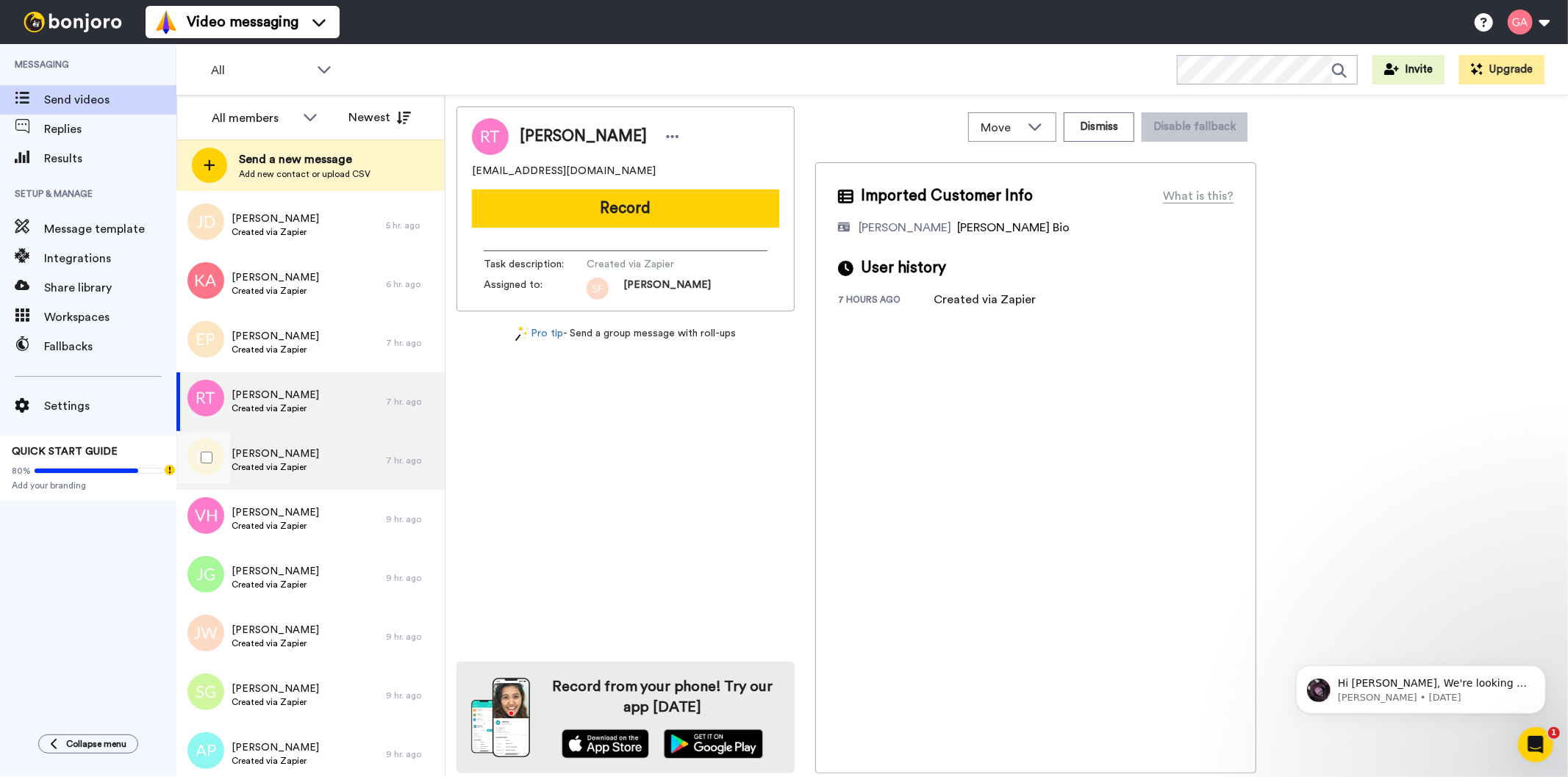
click at [277, 465] on span "Created via Zapier" at bounding box center [275, 468] width 87 height 12
